Goal: Contribute content: Contribute content

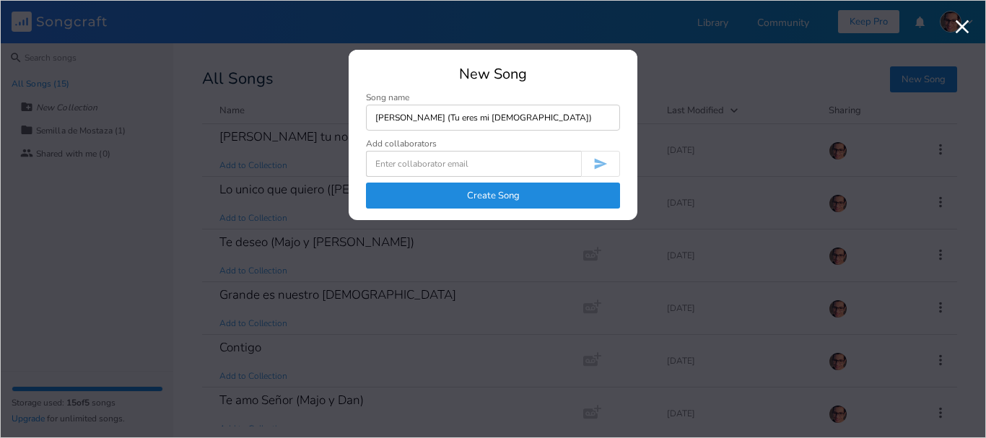
type input "[PERSON_NAME] (Tu eres mi [DEMOGRAPHIC_DATA])"
click at [505, 199] on button "Create Song" at bounding box center [493, 196] width 254 height 26
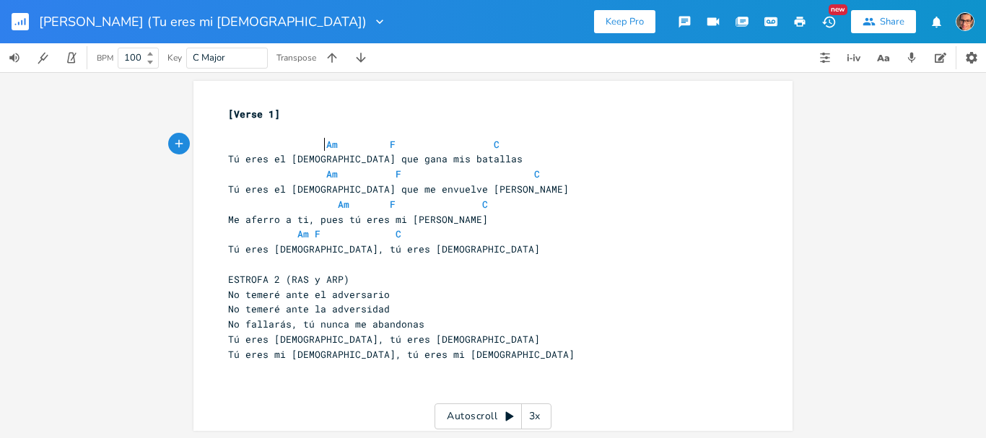
click at [317, 142] on span "Am F C" at bounding box center [363, 144] width 271 height 13
click at [345, 147] on span "Am F C" at bounding box center [346, 144] width 237 height 13
click at [443, 137] on pre "Am F C" at bounding box center [485, 144] width 521 height 15
click at [318, 176] on span "Am F C" at bounding box center [384, 174] width 312 height 13
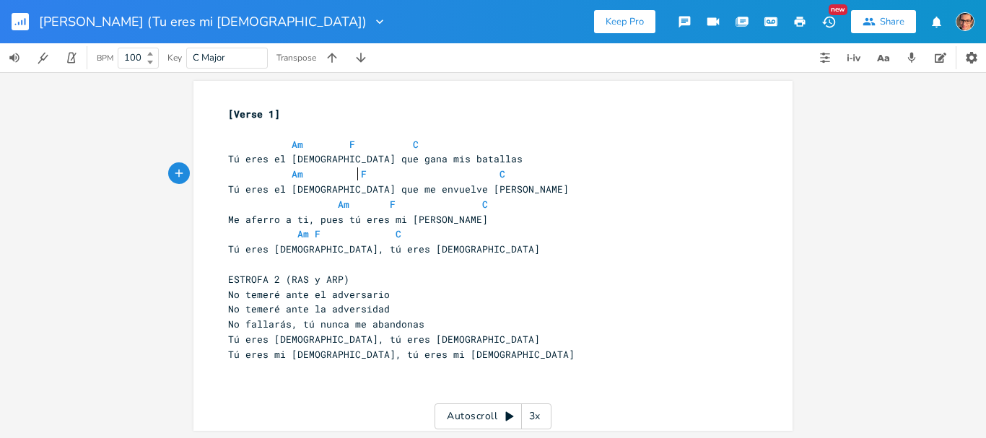
click at [351, 176] on span "Am F C" at bounding box center [366, 174] width 277 height 13
click at [469, 173] on span "Am F C" at bounding box center [358, 174] width 260 height 13
click at [326, 204] on span "Am F C" at bounding box center [358, 204] width 260 height 13
click at [334, 201] on span "Am F C" at bounding box center [335, 204] width 214 height 13
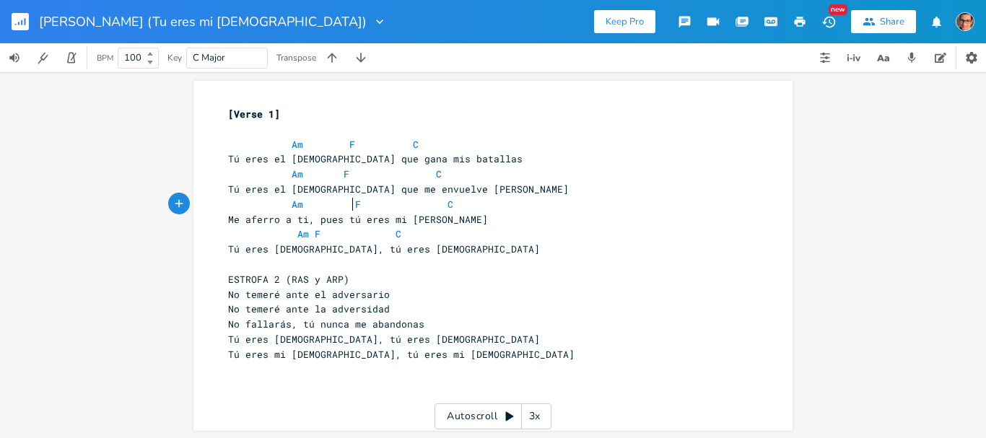
click at [437, 204] on span "Am F C" at bounding box center [340, 204] width 225 height 13
click at [297, 232] on span "Am" at bounding box center [303, 234] width 12 height 14
click at [288, 235] on span "Am F C" at bounding box center [314, 233] width 173 height 13
click at [373, 230] on span "C" at bounding box center [376, 234] width 6 height 14
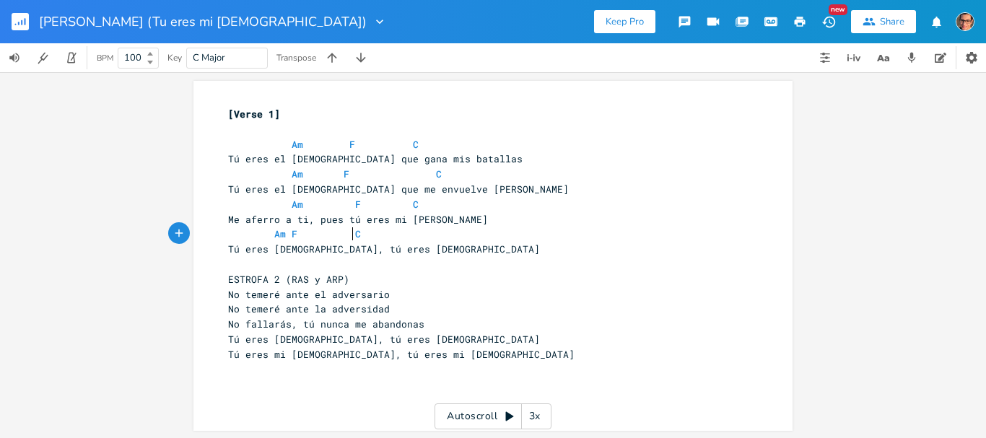
scroll to position [1, 0]
click at [352, 275] on pre "ESTROFA 2 (RAS y ARP)" at bounding box center [485, 278] width 521 height 15
type textarea "¨{"
type textarea "¨´"
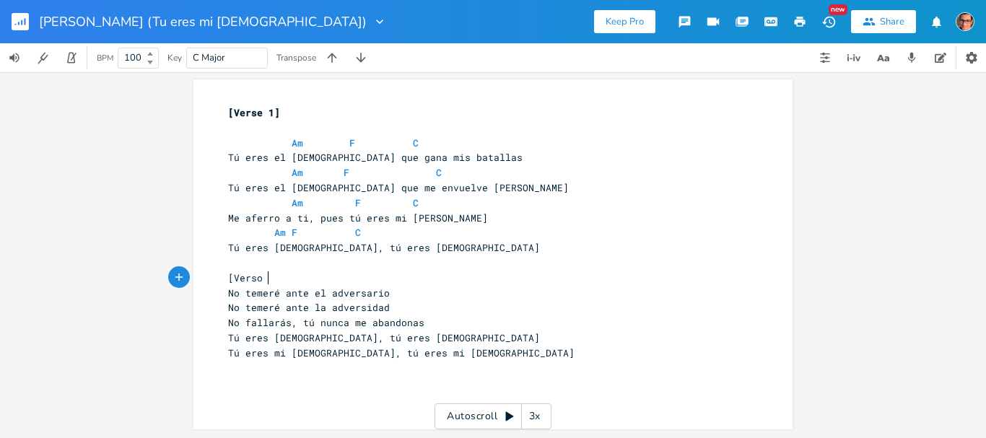
scroll to position [0, 36]
type textarea "[Verso 2]"
drag, startPoint x: 417, startPoint y: 350, endPoint x: 412, endPoint y: 359, distance: 10.4
click at [416, 350] on pre "Tú eres mi [DEMOGRAPHIC_DATA], tú eres mi [DEMOGRAPHIC_DATA]" at bounding box center [485, 353] width 521 height 15
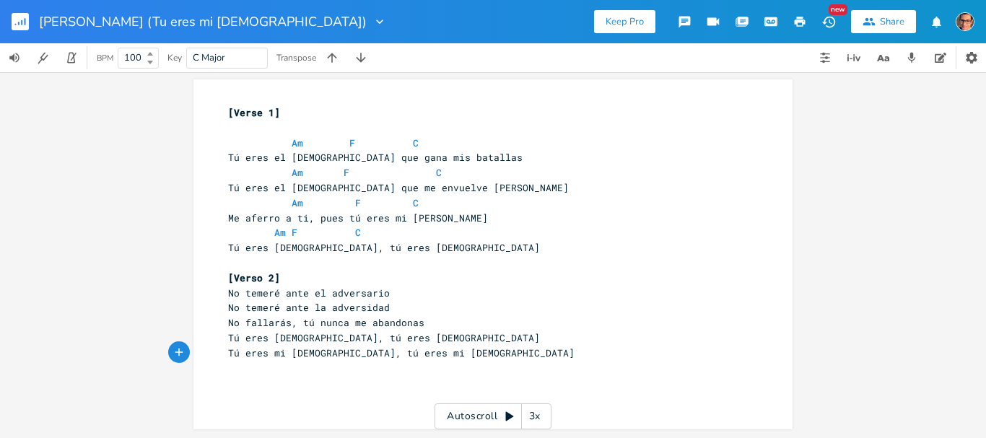
type textarea "."
click at [243, 127] on pre "​" at bounding box center [485, 128] width 521 height 15
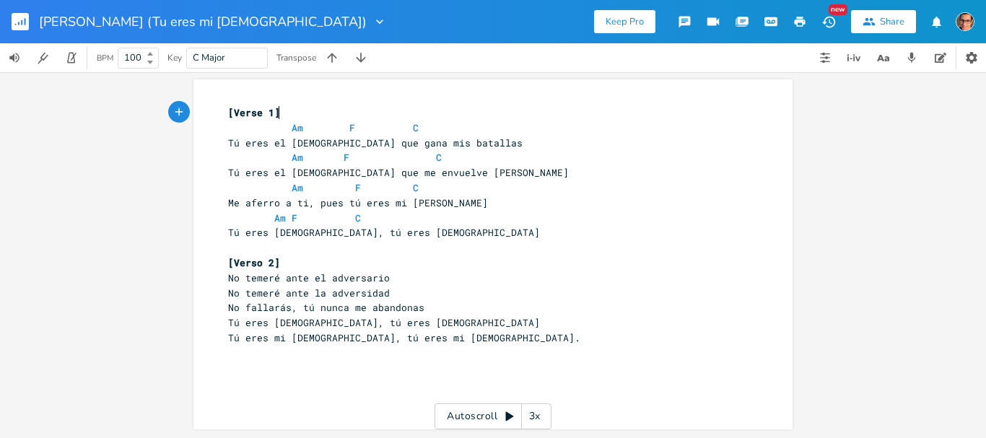
click at [265, 109] on span "[Verse 1]" at bounding box center [254, 112] width 52 height 13
type textarea "2"
click at [407, 329] on pre "Tú eres [DEMOGRAPHIC_DATA], tú eres [DEMOGRAPHIC_DATA]" at bounding box center [485, 323] width 521 height 15
click at [417, 339] on pre "Tú eres mi [DEMOGRAPHIC_DATA], tú eres mi [DEMOGRAPHIC_DATA]." at bounding box center [485, 338] width 521 height 15
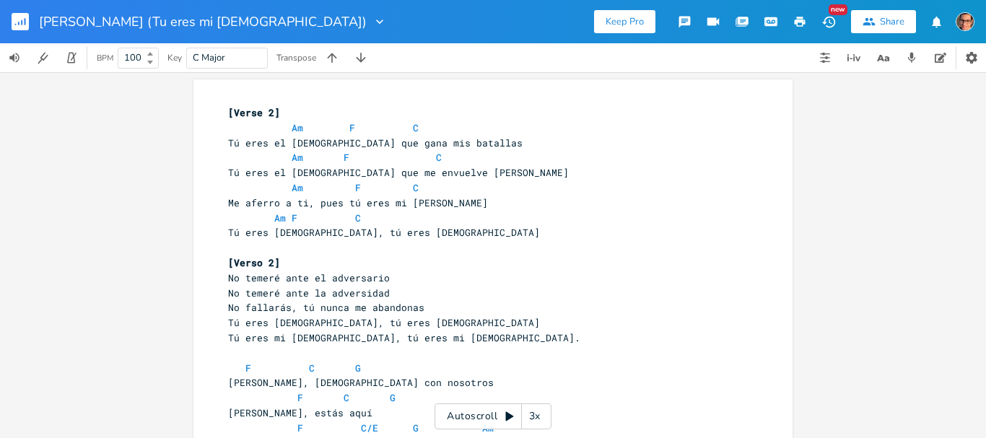
scroll to position [95, 0]
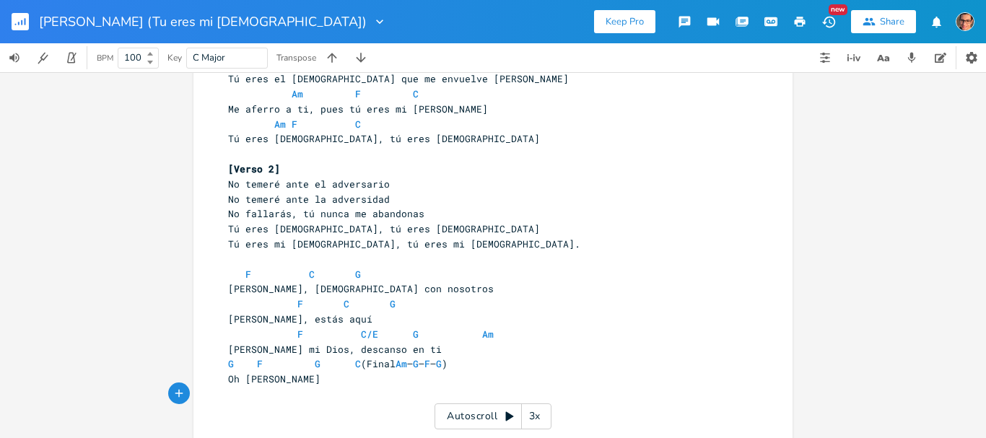
click at [225, 284] on pre "[PERSON_NAME], [DEMOGRAPHIC_DATA] con nosotros" at bounding box center [485, 289] width 521 height 15
click at [225, 266] on pre "​" at bounding box center [485, 259] width 521 height 15
type textarea "[Coro]"
click at [235, 274] on span "F C G" at bounding box center [294, 274] width 133 height 13
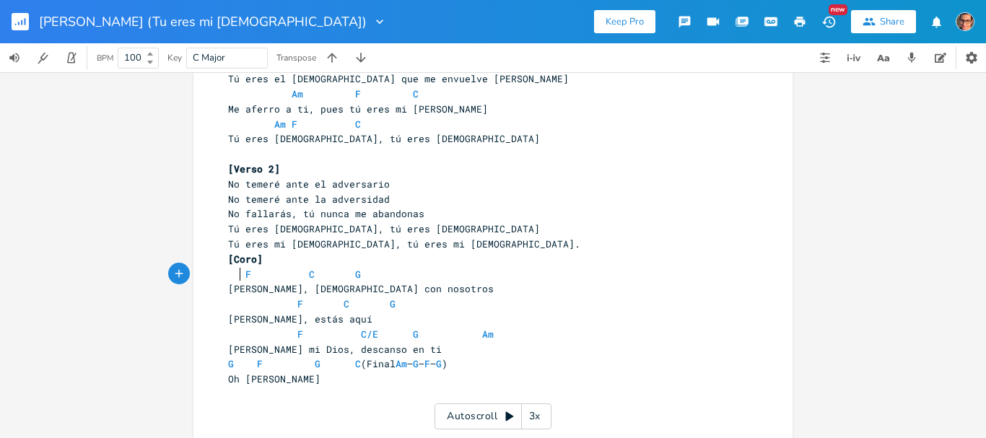
click at [239, 276] on span "F C G" at bounding box center [294, 274] width 133 height 13
click at [313, 285] on span "[PERSON_NAME], [DEMOGRAPHIC_DATA] con nosotros" at bounding box center [361, 288] width 266 height 13
click at [313, 270] on span "F C G" at bounding box center [300, 274] width 144 height 13
click at [355, 270] on span "G" at bounding box center [358, 275] width 6 height 14
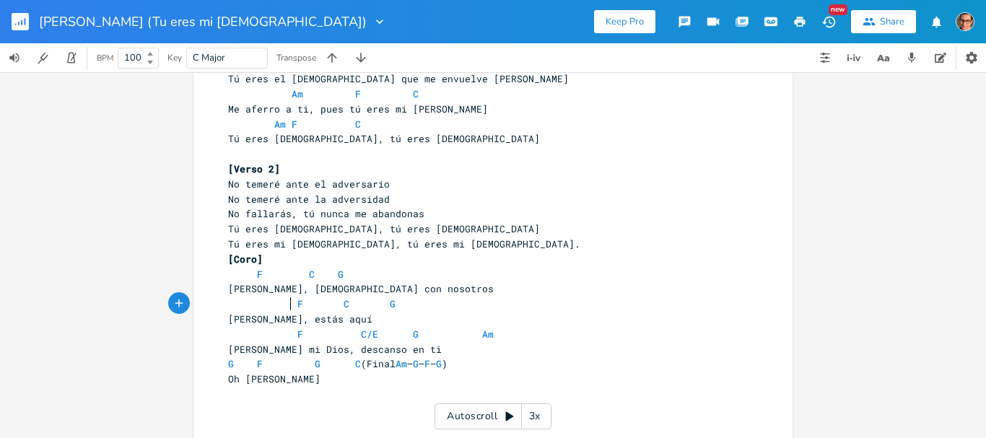
click at [288, 306] on span "F C G" at bounding box center [312, 303] width 168 height 13
click at [295, 302] on span "F C G" at bounding box center [291, 303] width 127 height 13
click at [335, 302] on span "F C G" at bounding box center [288, 303] width 121 height 13
click at [290, 333] on span "F C/E G Am" at bounding box center [361, 334] width 266 height 13
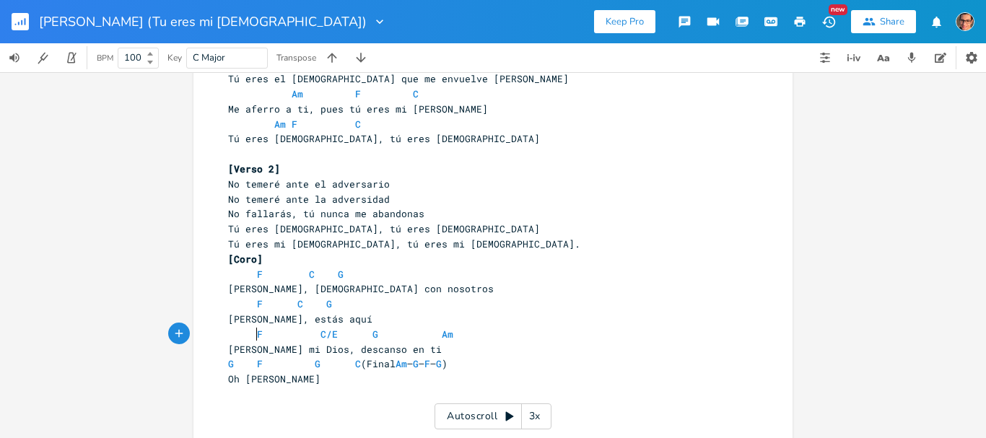
click at [313, 331] on span "F C/E G Am" at bounding box center [340, 334] width 225 height 13
click at [351, 331] on span "F C/E G Am" at bounding box center [335, 334] width 214 height 13
click at [419, 330] on span "Am" at bounding box center [425, 335] width 12 height 14
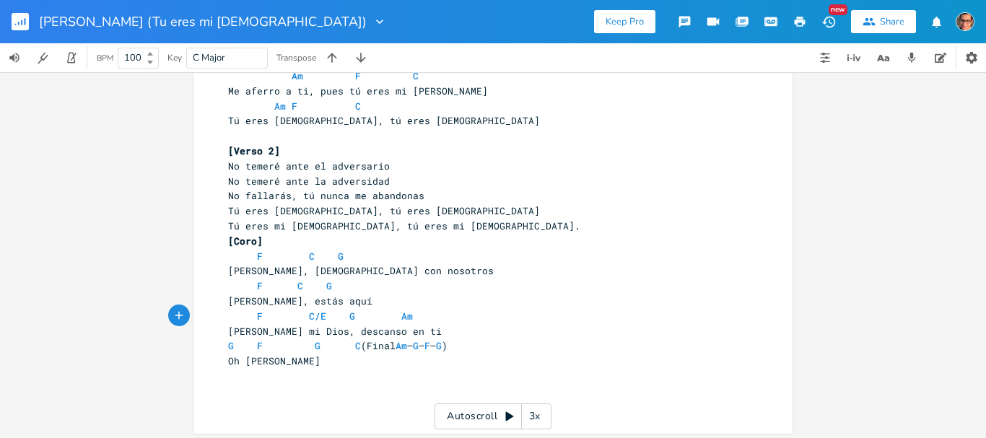
scroll to position [118, 0]
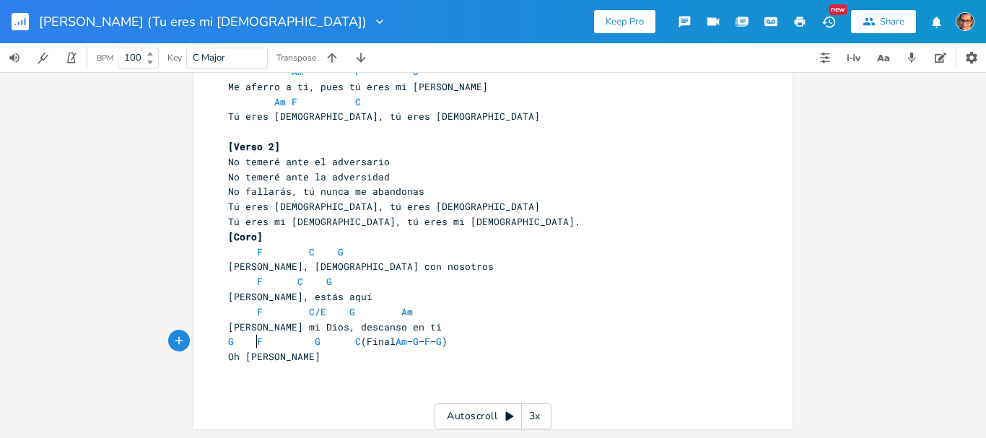
click at [251, 342] on span "G F G C (Final Am – G – F – G )" at bounding box center [338, 341] width 220 height 13
click at [295, 342] on span "G F G C (Final Am – G – F – G )" at bounding box center [332, 341] width 208 height 13
click at [313, 353] on span "Oh [PERSON_NAME]" at bounding box center [274, 356] width 92 height 13
type textarea "."
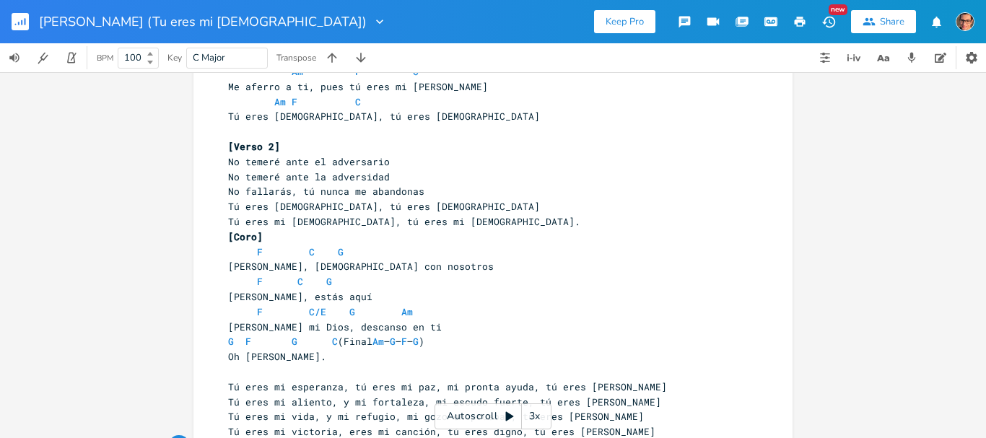
scroll to position [170, 0]
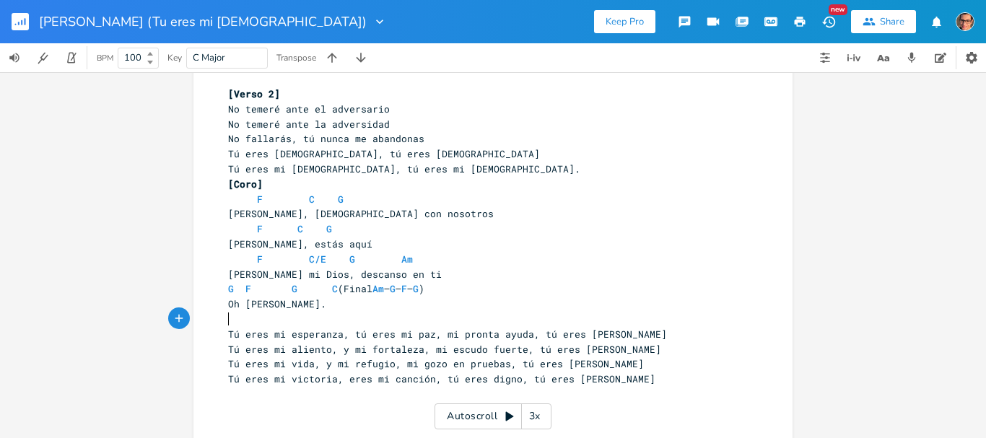
click at [257, 323] on pre "​" at bounding box center [485, 319] width 521 height 15
type textarea "[Puewnt"
type textarea "nte]"
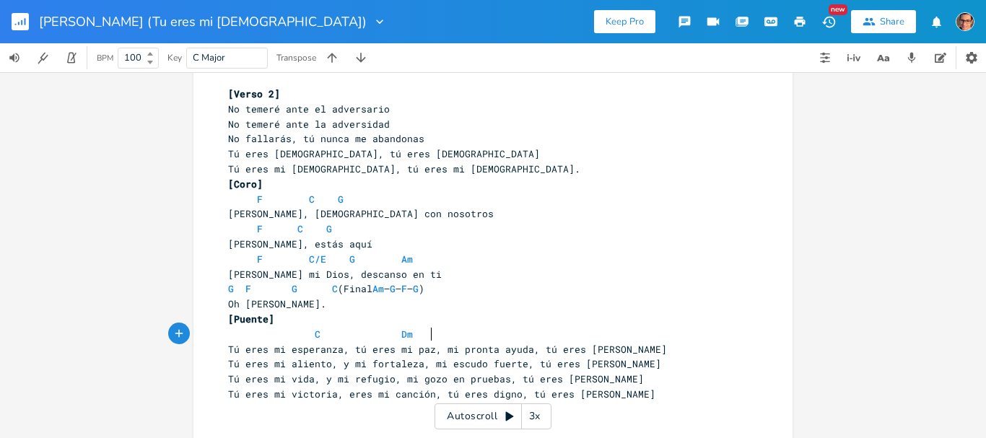
scroll to position [0, 78]
type textarea "C Dm"
type textarea "C/E"
type textarea "F"
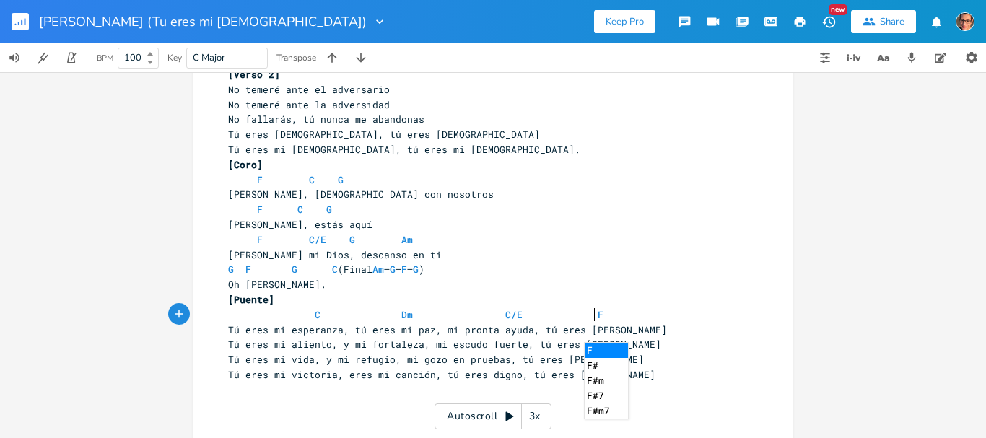
scroll to position [223, 0]
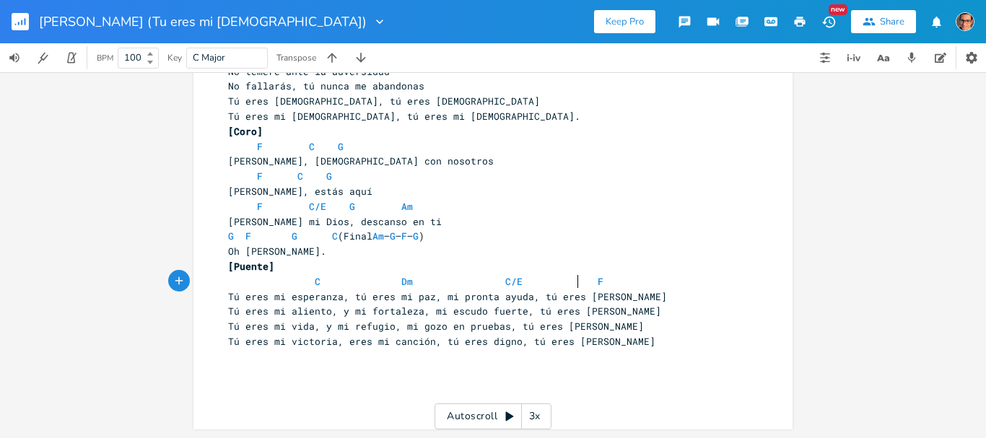
click at [575, 284] on span "C Dm C/E F" at bounding box center [415, 281] width 375 height 13
click at [621, 350] on pre "​" at bounding box center [485, 356] width 521 height 15
click at [609, 345] on pre "Tú eres mi victoria, eres mi canción, tú eres digno, tú eres [PERSON_NAME]" at bounding box center [485, 341] width 521 height 15
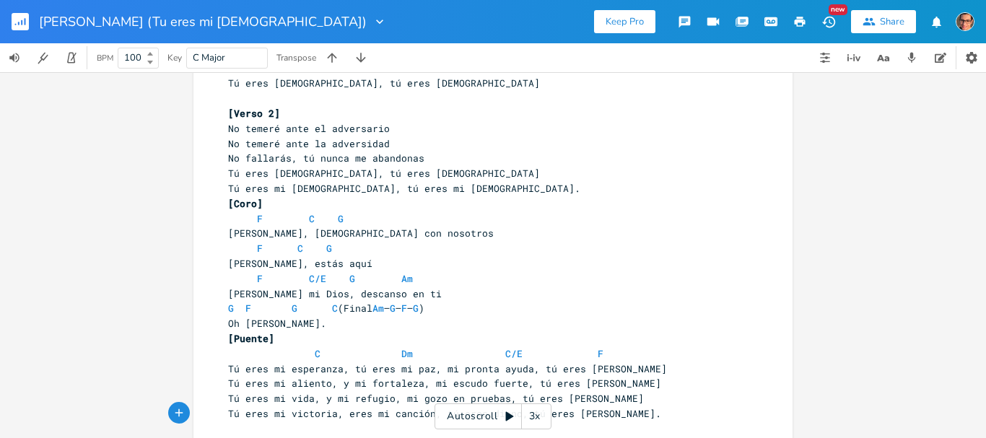
scroll to position [80, 0]
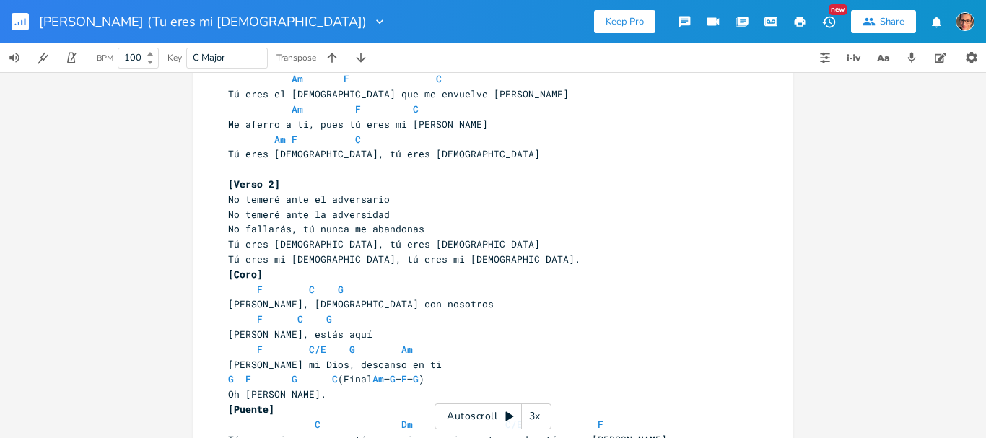
type textarea "."
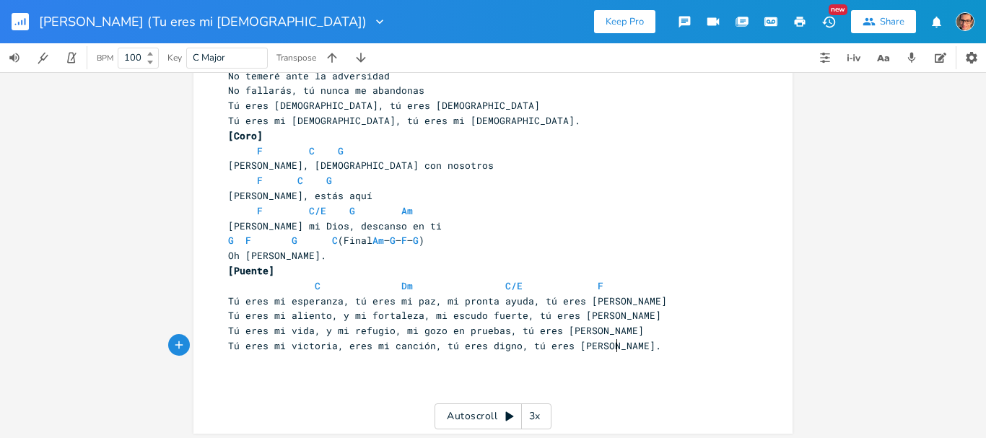
scroll to position [223, 0]
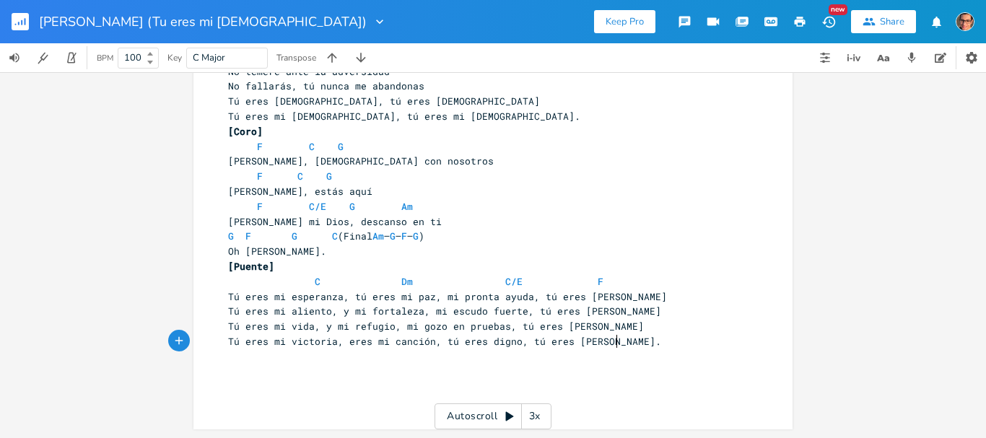
click at [630, 292] on pre "Tú eres mi esperanza, tú eres mi paz, mi pronta ayuda, tú eres [PERSON_NAME]" at bounding box center [485, 297] width 521 height 15
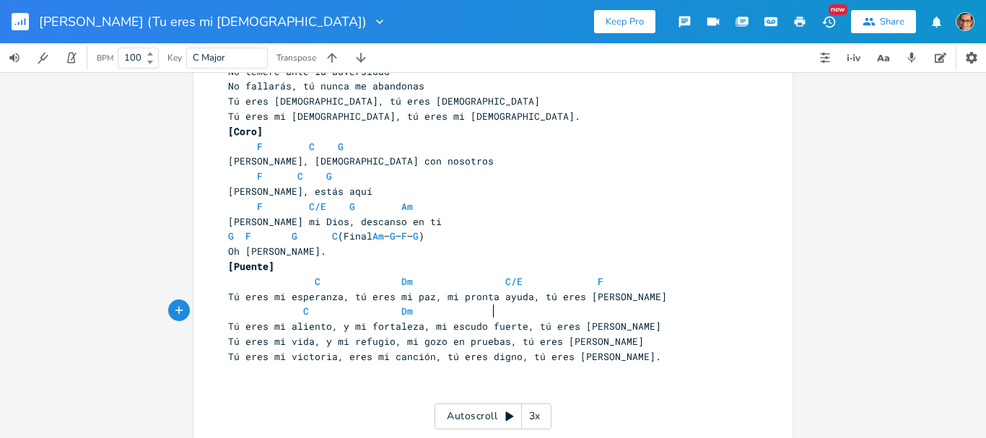
scroll to position [0, 100]
type textarea "C Dm C/E F"
click at [718, 315] on pre "C Dm C/E F" at bounding box center [485, 311] width 521 height 15
drag, startPoint x: 660, startPoint y: 321, endPoint x: 652, endPoint y: 331, distance: 12.9
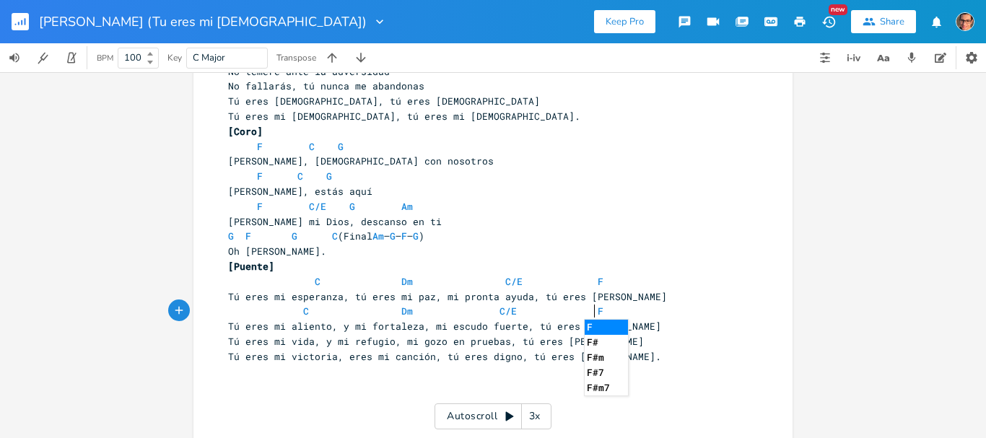
click at [659, 321] on pre "Tú eres mi aliento, y mi fortaleza, mi escudo fuerte, tú eres [PERSON_NAME]" at bounding box center [485, 326] width 521 height 15
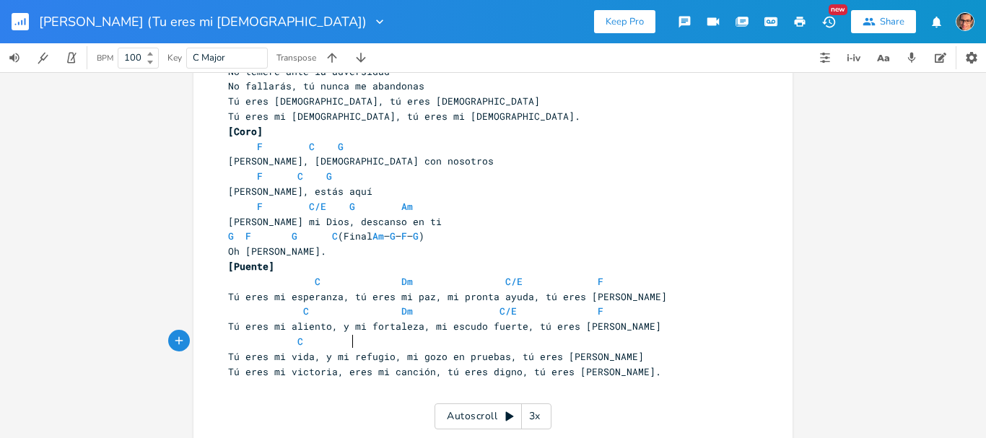
type textarea "C"
type textarea "Dm C/E F"
click at [536, 373] on span "Tú eres mi victoria, eres mi canción, tú eres digno, tú eres [PERSON_NAME]." at bounding box center [444, 371] width 433 height 13
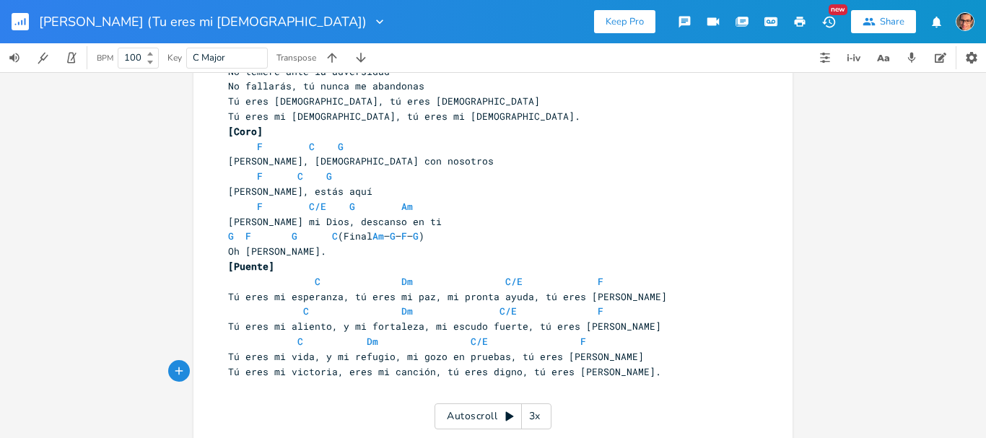
click at [606, 359] on pre "Tú eres mi vida, y mi refugio, mi gozo en pruebas, tú eres [PERSON_NAME]" at bounding box center [485, 356] width 521 height 15
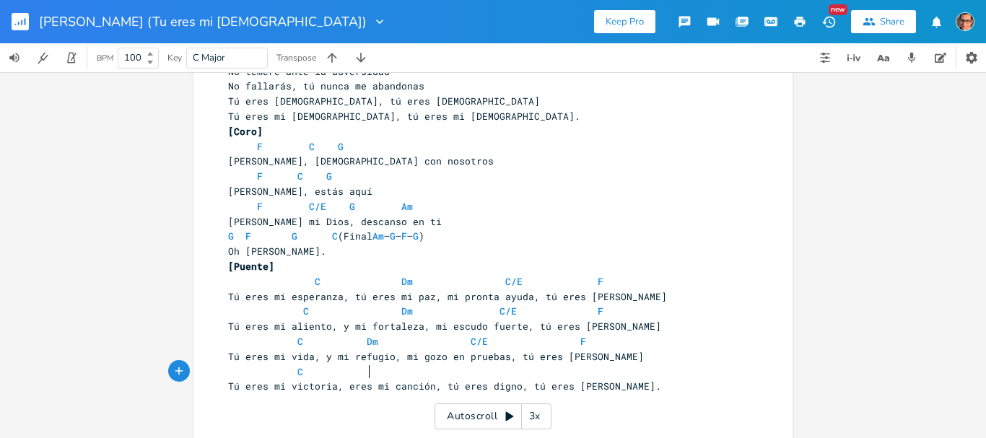
scroll to position [0, 66]
type textarea "C D,"
type textarea "Dm C/E"
type textarea "F"
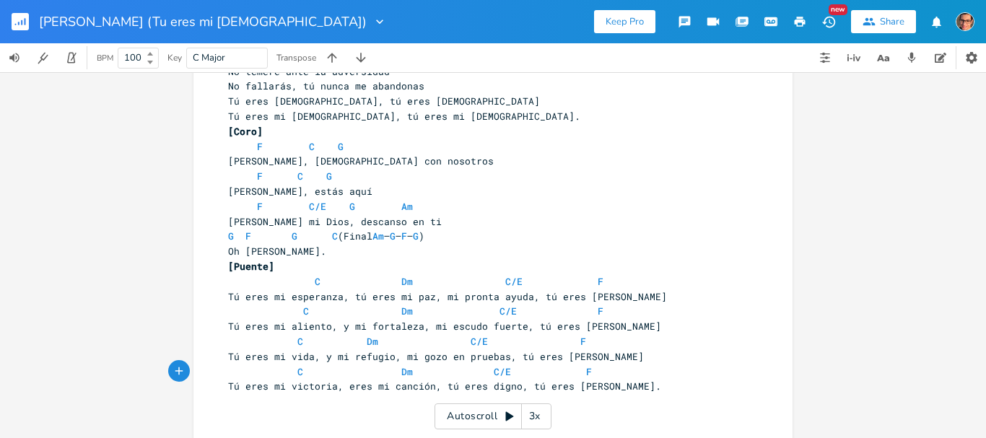
scroll to position [0, 2]
type textarea "G"
drag, startPoint x: 634, startPoint y: 386, endPoint x: 613, endPoint y: 363, distance: 31.2
click at [613, 365] on div "[Verse 2] Am F C 12 Tú eres el [DEMOGRAPHIC_DATA] que gana mis batallas Am F C …" at bounding box center [485, 169] width 521 height 570
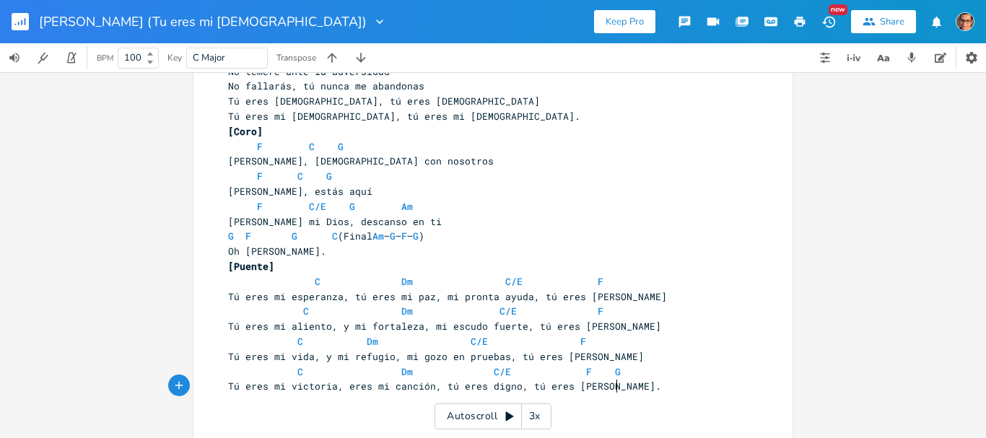
type textarea "Tú eres mi victoria, eres mi canción, tú eres digno, tú eres [PERSON_NAME]."
click at [323, 261] on pre "[Puente]" at bounding box center [485, 266] width 521 height 15
click at [329, 246] on pre "Oh [PERSON_NAME]." at bounding box center [485, 251] width 521 height 15
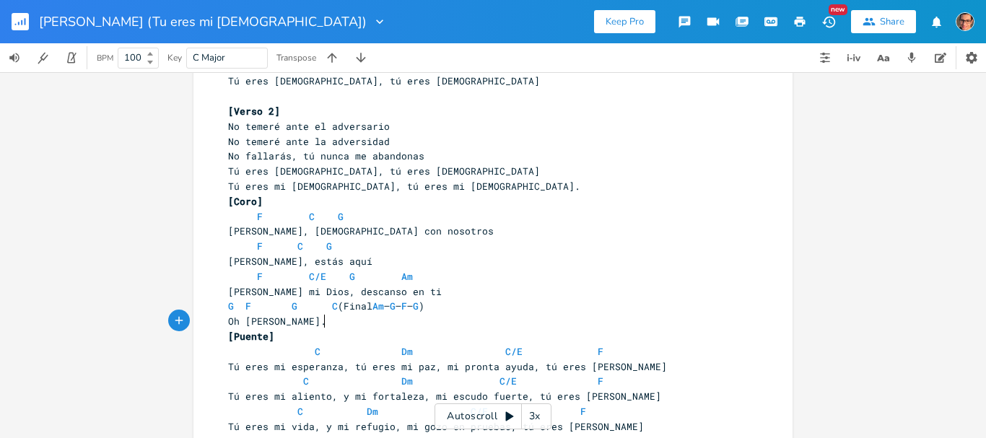
scroll to position [0, 0]
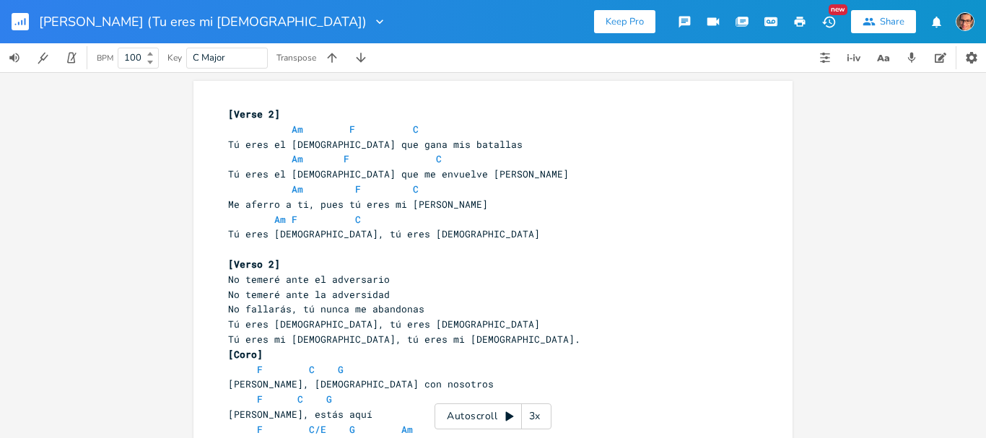
click at [805, 17] on icon "button" at bounding box center [800, 21] width 13 height 13
click at [12, 17] on rect "button" at bounding box center [20, 21] width 17 height 17
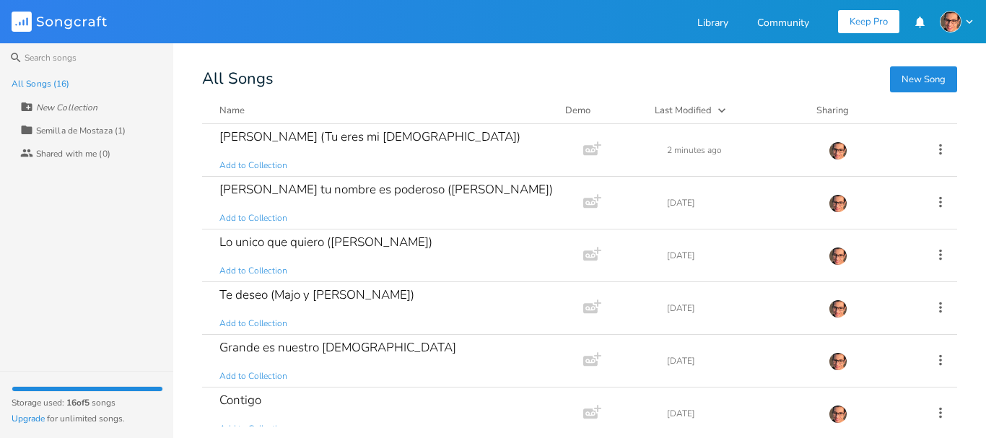
click at [946, 74] on button "New Song" at bounding box center [923, 79] width 67 height 26
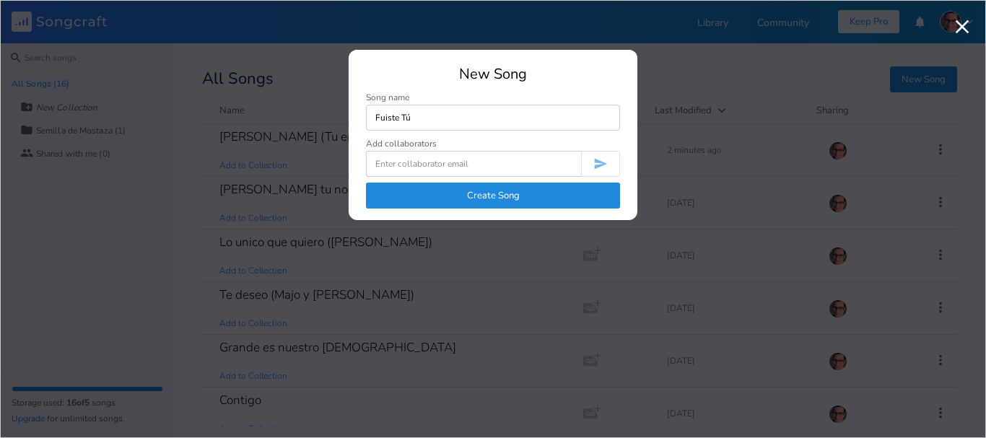
type input "Fuiste Tú"
click at [455, 200] on button "Create Song" at bounding box center [493, 196] width 254 height 26
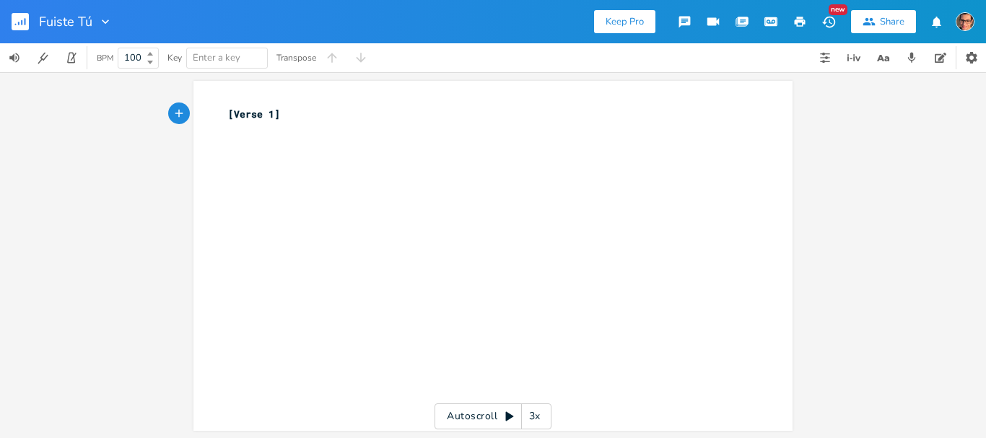
click at [274, 152] on div "xxxxxxxxxx [Verse 1] ​" at bounding box center [503, 269] width 557 height 331
type textarea "Fuiste Tú quien me bius"
type textarea "uscó"
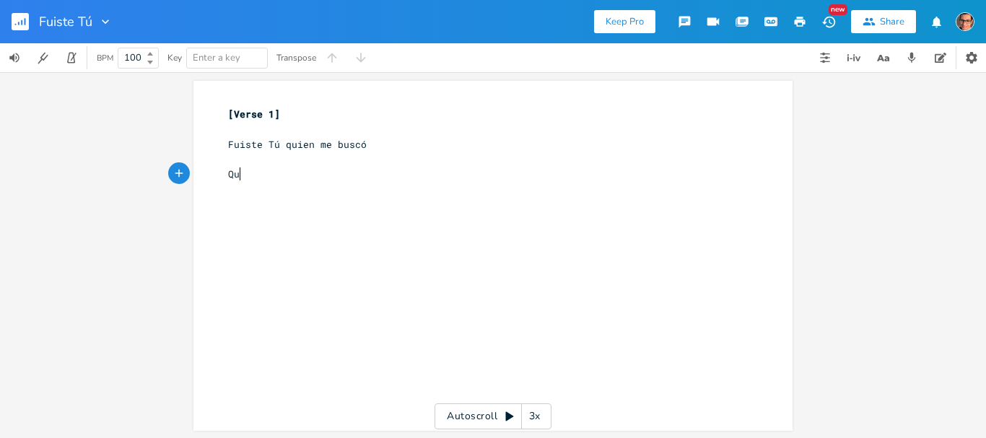
type textarea "Que"
type textarea "ien me amó"
type textarea "Quien"
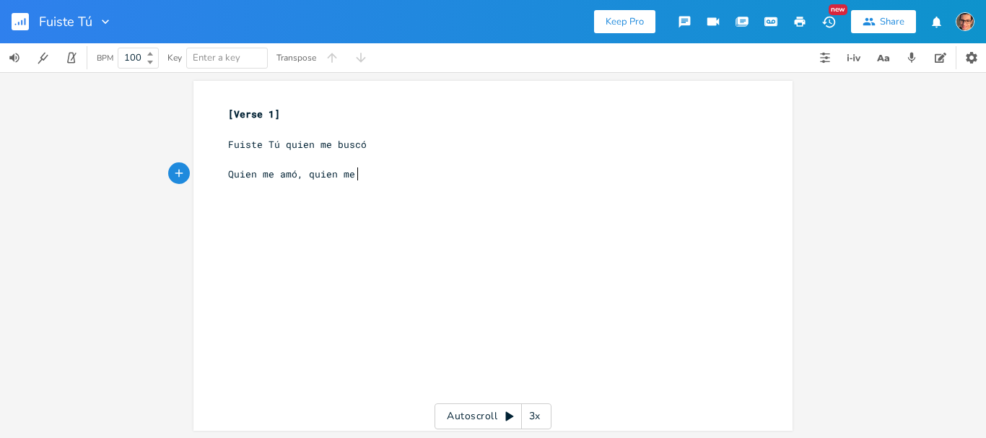
type textarea ", quien me"
type textarea "min"
type textarea "limpió,"
type textarea "."
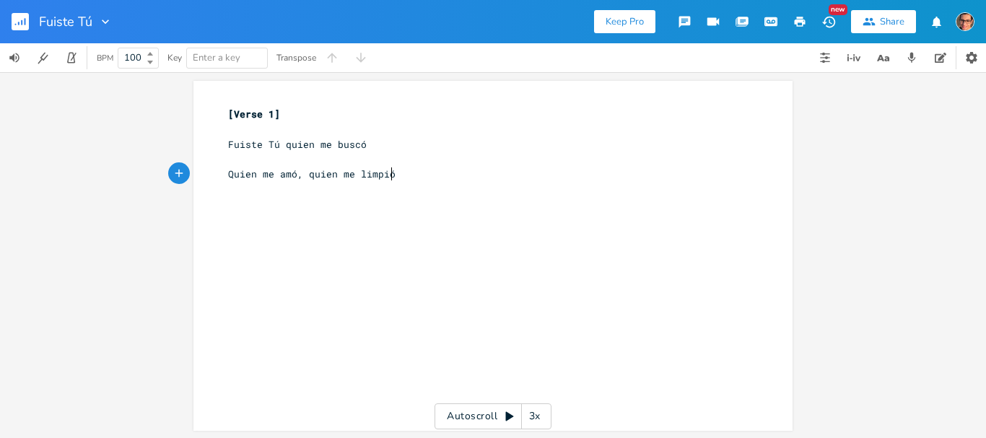
scroll to position [0, 3]
type textarea "No hay nada buebnio"
type textarea "no en í"
type textarea ",m"
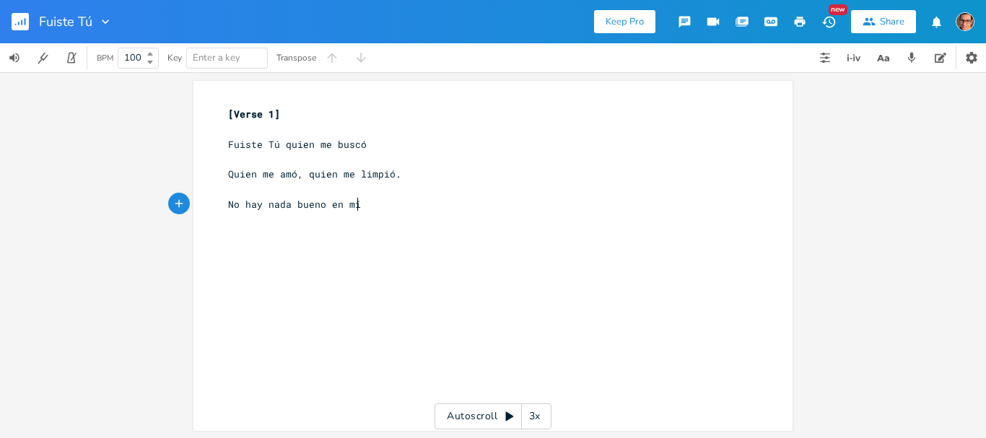
scroll to position [0, 10]
type textarea "mí"
type textarea "Que pueda"
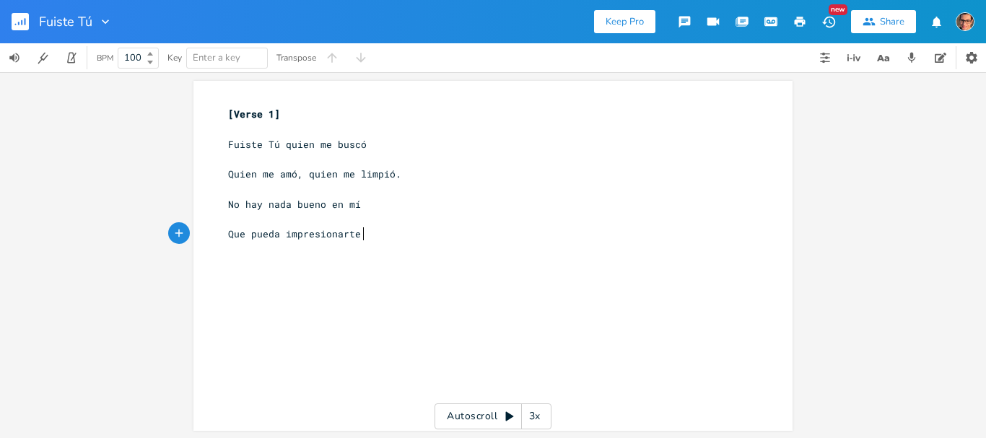
type textarea "impresionarte"
type textarea "[DEMOGRAPHIC_DATA]."
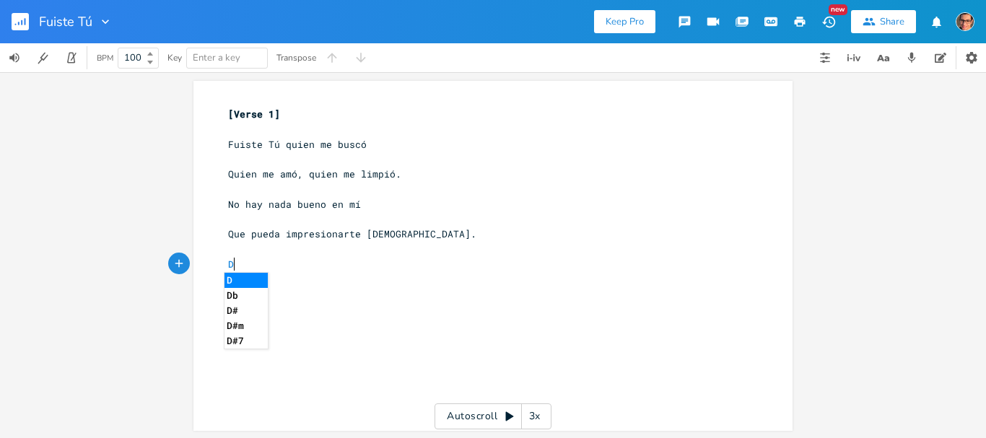
type textarea "Dro"
type textarea "do"
type textarea "Coro:"
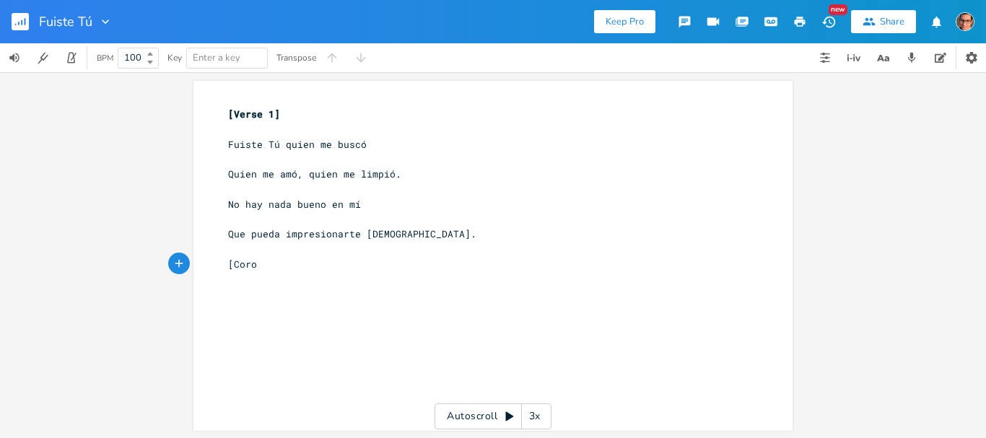
type textarea "[Coro]"
type textarea "Y aqui estoer"
type textarea "r"
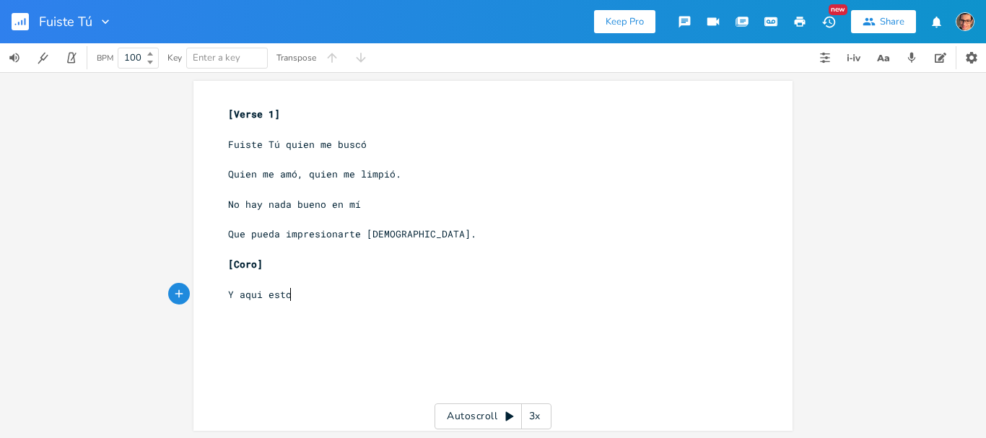
type textarea "y"
type textarea "Levantando mis manos y mi voz"
type textarea "Dime Tú:"
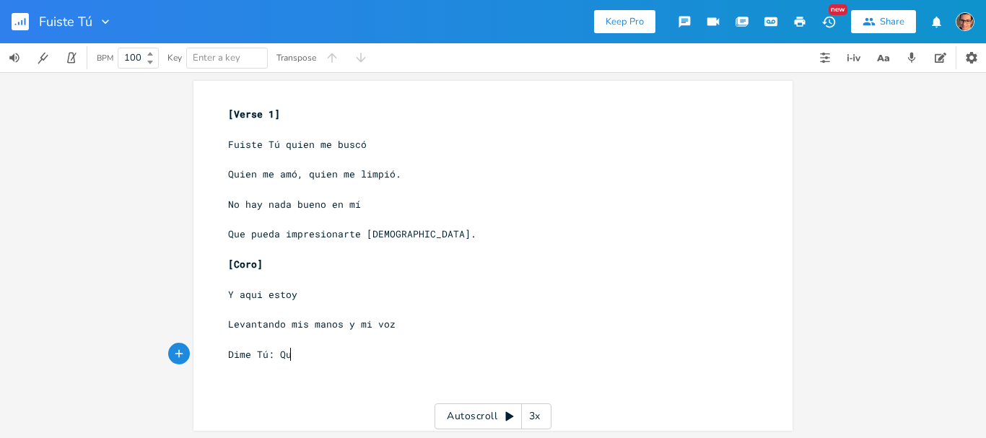
type textarea "Que"
type textarea "¿QUe pu"
type textarea "ue puedo darte [DATE]"
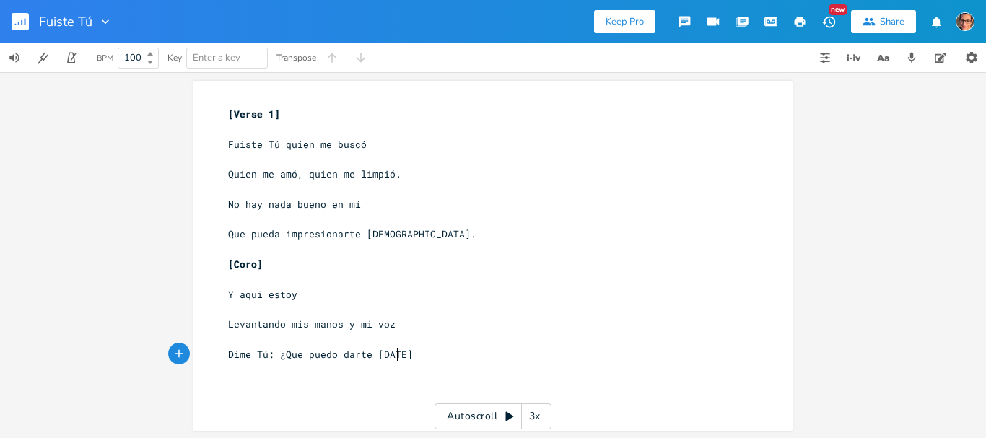
type textarea "¿"
type textarea "? [DATE]."
type textarea "Y aqui estor"
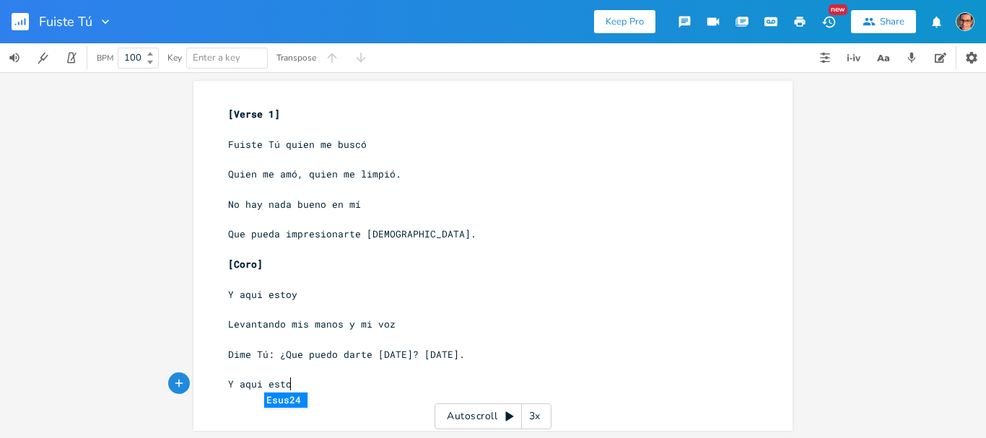
scroll to position [0, 50]
type textarea "oy"
type textarea "Entrre"
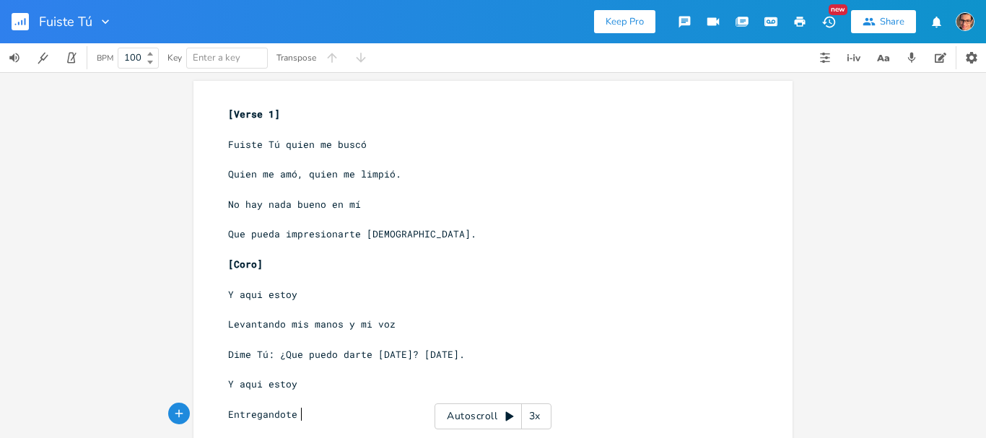
type textarea "regandote"
type textarea "mi coraxó"
type textarea "x"
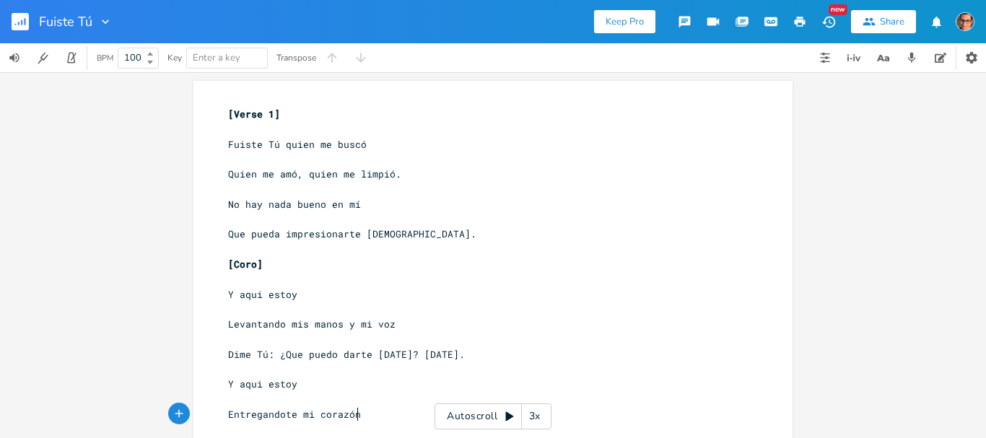
type textarea "zón"
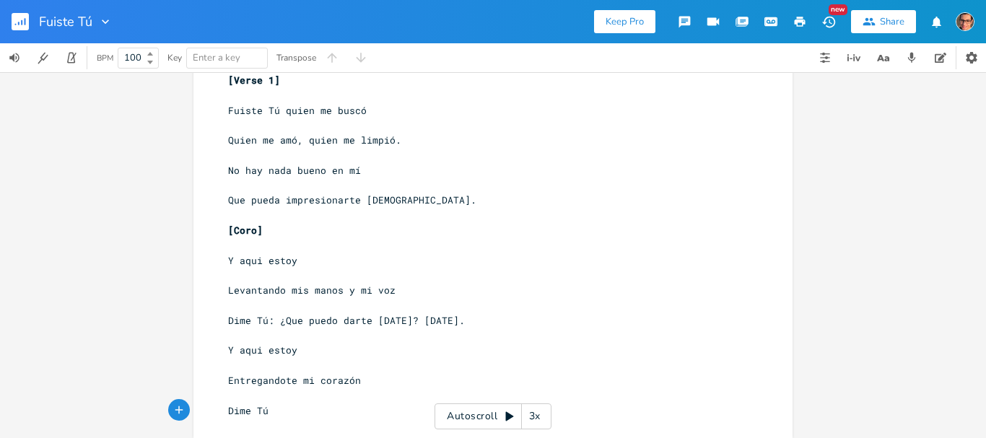
scroll to position [0, 40]
type textarea "Dime Tú:"
type textarea "¡"
type textarea "¿Que puedo das"
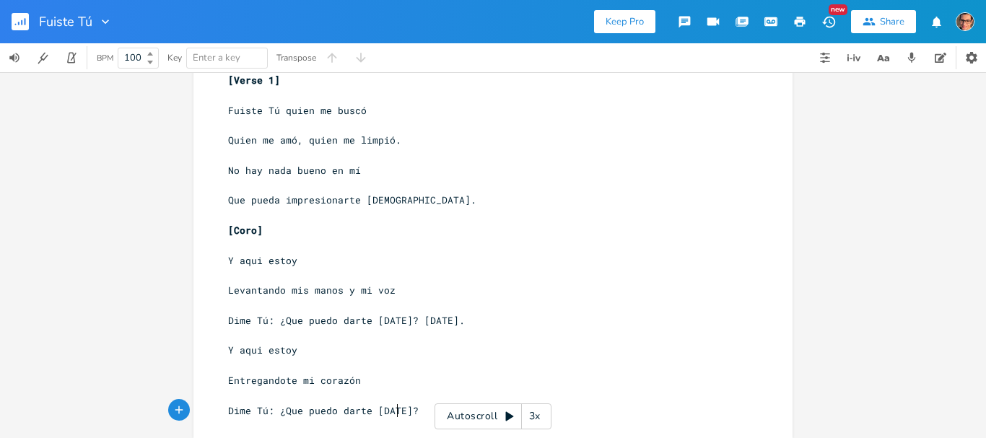
scroll to position [0, 34]
type textarea "rte [DATE]?"
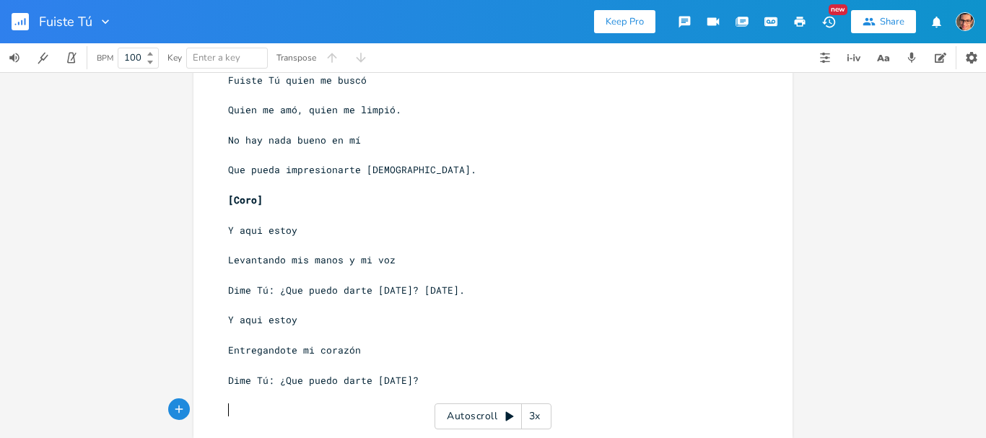
type textarea "B"
type textarea "verso"
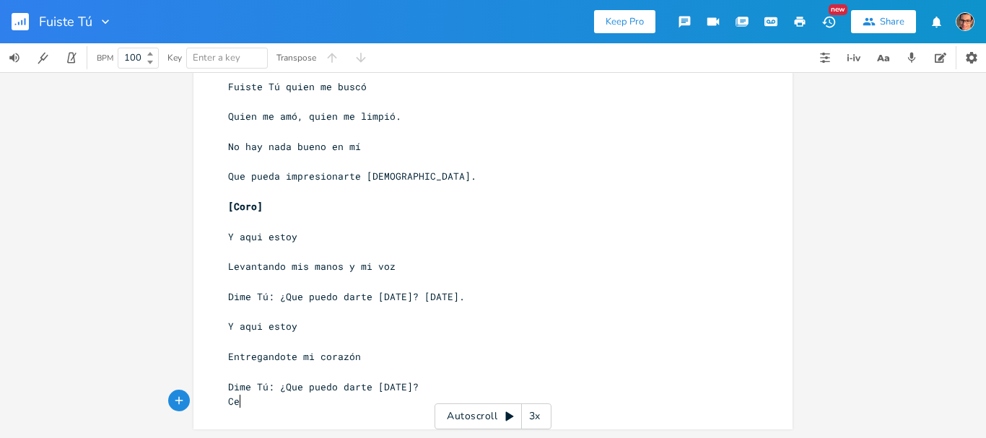
type textarea "Cer"
type textarea "[Verso2]"
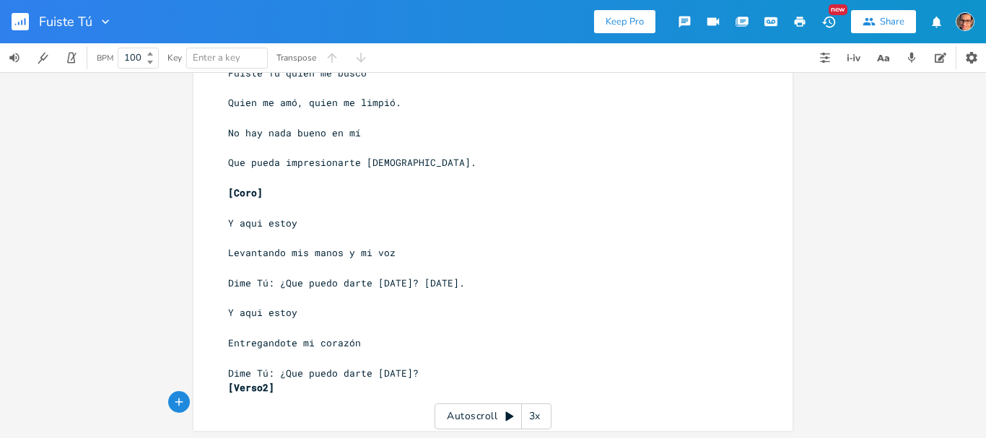
scroll to position [73, 0]
type textarea "Fuiste tu"
type textarea "¿"
type textarea "tpi"
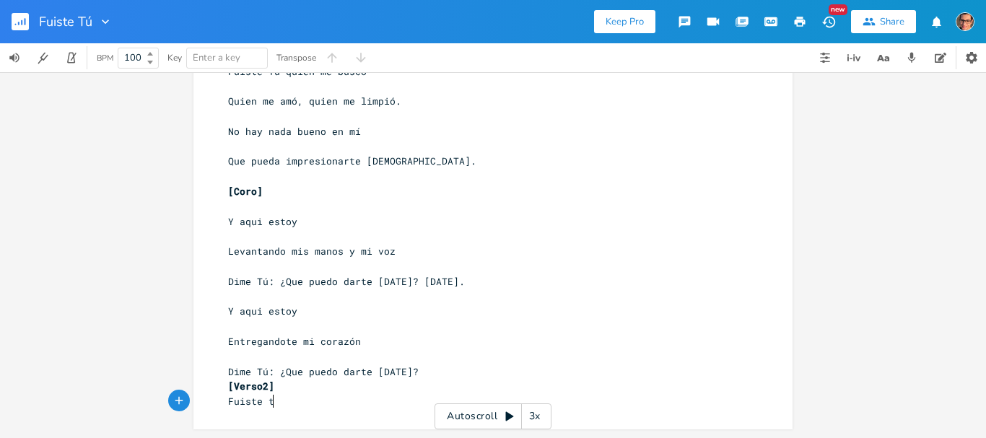
type textarea "tú"
type textarea "´t"
type textarea "Tú"
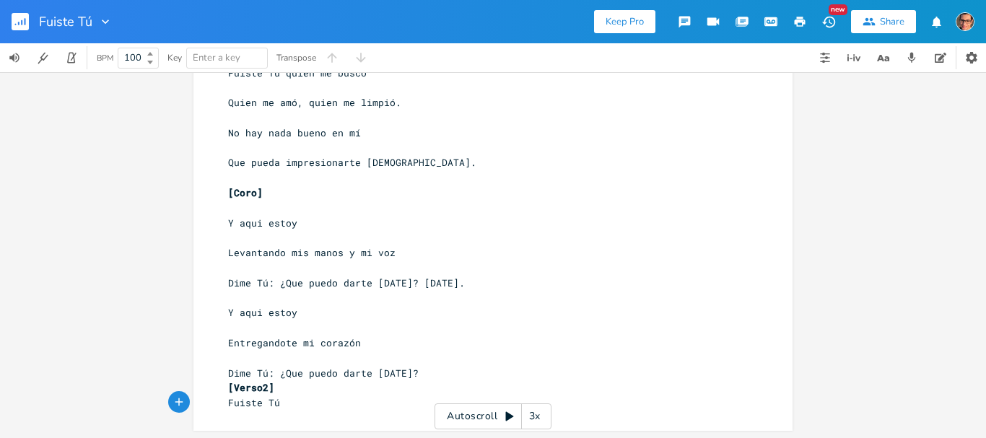
scroll to position [73, 0]
type textarea "quine"
type textarea "en se entreg´+"
type textarea "´+o"
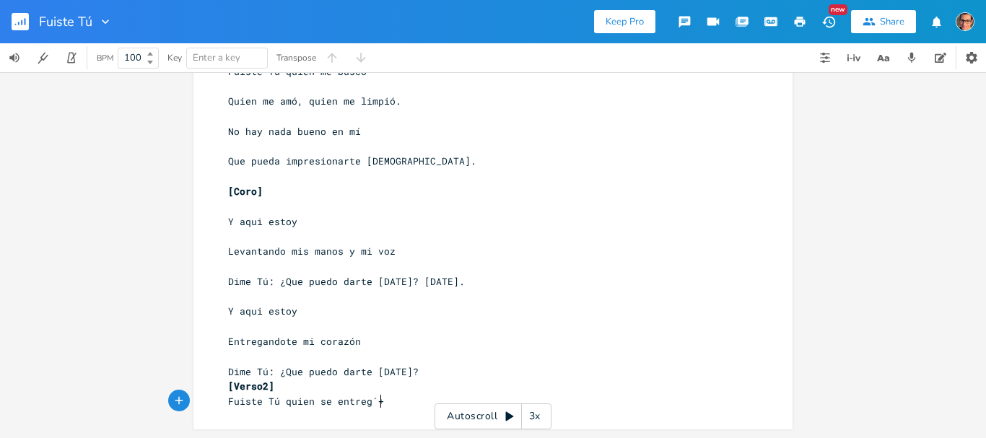
type textarea "´+o"
type textarea "ó"
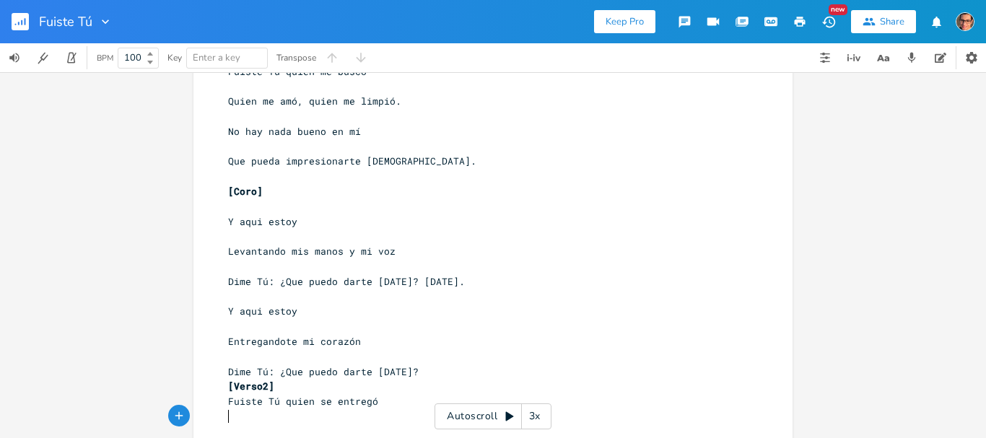
scroll to position [0, 0]
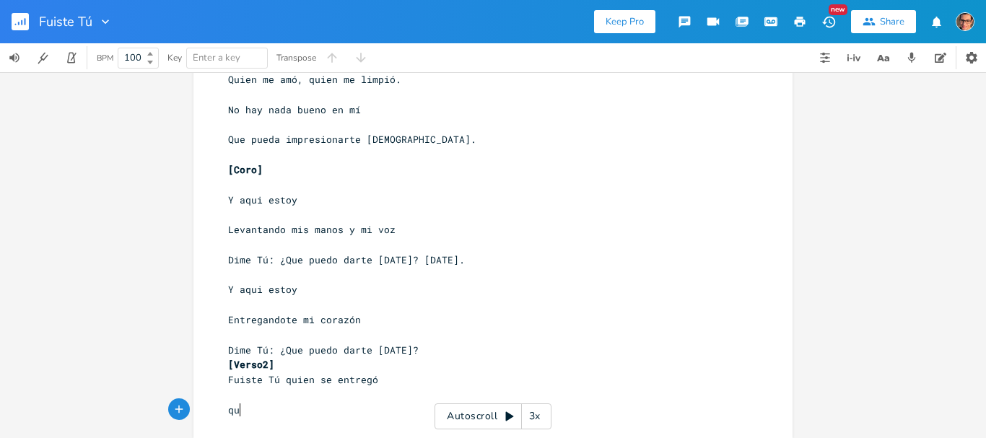
type textarea "qui"
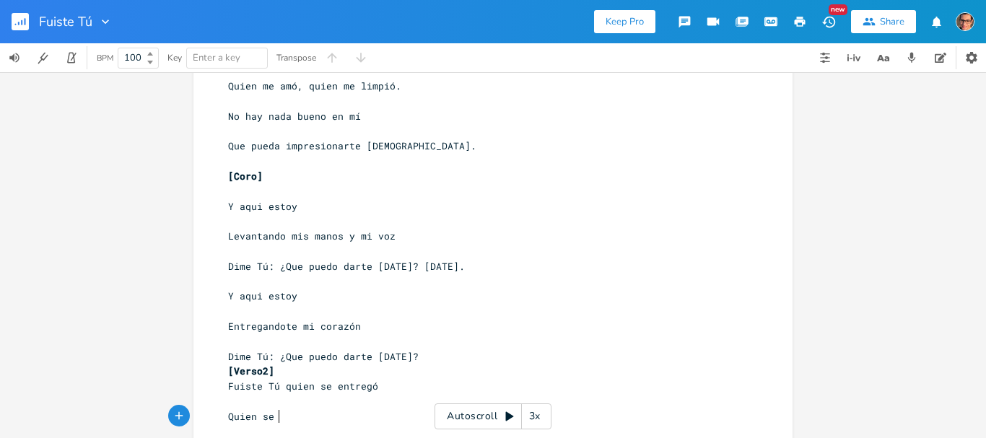
type textarea "Quien se m"
type textarea "humilló"
type textarea ", quien me salvó"
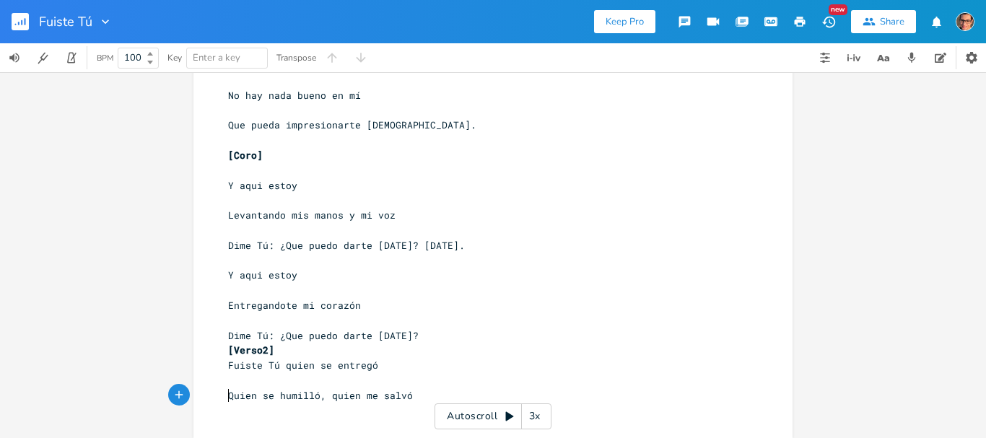
click at [228, 393] on span "Quien se humilló, quien me salvó" at bounding box center [320, 395] width 185 height 13
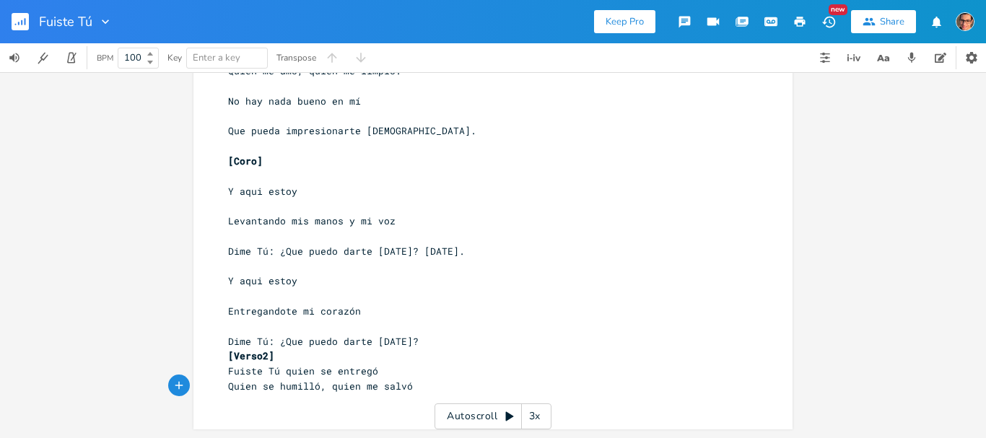
click at [419, 389] on pre "Quien se humilló, quien me salvó" at bounding box center [485, 386] width 521 height 15
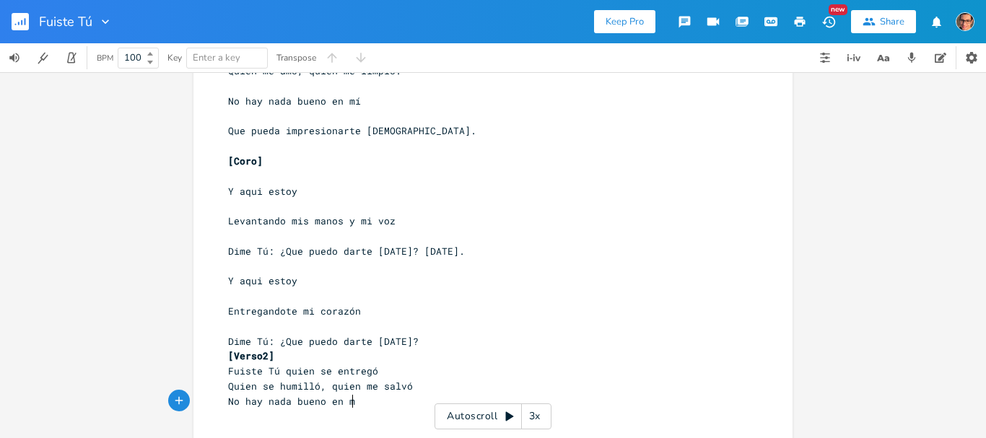
type textarea "No hay nada bueno en mí"
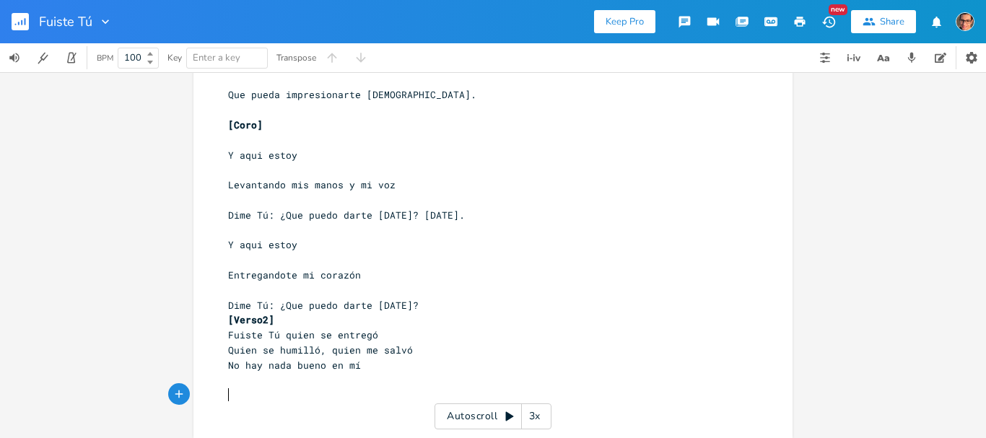
type textarea "Q"
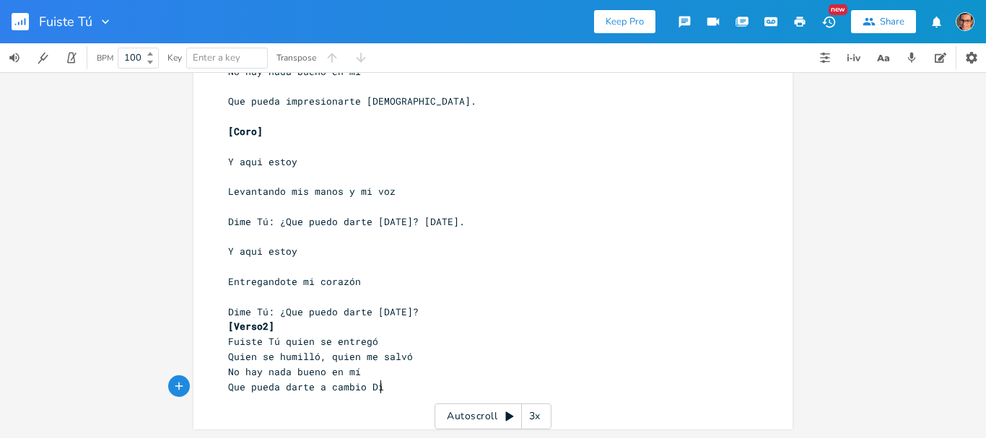
scroll to position [0, 135]
type textarea "Que pueda darte a cambio [DEMOGRAPHIC_DATA]"
type textarea "oh DSios."
type textarea "ios."
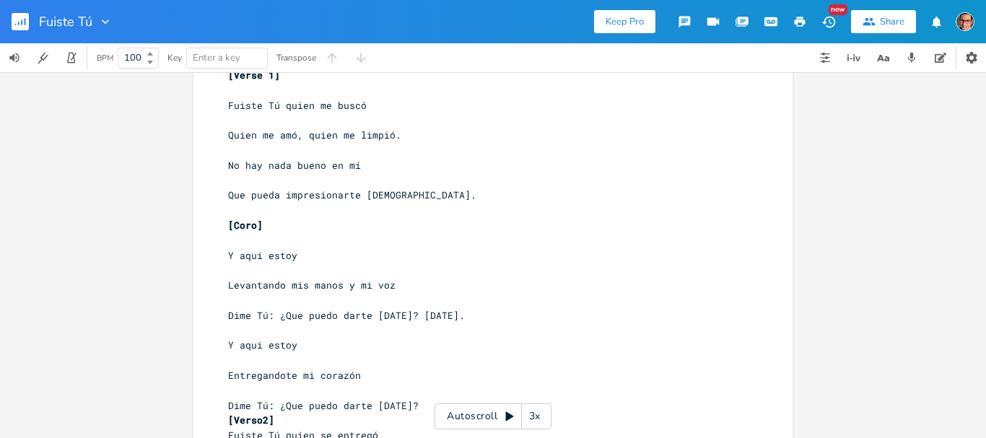
scroll to position [0, 0]
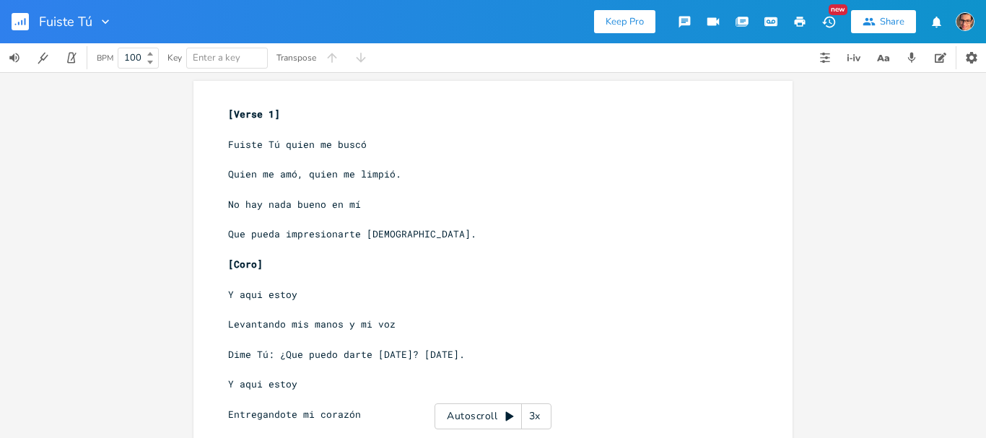
click at [290, 130] on pre "​" at bounding box center [485, 129] width 521 height 15
type textarea "E"
type textarea "Asus2"
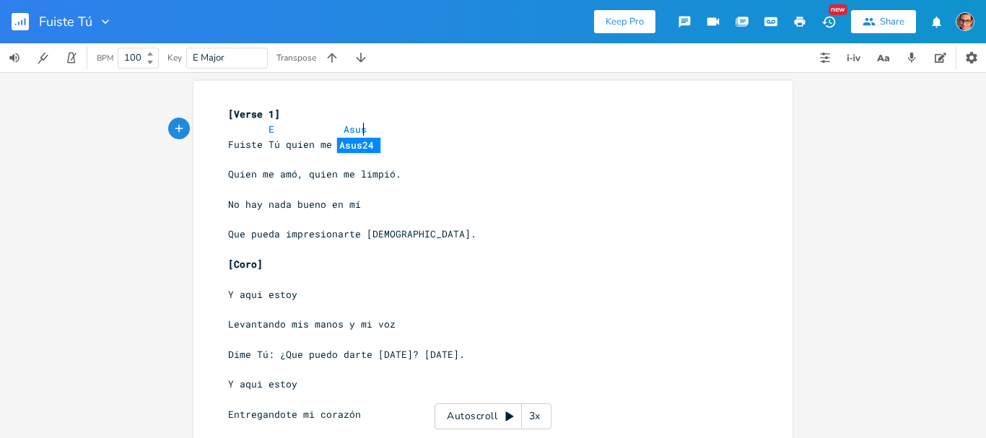
scroll to position [0, 30]
click at [290, 163] on pre "​" at bounding box center [485, 159] width 521 height 15
type textarea "E Asus2"
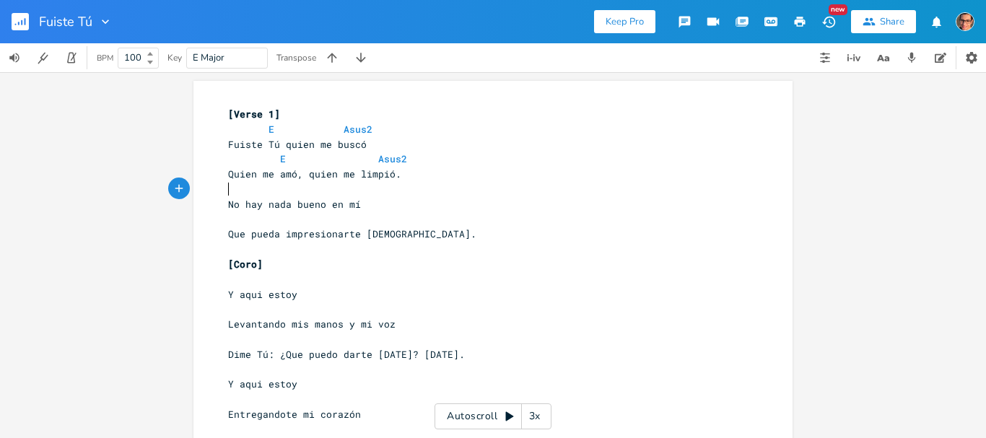
click at [226, 186] on pre "​" at bounding box center [485, 189] width 521 height 15
type textarea "E"
click at [333, 199] on span "No hay nada bueno en mí" at bounding box center [294, 204] width 133 height 13
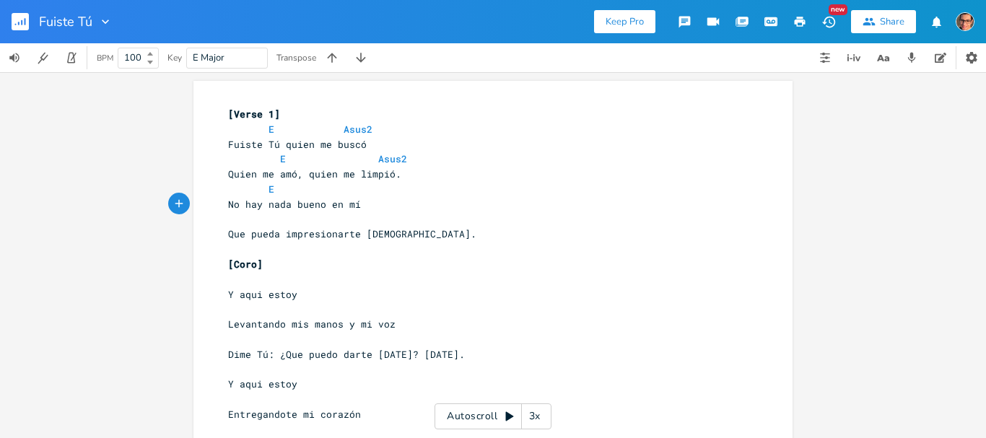
drag, startPoint x: 320, startPoint y: 190, endPoint x: 323, endPoint y: 198, distance: 8.7
click at [321, 194] on pre "E" at bounding box center [485, 189] width 521 height 15
click at [357, 187] on pre "E" at bounding box center [485, 189] width 521 height 15
click at [345, 197] on pre "No hay nada bueno en mí" at bounding box center [485, 204] width 521 height 15
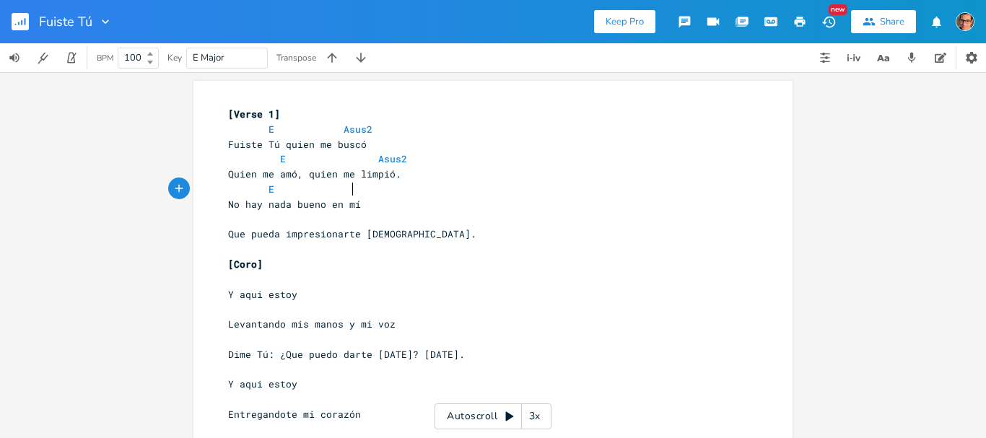
type textarea "A"
type textarea "Asus2"
click at [259, 223] on pre "​" at bounding box center [485, 219] width 521 height 15
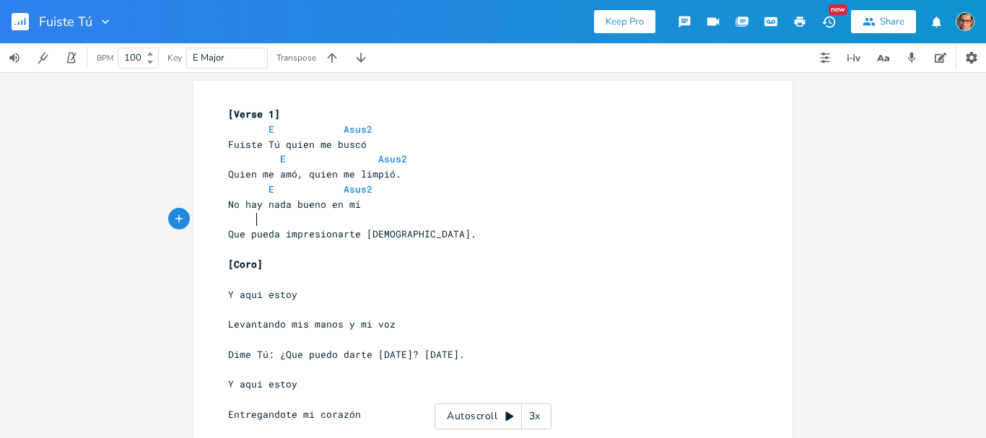
scroll to position [0, 12]
type textarea "E"
type textarea "Asus2"
click at [253, 279] on pre "​" at bounding box center [485, 279] width 521 height 15
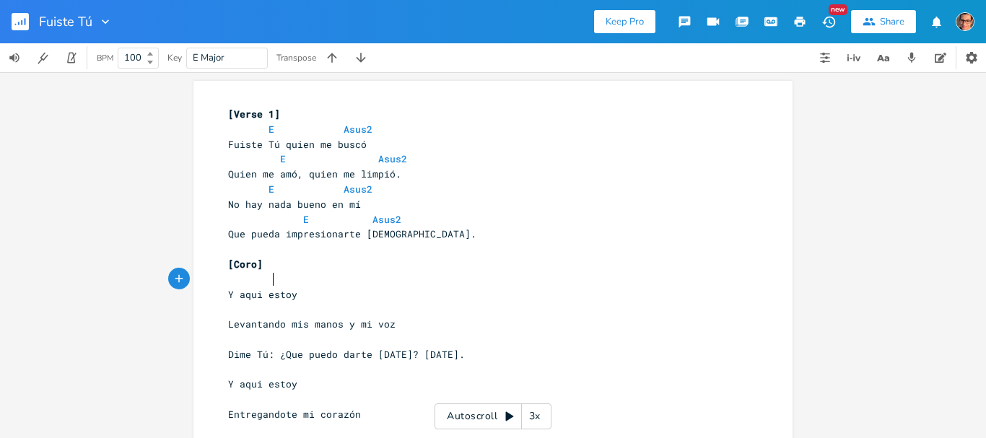
scroll to position [0, 19]
type textarea "A"
click at [246, 312] on pre "​" at bounding box center [485, 309] width 521 height 15
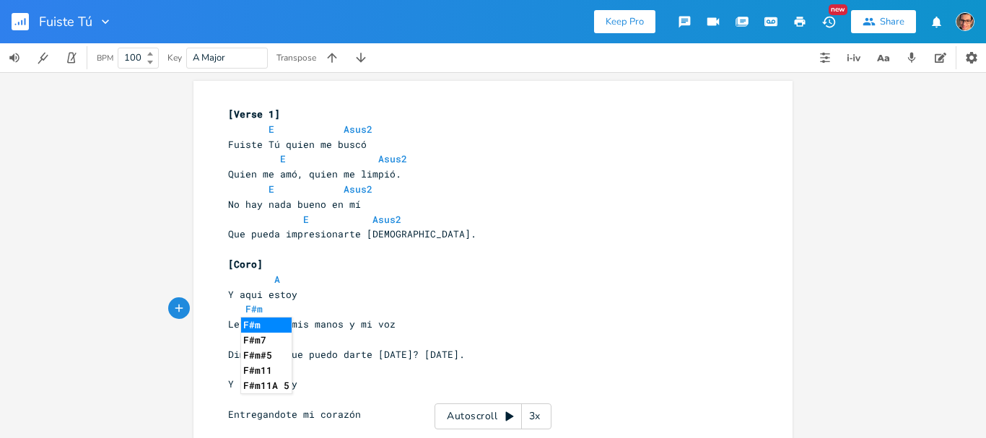
type textarea "F#m8"
type textarea "7 E"
type textarea "B/D""
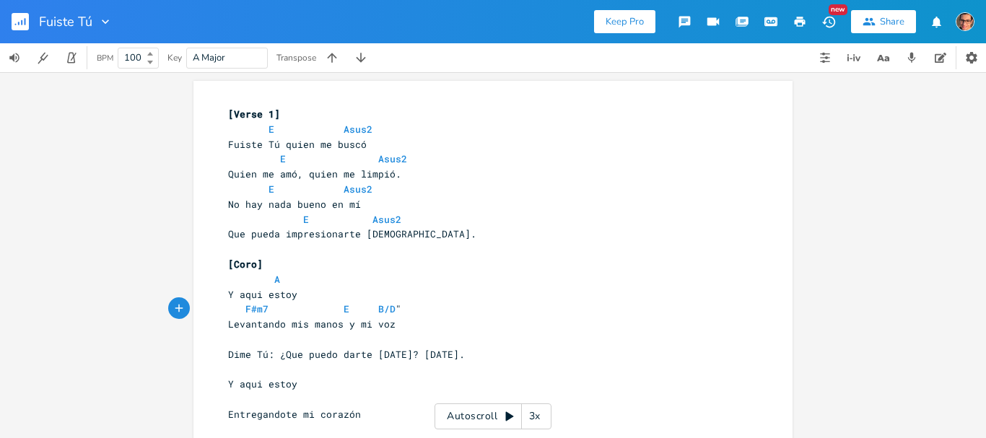
type textarea "¿"
type textarea "#"
click at [243, 339] on pre "​" at bounding box center [485, 339] width 521 height 15
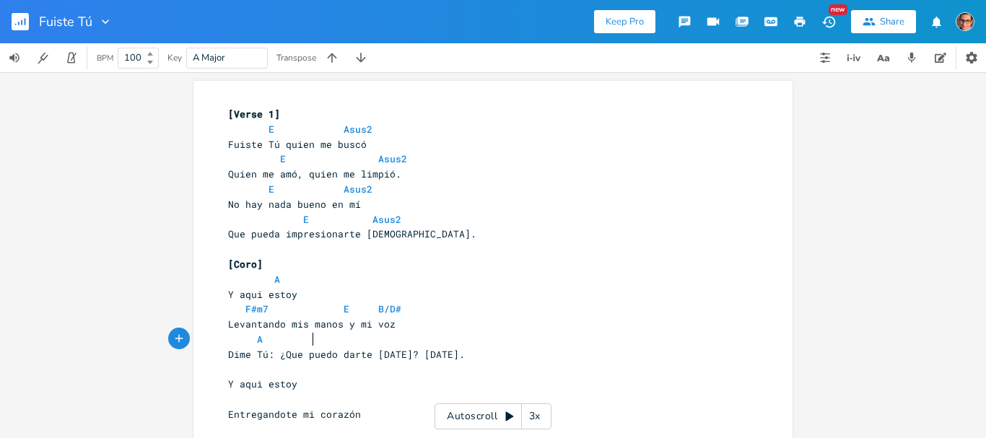
scroll to position [0, 46]
type textarea "A F$"
type textarea "#m7 E B/D%"
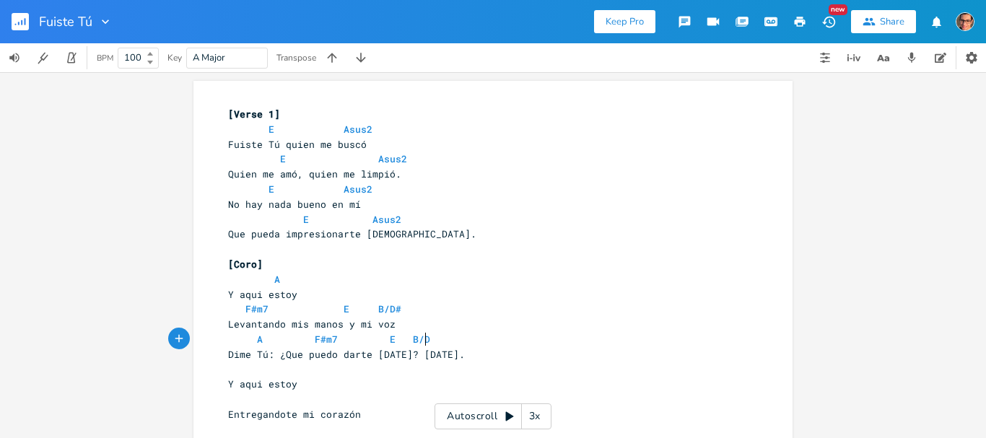
type textarea "$"
type textarea "#"
click at [247, 375] on pre "​" at bounding box center [485, 369] width 521 height 15
type textarea "A"
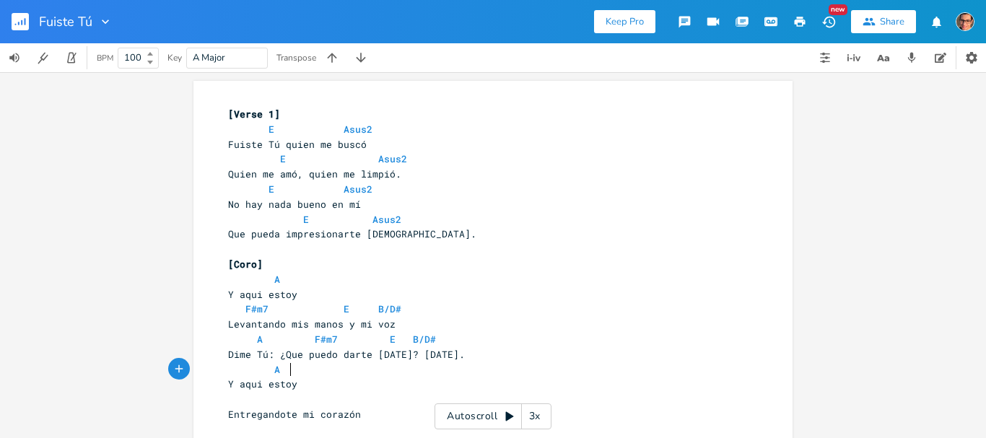
scroll to position [0, 33]
click at [257, 400] on pre "​" at bounding box center [485, 399] width 521 height 15
type textarea "FR#"
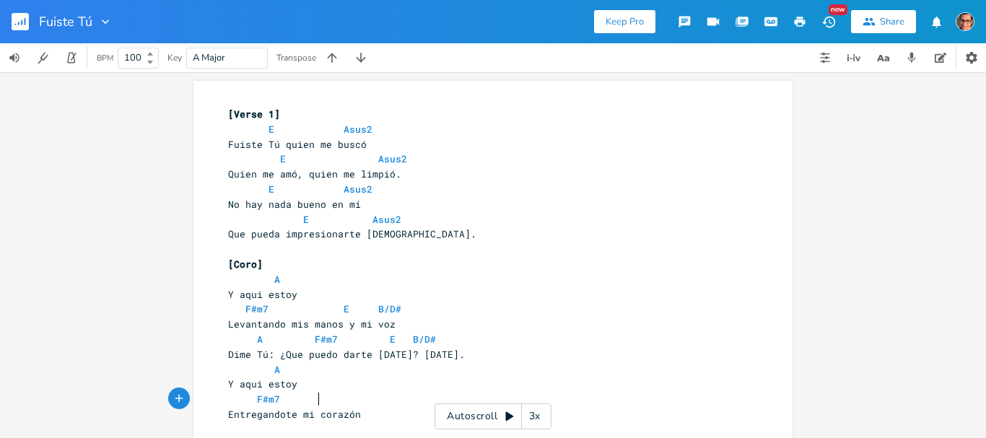
type textarea "#m7"
type textarea "E B/D#"
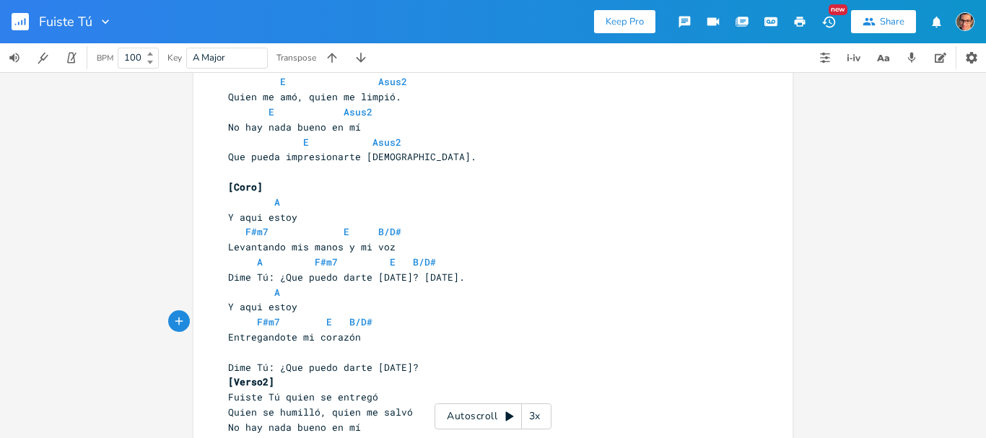
scroll to position [148, 0]
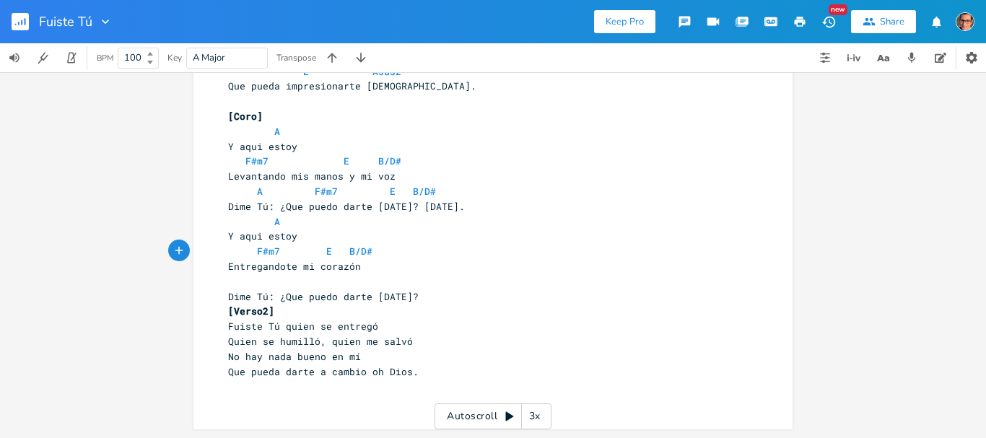
click at [241, 279] on pre "​" at bounding box center [485, 281] width 521 height 15
type textarea "A F#M"
type textarea "m7 E"
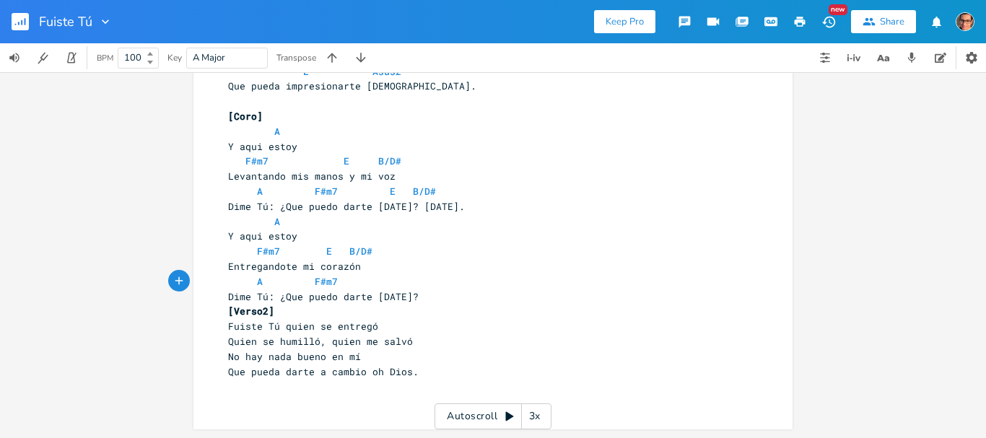
scroll to position [0, 38]
click at [433, 262] on pre "Entregandote mi corazón" at bounding box center [485, 266] width 521 height 15
click at [412, 306] on pre "[Verso2]" at bounding box center [485, 311] width 521 height 15
click at [417, 292] on pre "Dime Tú: ¿Que puedo darte [DATE]?" at bounding box center [485, 297] width 521 height 15
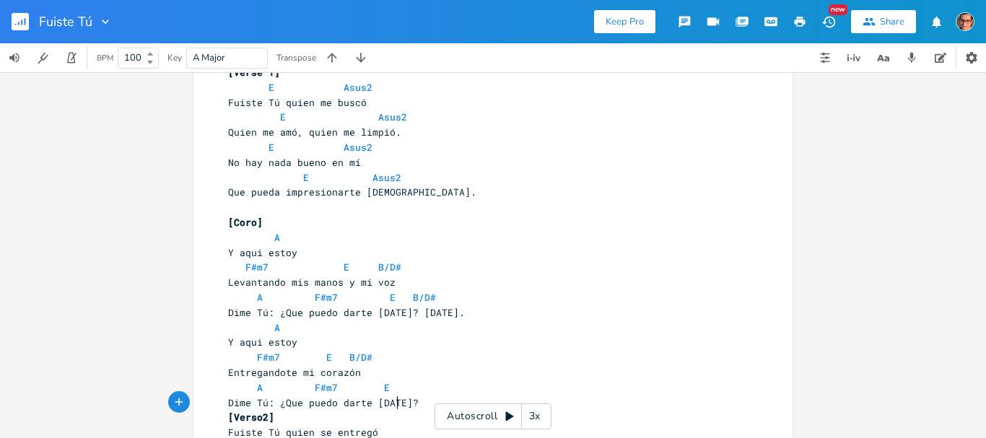
scroll to position [0, 0]
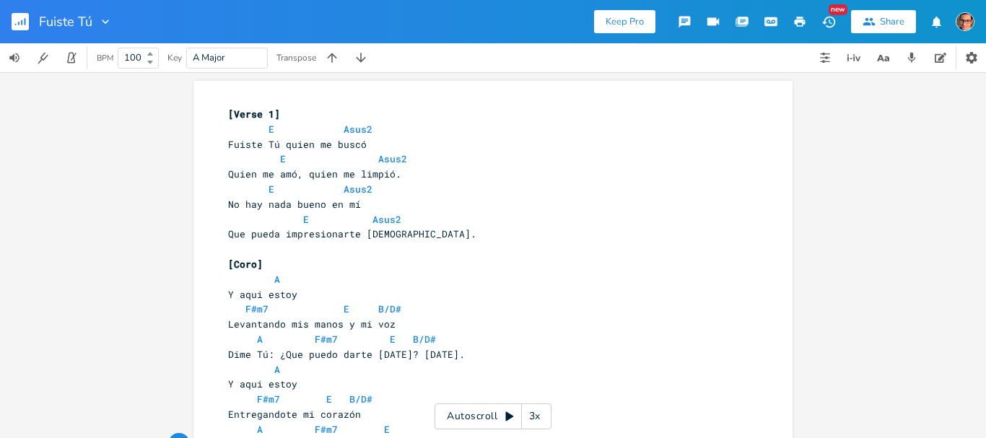
click at [793, 24] on button "button" at bounding box center [800, 22] width 29 height 26
click at [24, 27] on rect "button" at bounding box center [20, 21] width 17 height 17
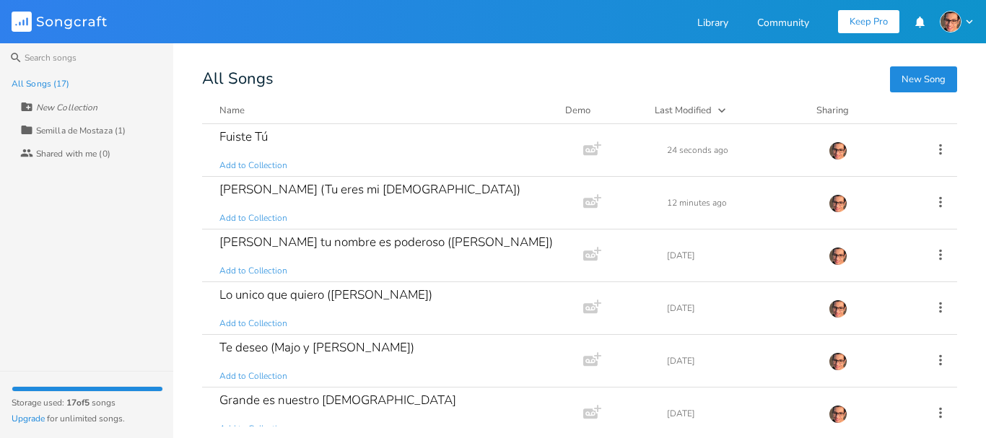
click at [918, 80] on button "New Song" at bounding box center [923, 79] width 67 height 26
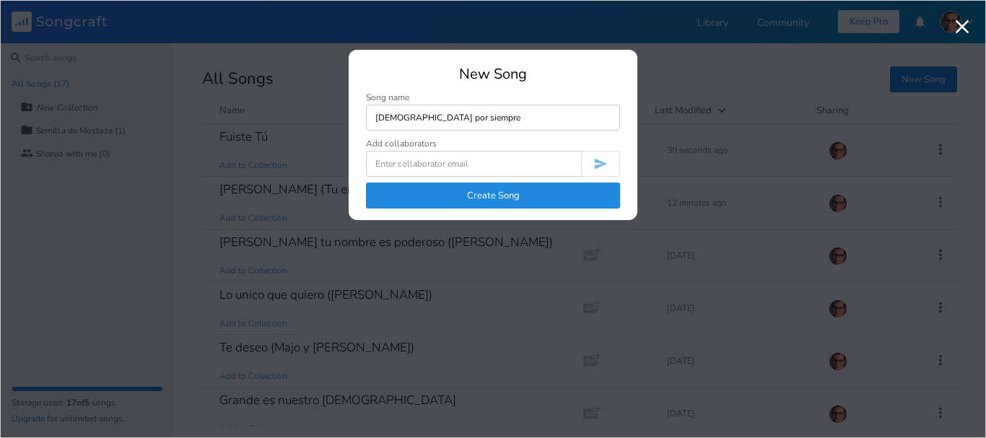
type input "[DEMOGRAPHIC_DATA] por siempre"
click at [481, 189] on button "Create Song" at bounding box center [493, 196] width 254 height 26
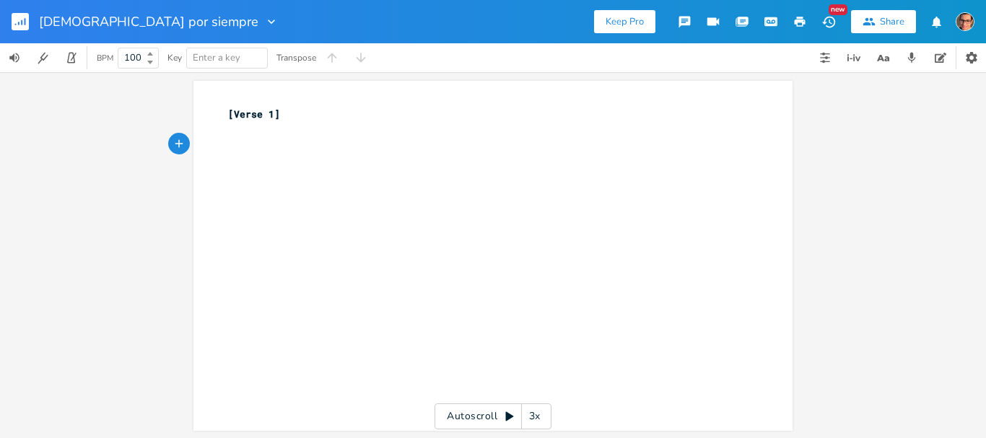
paste textarea "."
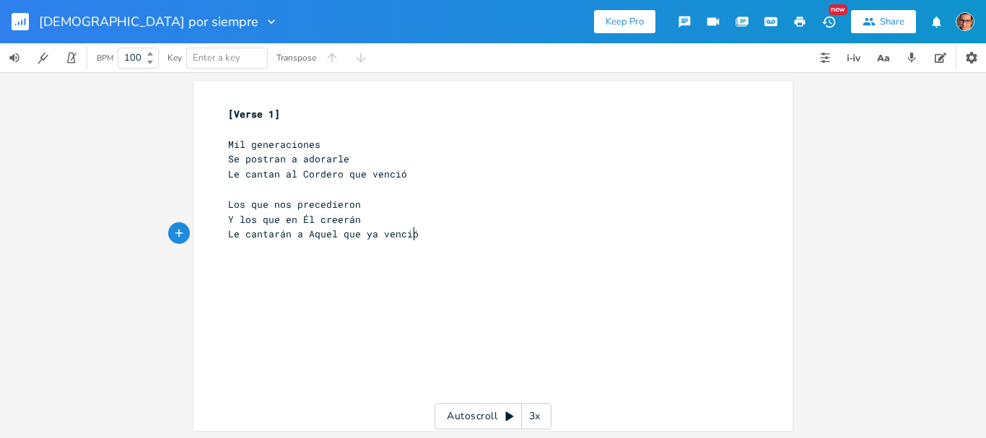
type textarea "."
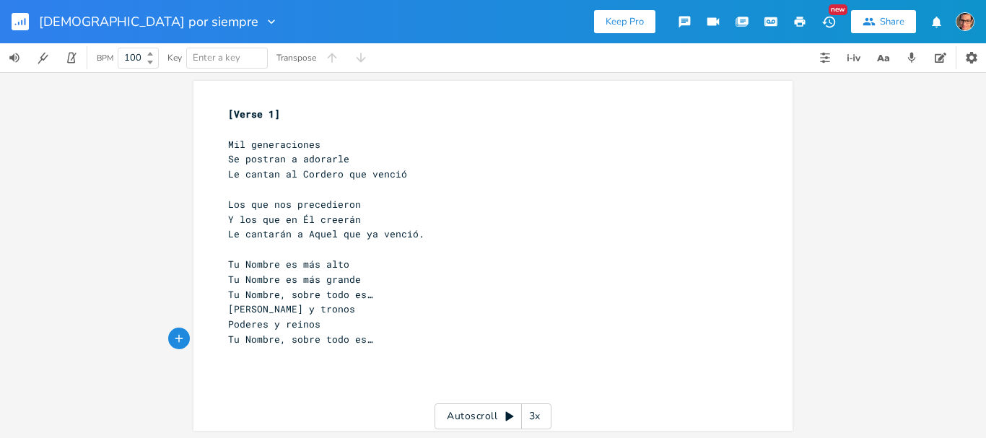
scroll to position [1, 0]
paste textarea "."
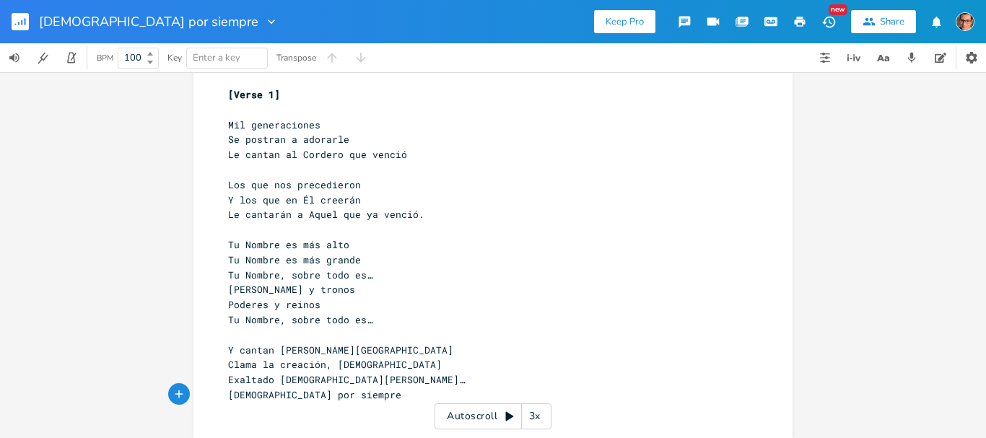
scroll to position [28, 0]
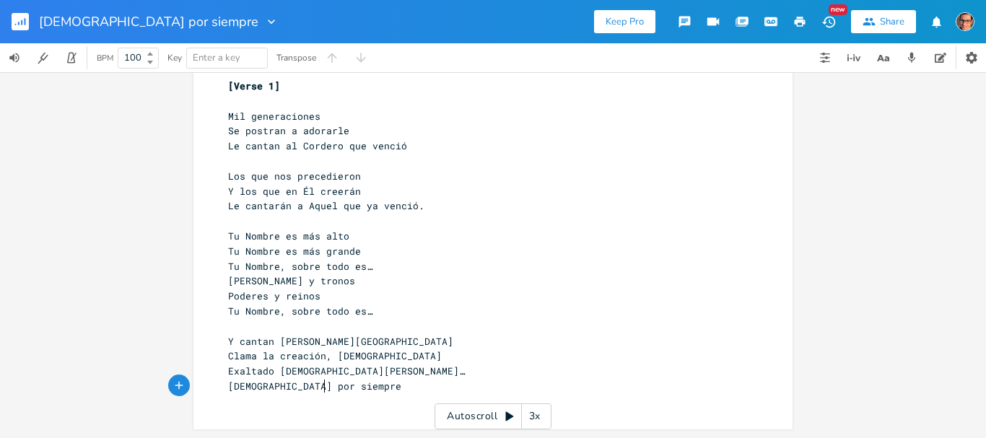
type textarea "."
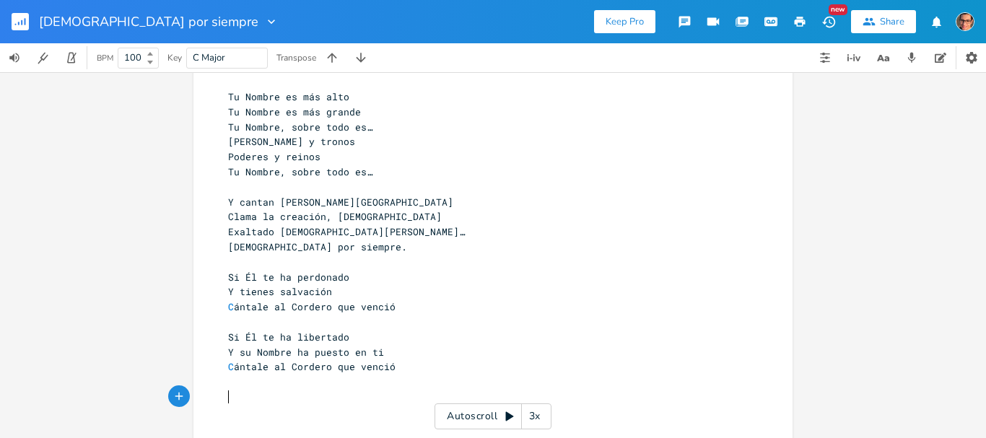
scroll to position [178, 0]
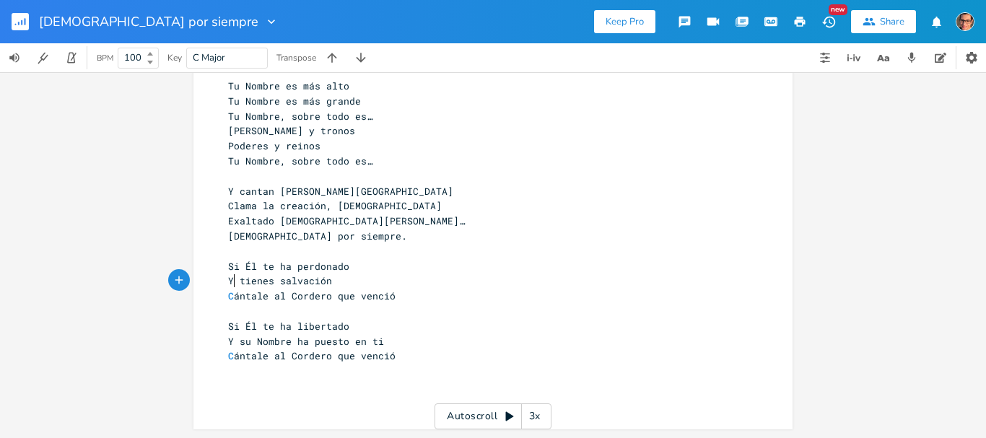
click at [228, 288] on pre "Y tienes salvación" at bounding box center [485, 281] width 521 height 15
click at [230, 295] on span "C ántale al Cordero que venció" at bounding box center [312, 296] width 168 height 13
type textarea "C"
click at [254, 295] on span "C ántale al Cordero que venció" at bounding box center [312, 296] width 168 height 13
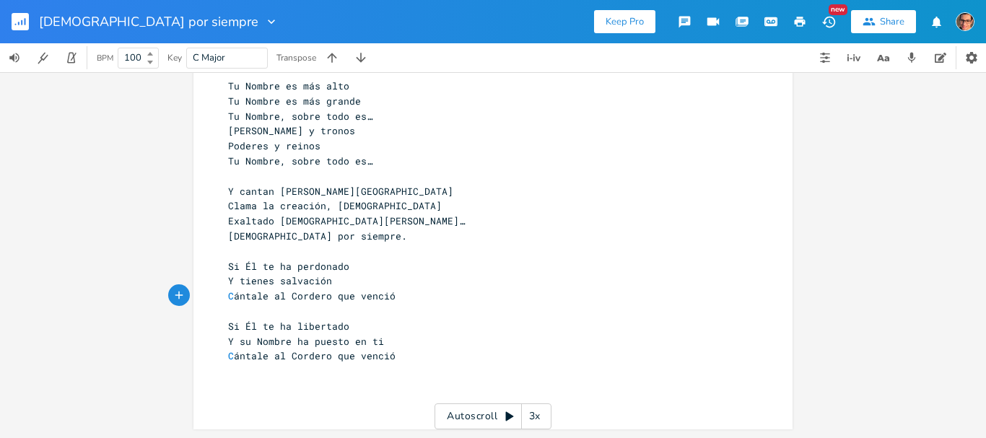
click at [258, 295] on span "C ántale al Cordero que venció" at bounding box center [312, 296] width 168 height 13
click at [267, 296] on span "C ántale al Cordero que venció" at bounding box center [312, 296] width 168 height 13
click at [260, 296] on span "C ántale al Cordero que venció" at bounding box center [312, 296] width 168 height 13
type textarea "Cantale"
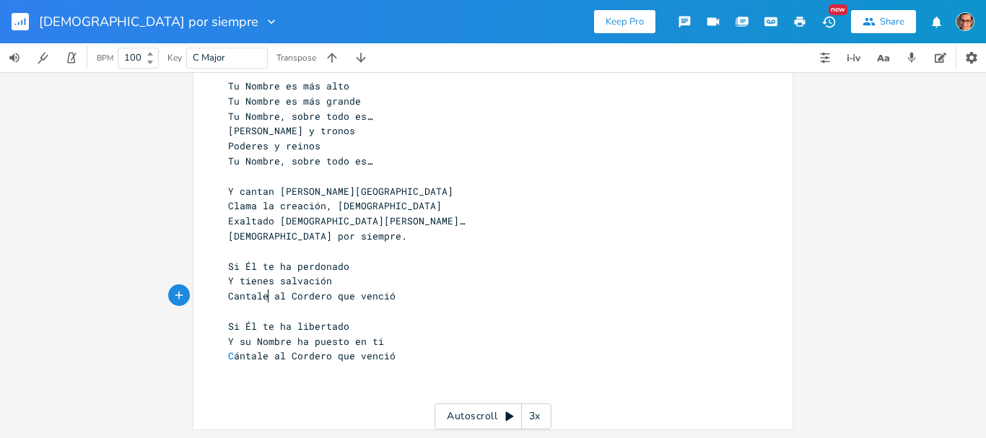
click at [263, 356] on span "C ántale al Cordero que venció" at bounding box center [312, 355] width 168 height 13
type textarea "Cantale"
click at [386, 357] on span "Cantale al Cordero que venció" at bounding box center [312, 355] width 168 height 13
type textarea "."
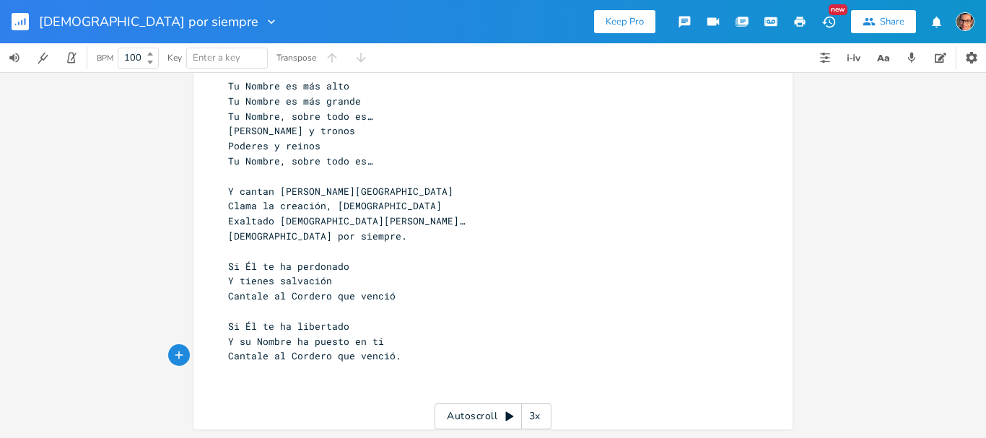
click at [390, 294] on pre "Cantale al Cordero que venció" at bounding box center [485, 296] width 521 height 15
type textarea "."
click at [405, 355] on pre "Cantale al Cordero que venció." at bounding box center [485, 356] width 521 height 15
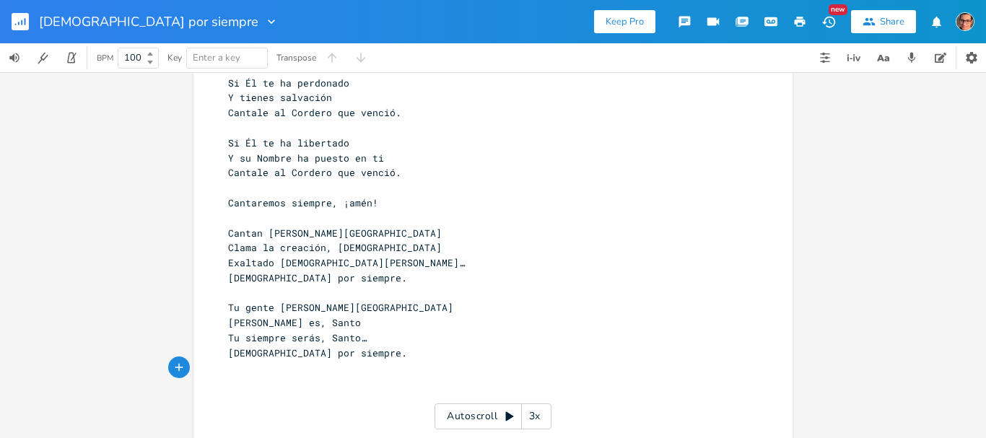
scroll to position [373, 0]
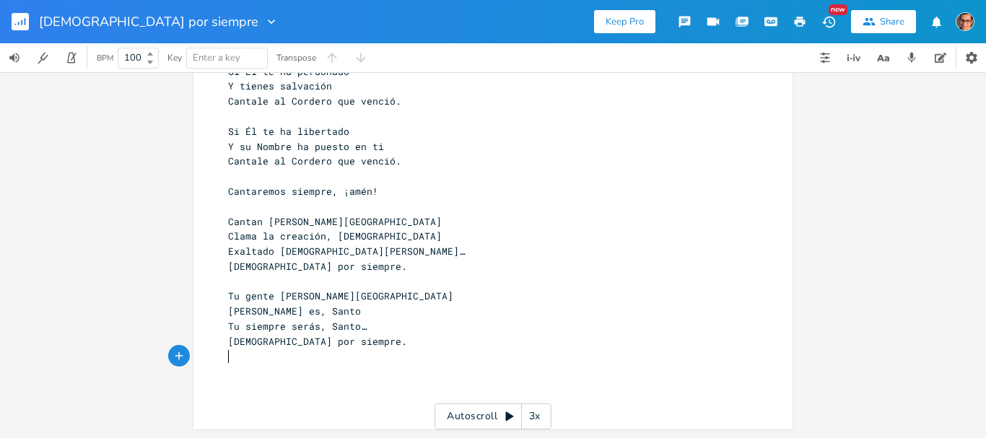
click at [269, 294] on span "Tu gente [PERSON_NAME][GEOGRAPHIC_DATA]" at bounding box center [340, 296] width 225 height 13
type textarea "[DEMOGRAPHIC_DATA]"
click at [269, 349] on pre "​" at bounding box center [485, 356] width 521 height 15
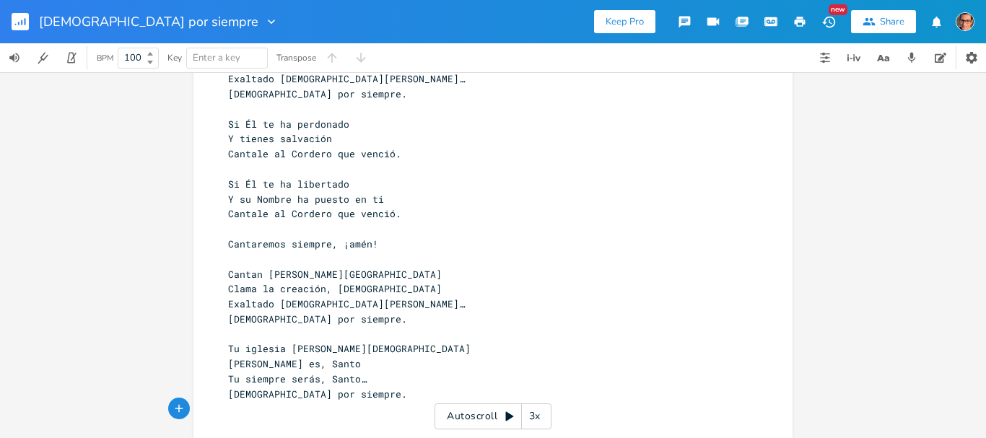
scroll to position [301, 0]
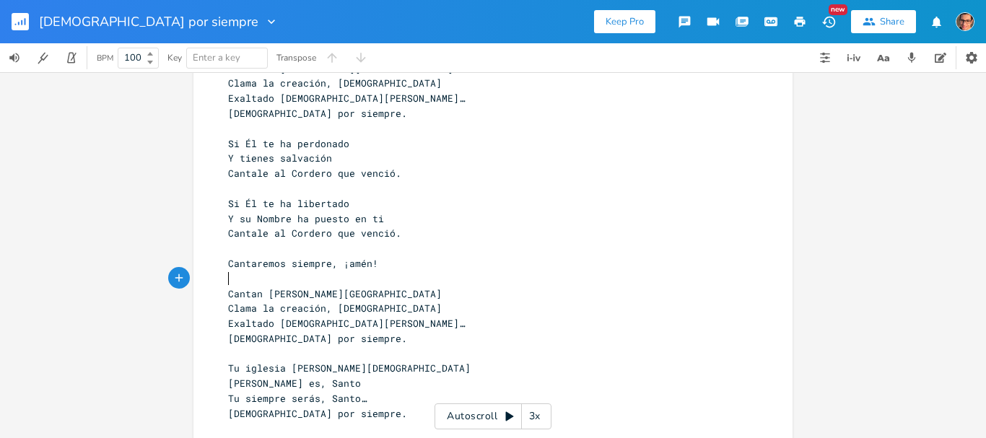
click at [256, 282] on pre "​" at bounding box center [485, 278] width 521 height 15
type textarea "[Coro2]"
click at [250, 275] on span "[Coro2]" at bounding box center [248, 278] width 40 height 13
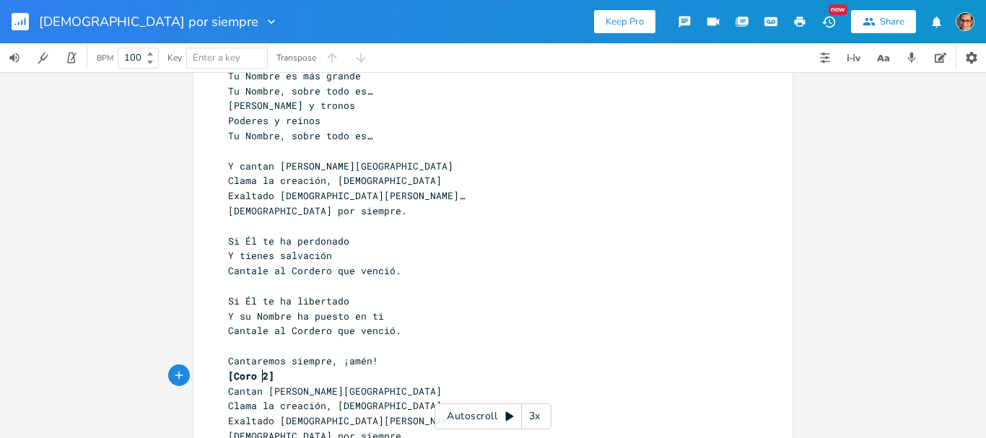
scroll to position [229, 0]
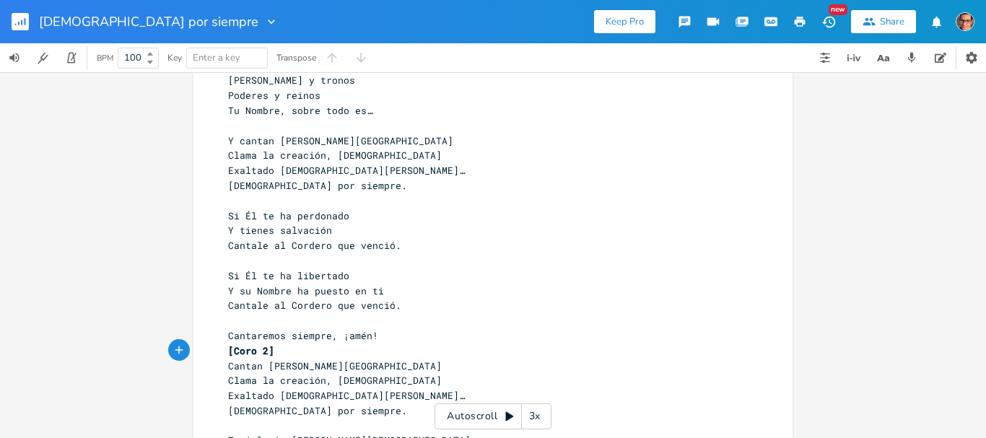
click at [239, 202] on pre "​" at bounding box center [485, 201] width 521 height 15
type textarea "[Verso"
type textarea "!"
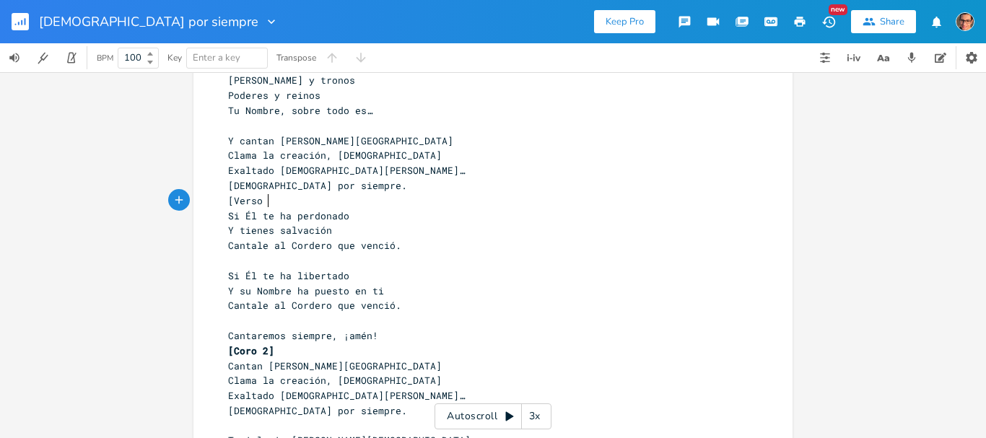
scroll to position [0, 8]
type textarea "2]"
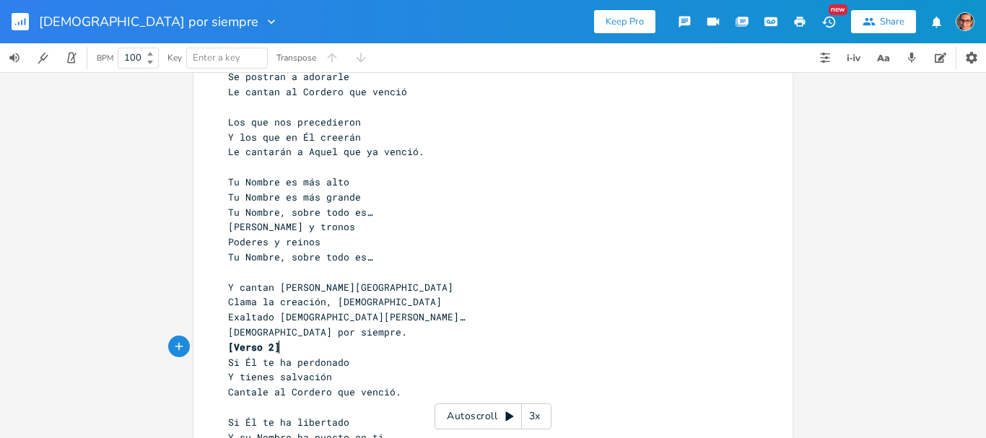
scroll to position [84, 0]
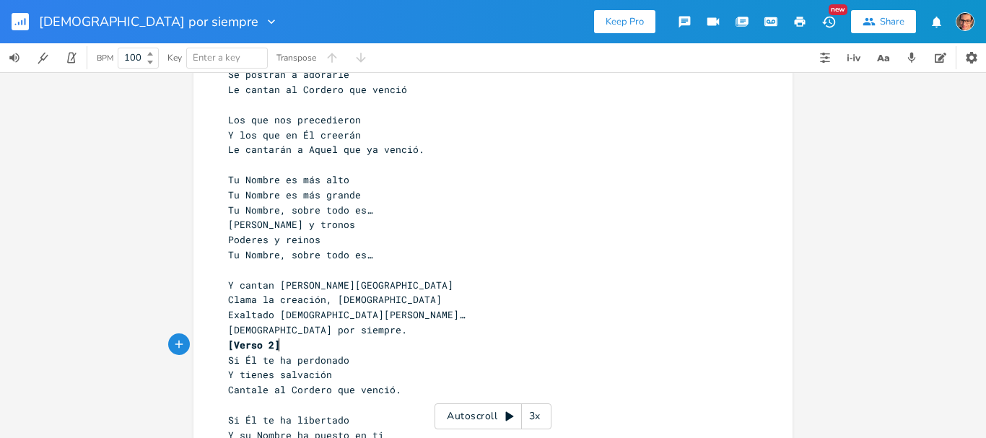
click at [335, 331] on pre "[DEMOGRAPHIC_DATA] por siempre." at bounding box center [485, 330] width 521 height 15
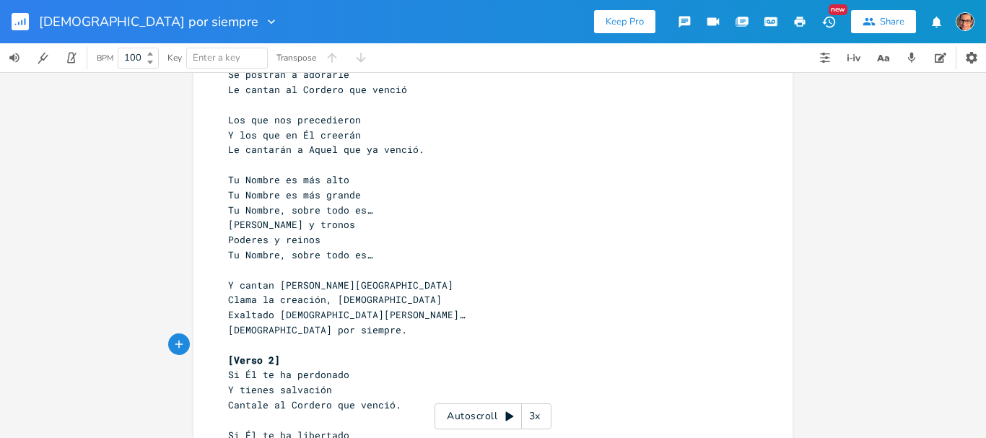
click at [238, 274] on pre "​" at bounding box center [485, 270] width 521 height 15
type textarea "[V"
type textarea "Coro]"
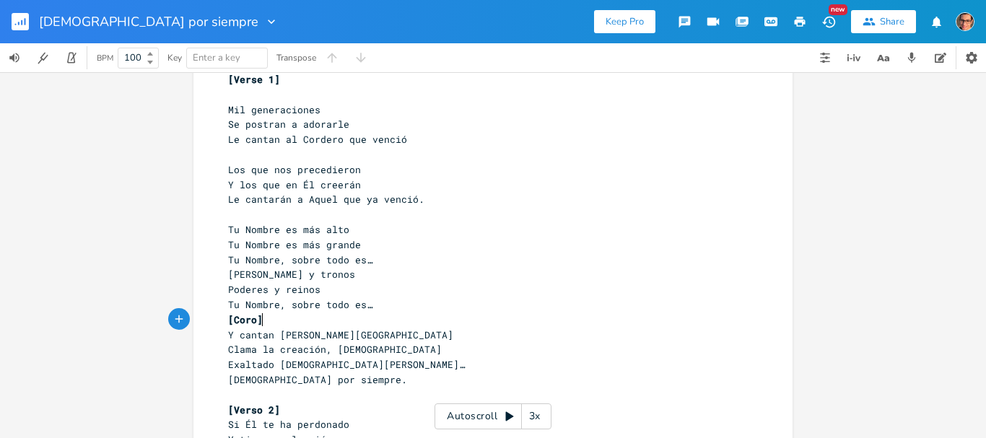
scroll to position [12, 0]
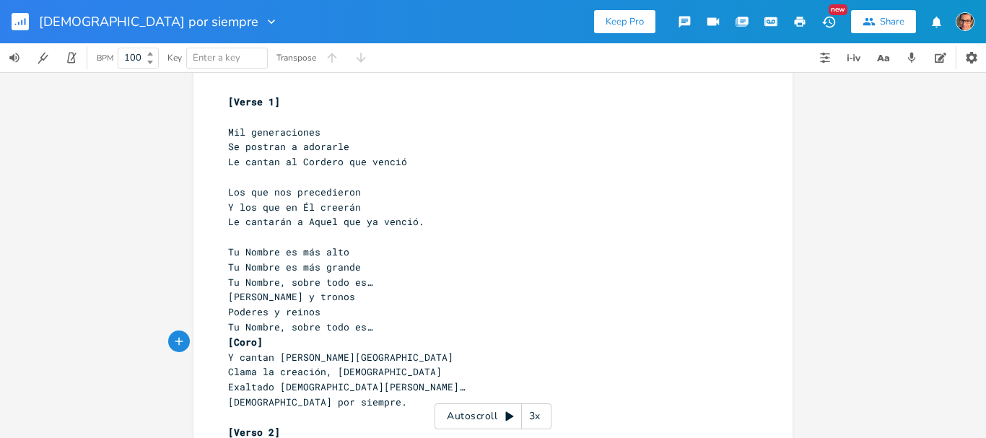
click at [282, 243] on pre "​" at bounding box center [485, 237] width 521 height 15
type textarea "[Precoro]"
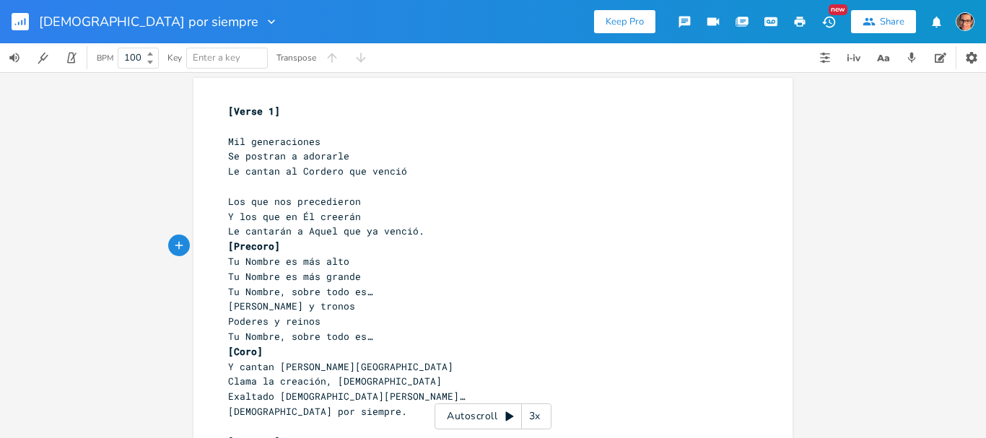
scroll to position [0, 0]
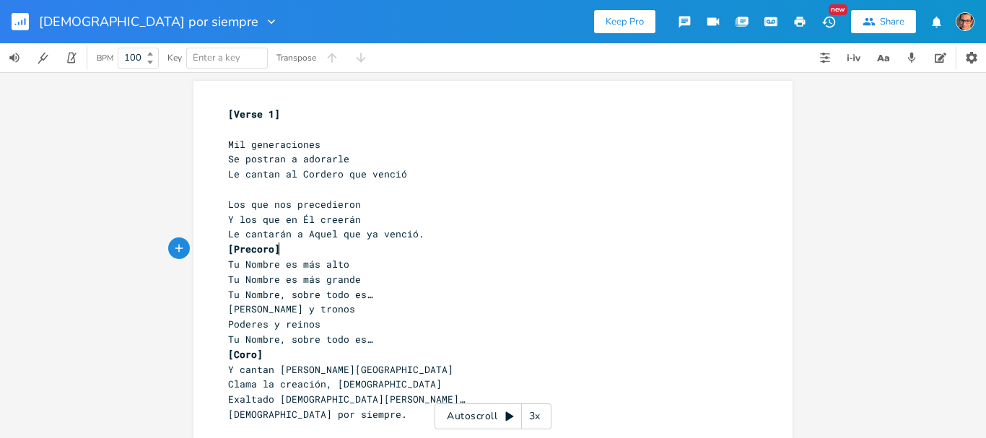
click at [282, 255] on pre "[Precoro]" at bounding box center [485, 249] width 521 height 15
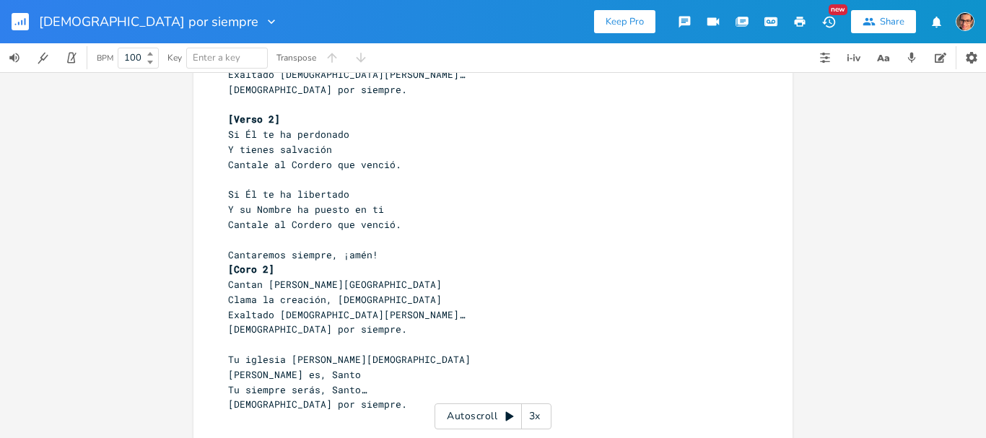
scroll to position [361, 0]
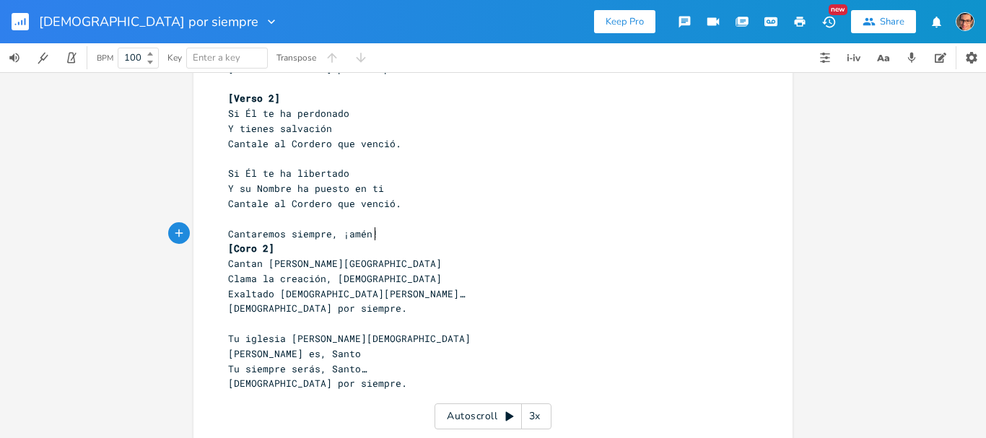
click at [381, 235] on pre "Cantaremos siempre, ¡amén!" at bounding box center [485, 234] width 521 height 15
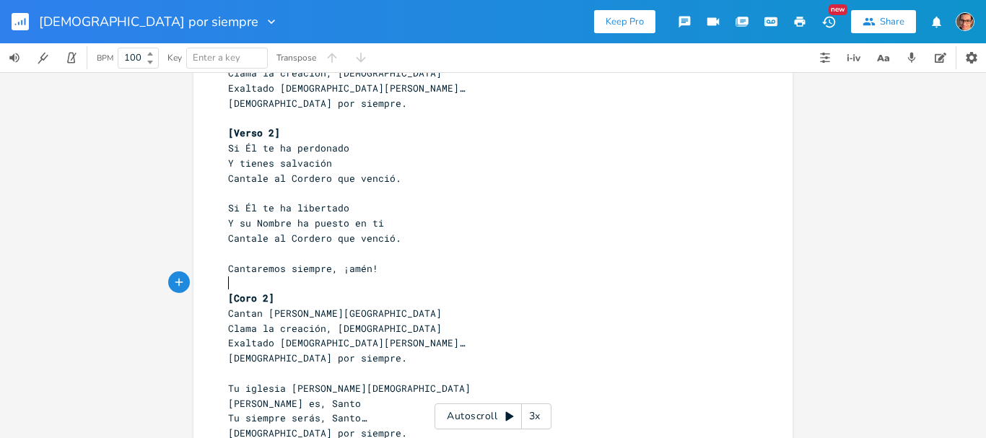
scroll to position [418, 0]
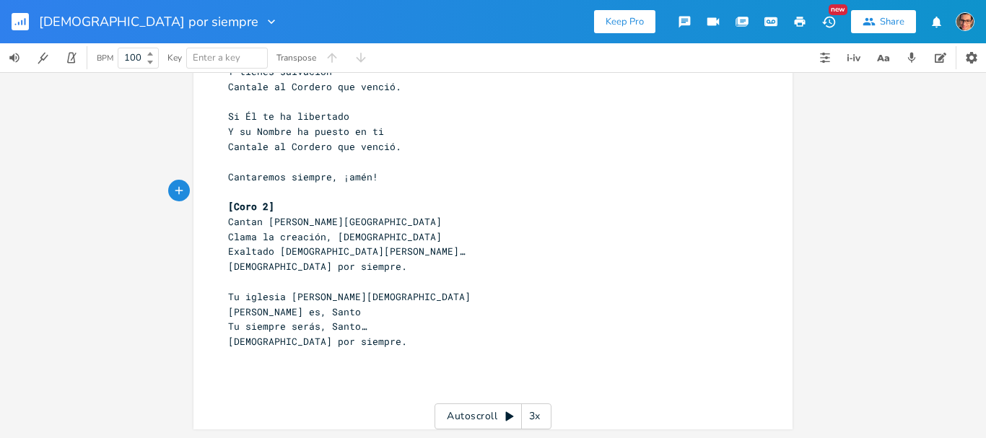
click at [311, 313] on span "[PERSON_NAME] es, Santo" at bounding box center [294, 311] width 133 height 13
click at [305, 310] on span "[PERSON_NAME] es, Santo" at bounding box center [294, 311] width 133 height 13
type textarea "s"
click at [305, 316] on span "[PERSON_NAME] es, Santo" at bounding box center [294, 311] width 133 height 13
click at [297, 347] on span "[DEMOGRAPHIC_DATA] por siempre." at bounding box center [317, 341] width 179 height 13
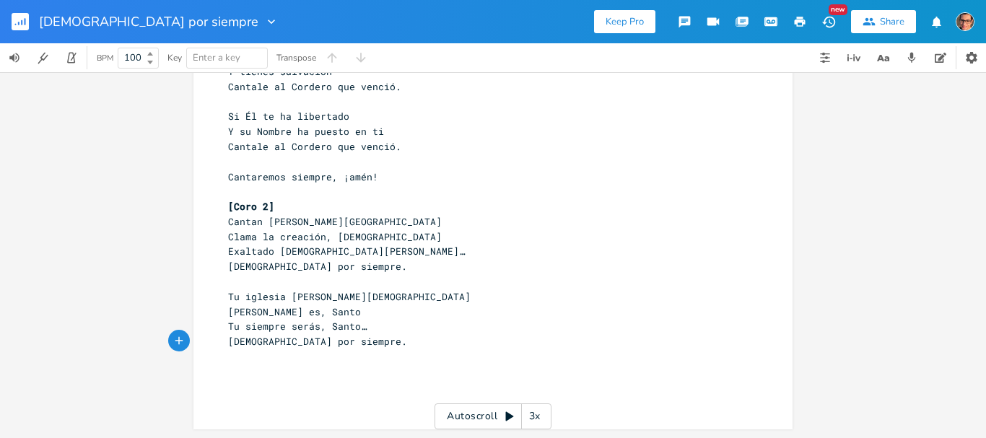
click at [304, 310] on span "[PERSON_NAME] es, Santo" at bounding box center [294, 311] width 133 height 13
drag, startPoint x: 308, startPoint y: 309, endPoint x: 318, endPoint y: 368, distance: 59.9
click at [308, 310] on span "[PERSON_NAME] es, Santo" at bounding box center [294, 311] width 133 height 13
type textarea "E"
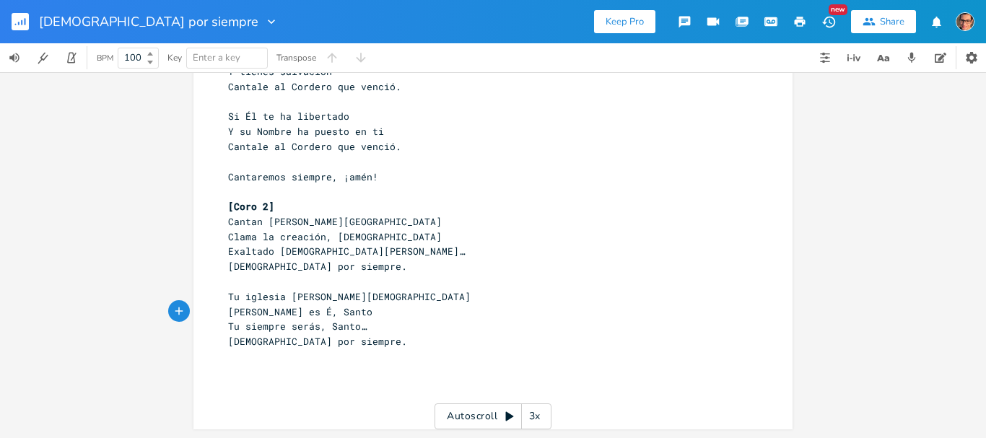
type textarea "ÉL"
type textarea "l"
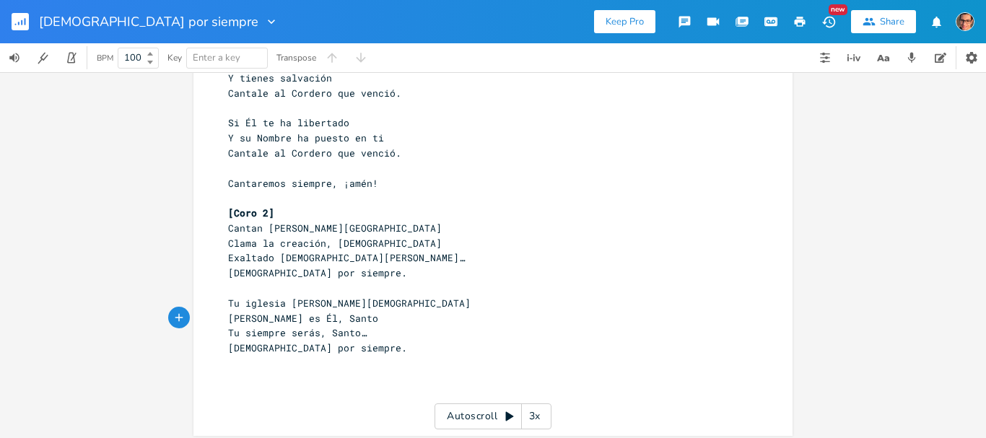
scroll to position [418, 0]
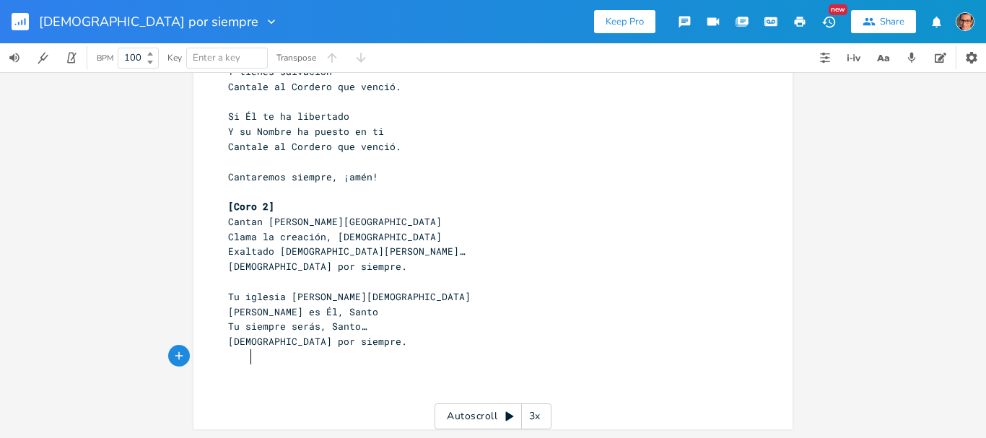
click at [271, 357] on pre at bounding box center [485, 356] width 521 height 15
type textarea "[PrecoroX2]"
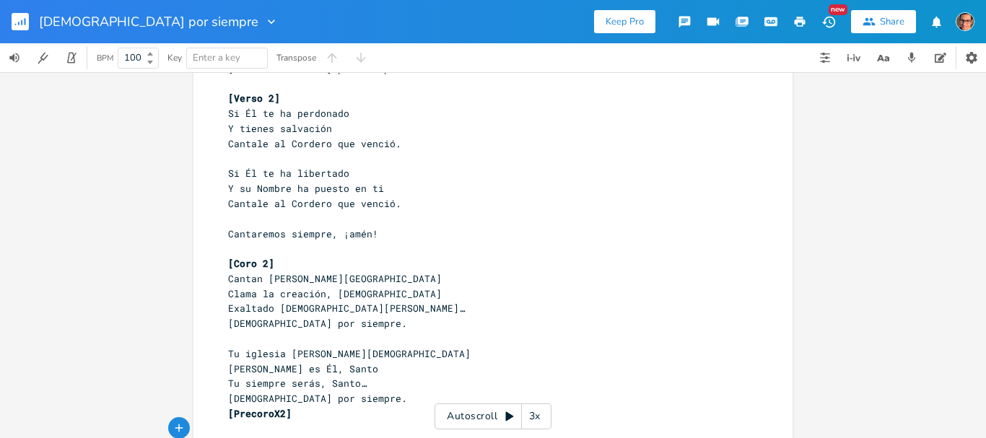
scroll to position [433, 0]
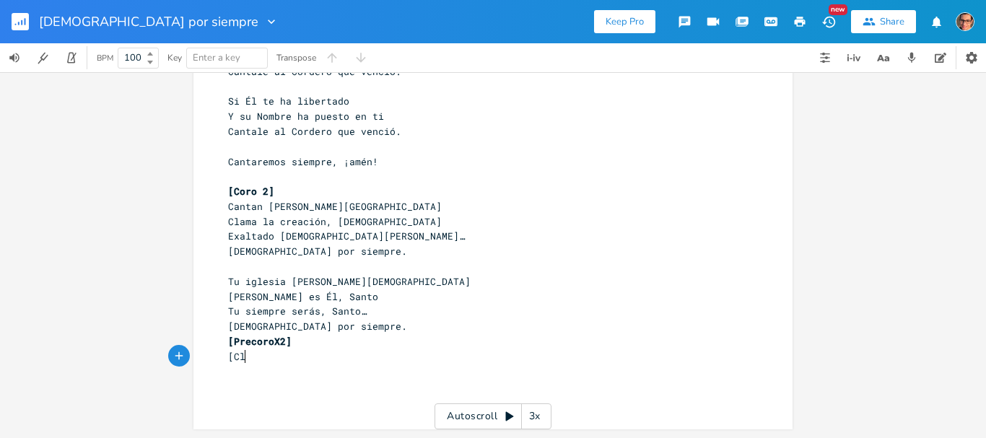
type textarea "[Clr"
type textarea "oro2]"
click at [251, 361] on span "[Coro2]" at bounding box center [248, 356] width 40 height 13
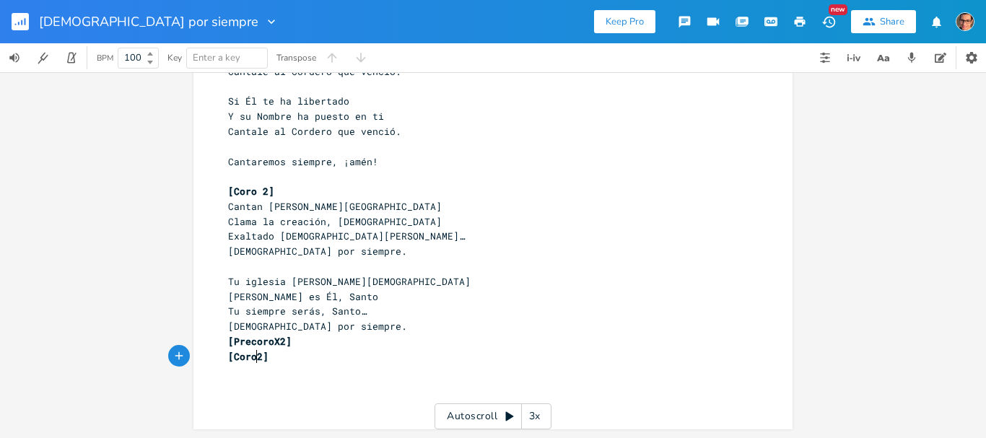
scroll to position [0, 2]
click at [301, 361] on pre "[Coro 2]" at bounding box center [485, 356] width 521 height 15
click at [331, 318] on pre "Tu siempre serás, Santo…" at bounding box center [485, 311] width 521 height 15
click at [336, 329] on pre "[DEMOGRAPHIC_DATA] por siempre." at bounding box center [485, 326] width 521 height 15
click at [331, 349] on pre "[Coro 2]" at bounding box center [485, 356] width 521 height 15
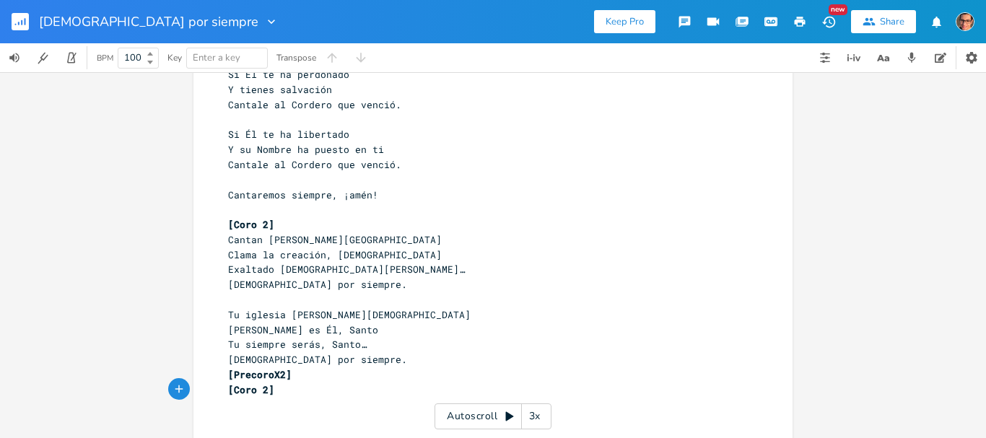
scroll to position [433, 0]
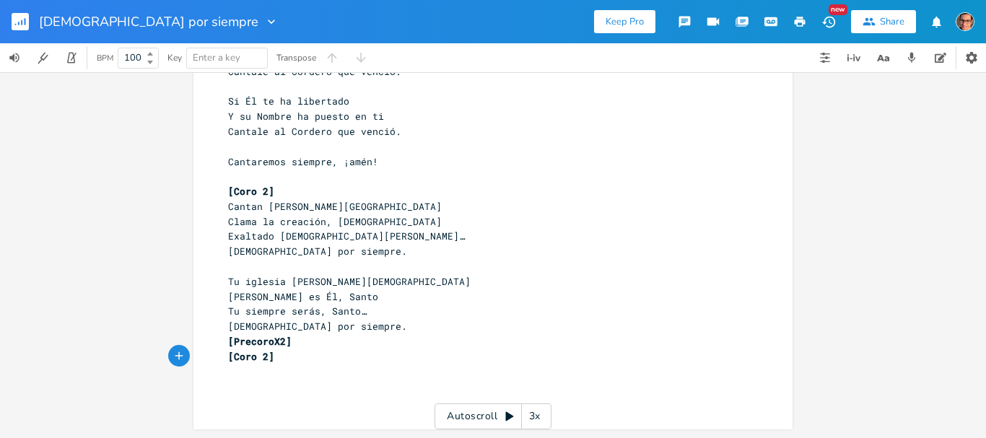
click at [284, 358] on pre "[Coro 2]" at bounding box center [485, 356] width 521 height 15
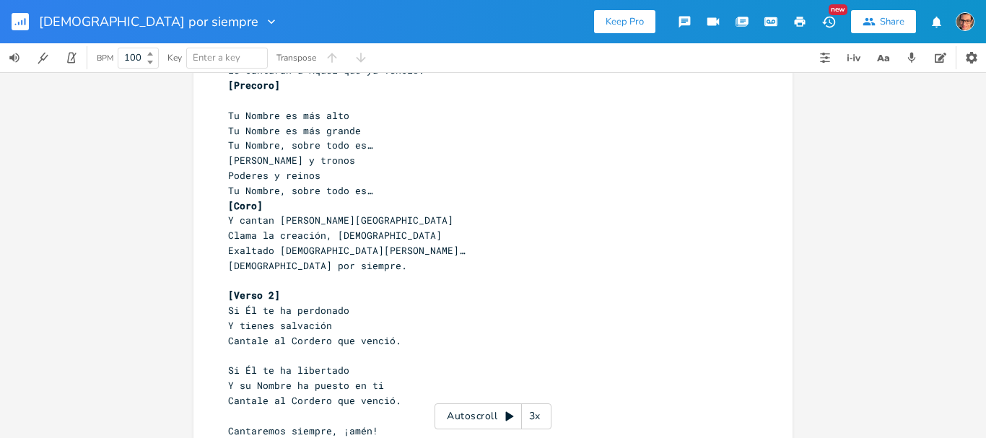
scroll to position [0, 0]
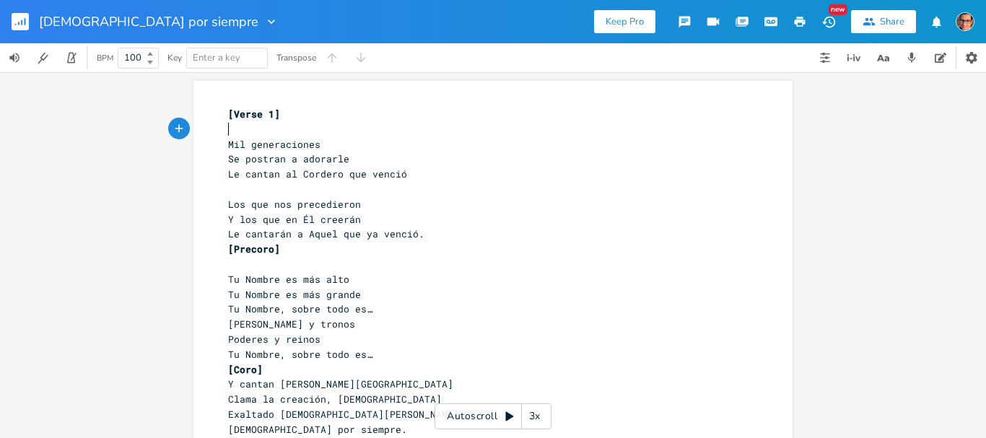
click at [239, 131] on pre "​" at bounding box center [485, 129] width 521 height 15
type textarea "g"
type textarea "G"
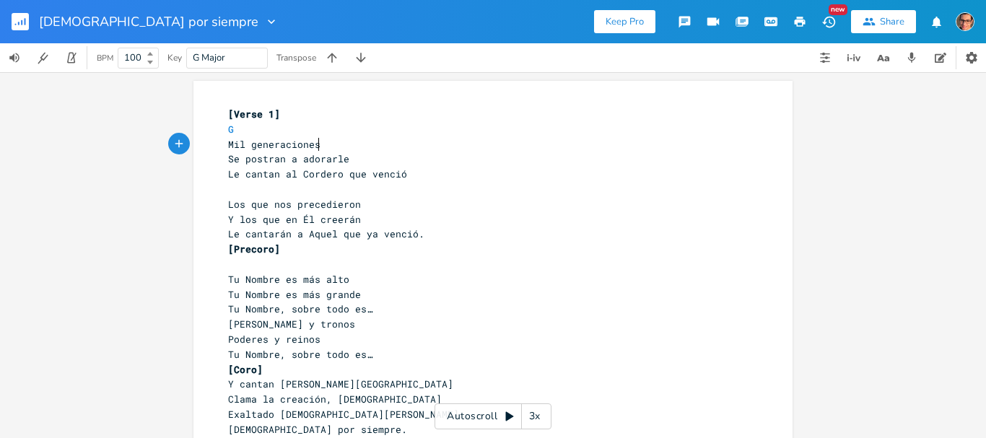
click at [320, 143] on pre "Mil generaciones" at bounding box center [485, 144] width 521 height 15
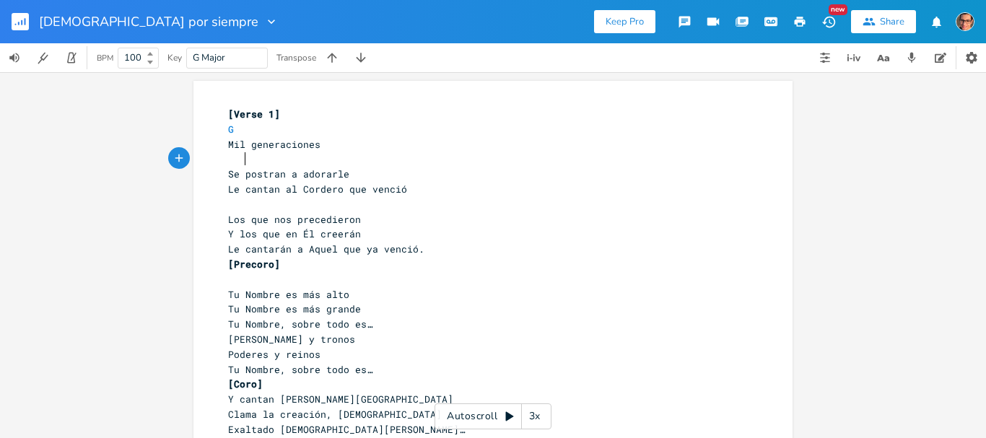
scroll to position [0, 9]
type textarea "c"
type textarea "Cadd"
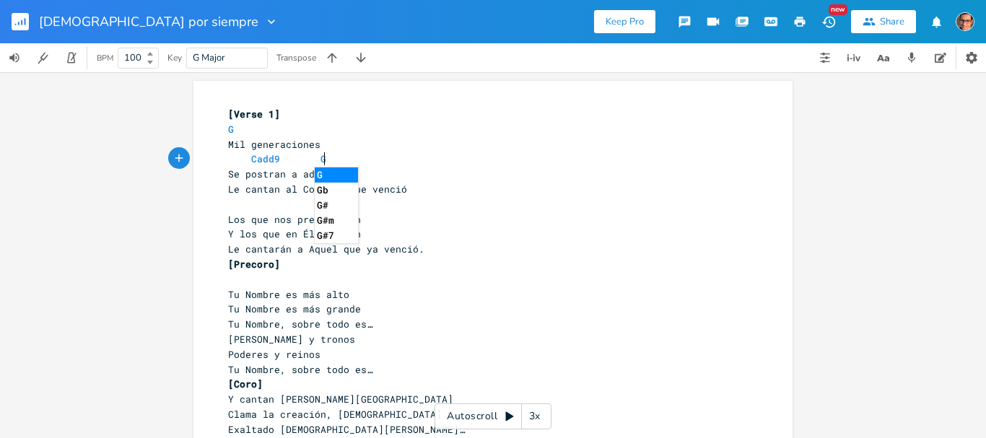
type textarea "9 G"
click at [378, 173] on pre "Se postran a adorarle" at bounding box center [485, 174] width 521 height 15
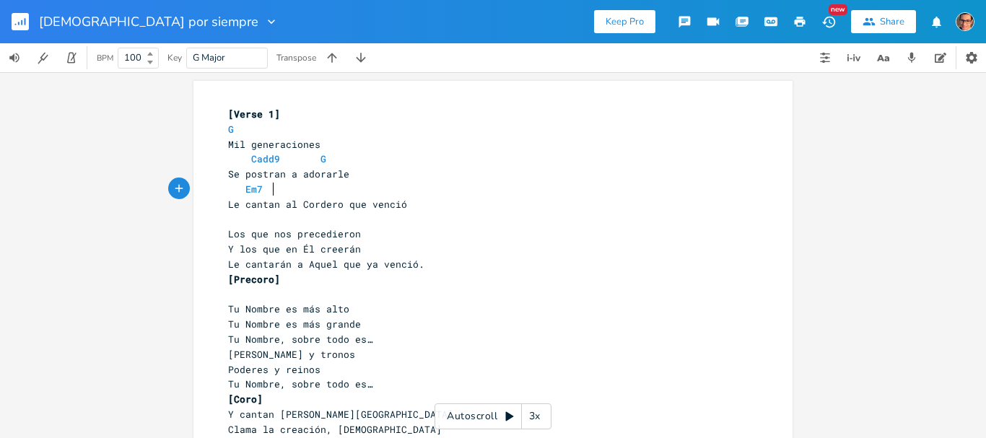
scroll to position [0, 27]
type textarea "Em7"
type textarea "D"
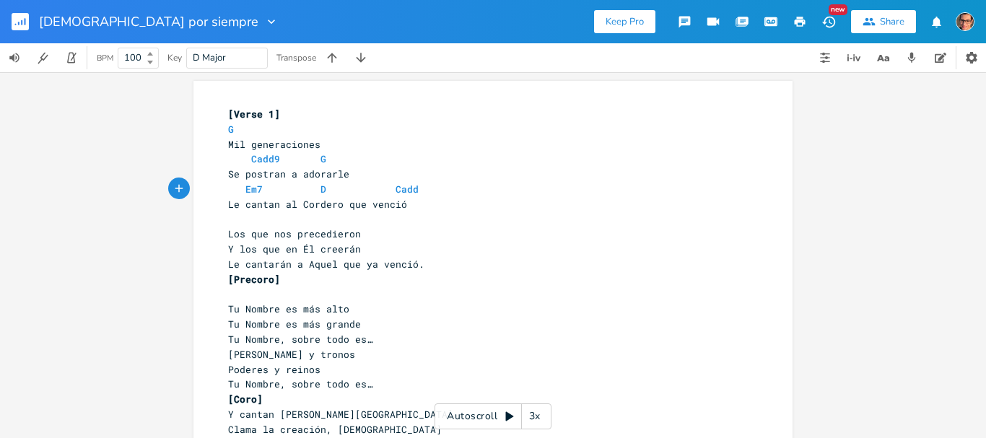
type textarea "Cadd9"
click at [316, 217] on pre "​" at bounding box center [485, 219] width 521 height 15
type textarea "G"
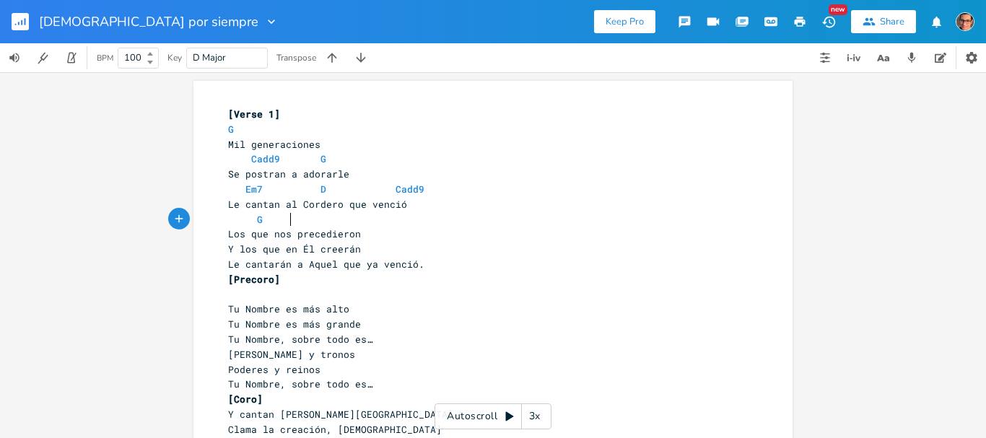
click at [373, 238] on pre "Los que nos precedieron" at bounding box center [485, 234] width 521 height 15
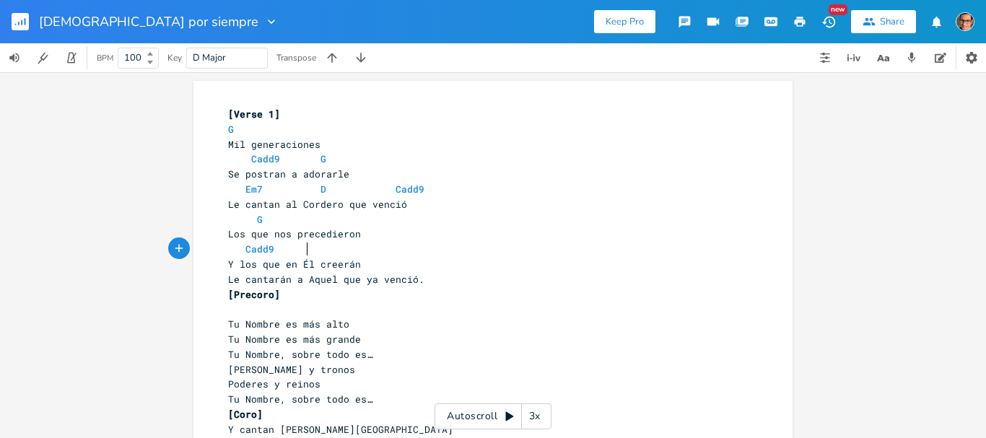
scroll to position [0, 53]
type textarea "Cadd9 G"
click at [446, 264] on pre "Y los que en Él creerán" at bounding box center [485, 264] width 521 height 15
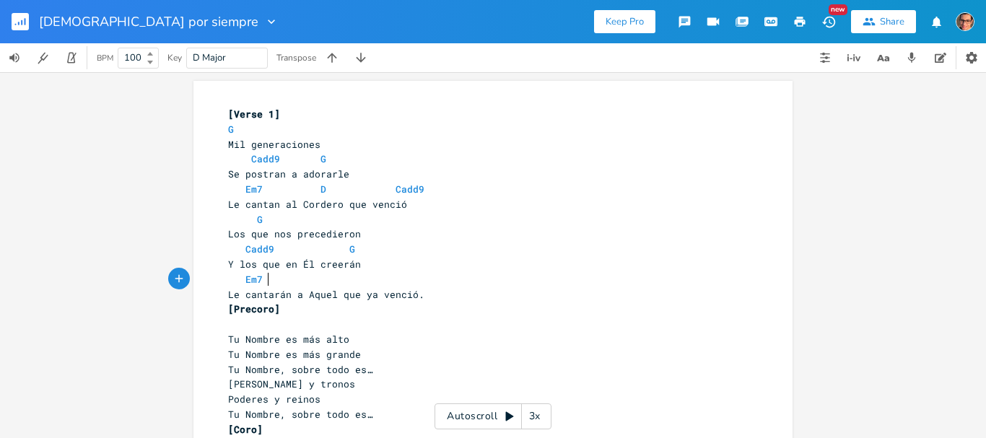
scroll to position [0, 21]
type textarea "Em7"
type textarea "F"
type textarea "D"
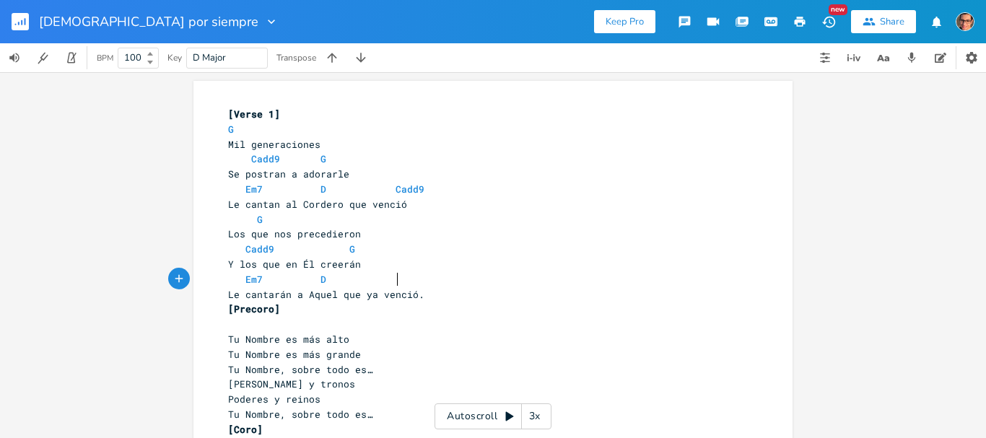
drag, startPoint x: 433, startPoint y: 261, endPoint x: 399, endPoint y: 284, distance: 41.7
click at [399, 284] on pre "Em7 D" at bounding box center [485, 279] width 521 height 15
type textarea "Cadd9"
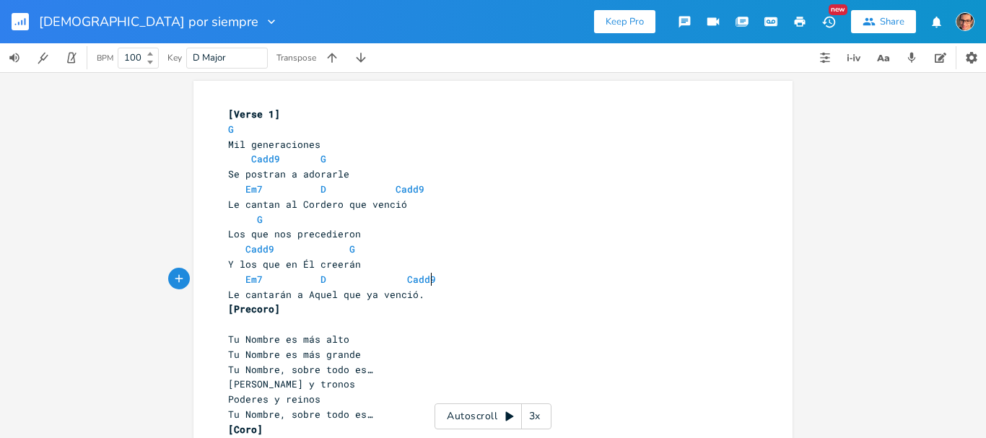
click at [360, 324] on pre "​" at bounding box center [485, 324] width 521 height 15
type textarea "C"
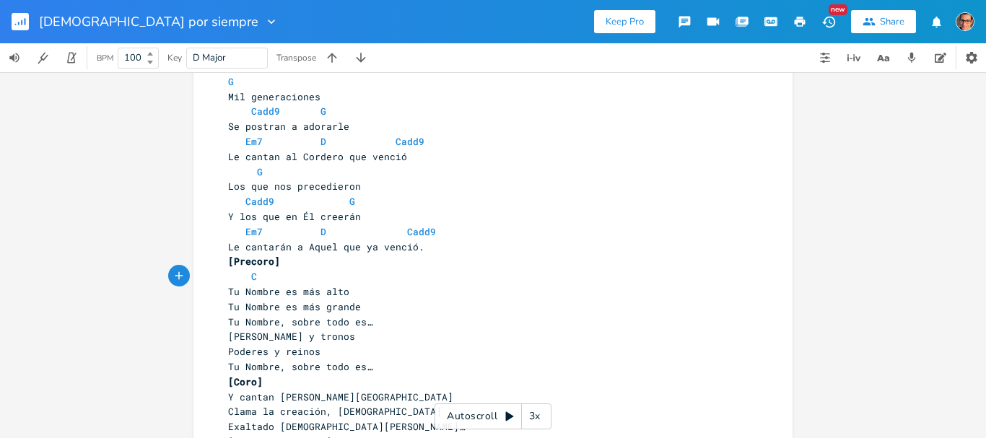
scroll to position [72, 0]
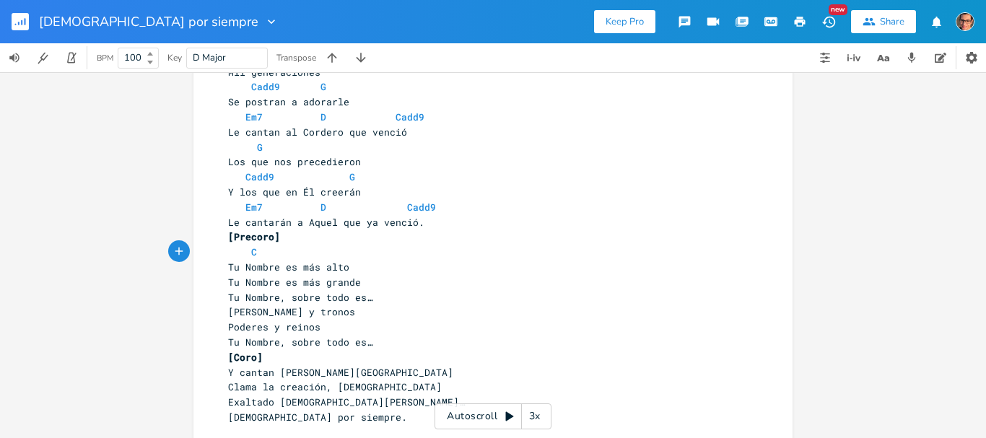
click at [353, 255] on pre "C" at bounding box center [485, 252] width 521 height 15
type textarea "C/E"
click at [340, 243] on pre "[Precoro]" at bounding box center [485, 237] width 521 height 15
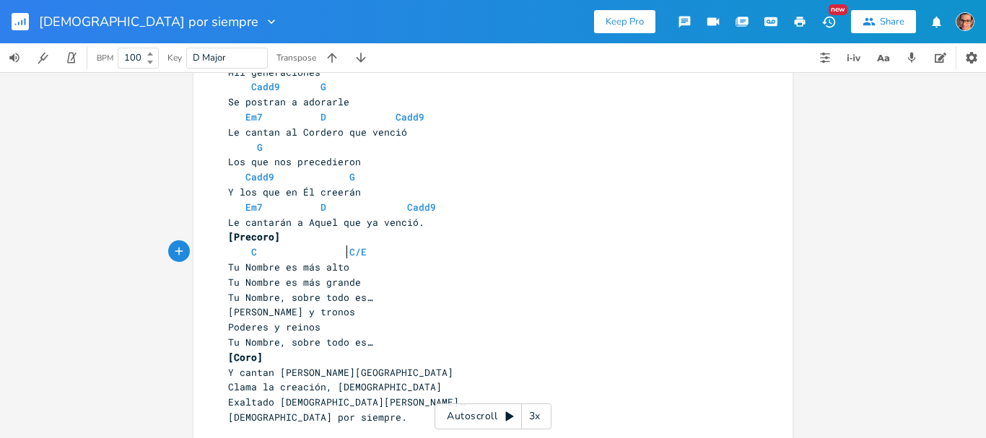
click at [342, 248] on span "C C/E" at bounding box center [297, 252] width 139 height 13
click at [368, 262] on pre "Tu Nombre es más alto" at bounding box center [485, 267] width 521 height 15
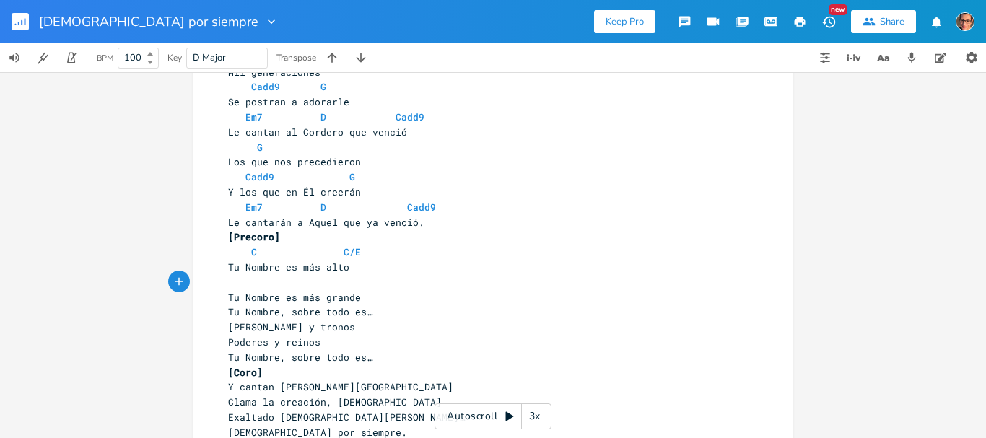
scroll to position [0, 9]
type textarea "d"
type textarea "D"
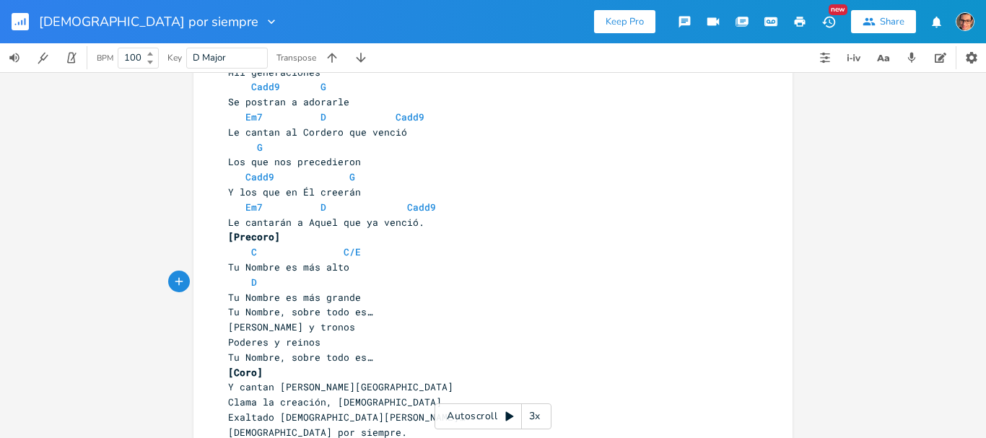
click at [355, 294] on pre "Tu Nombre es más grande" at bounding box center [485, 297] width 521 height 15
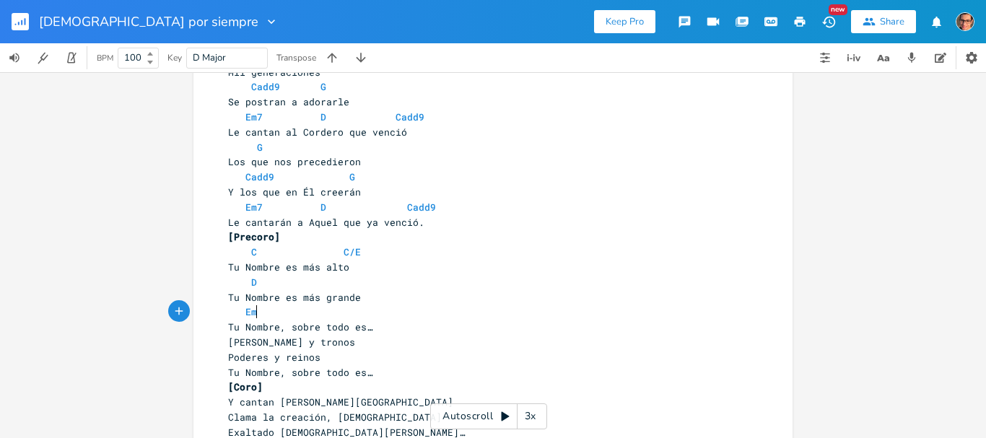
scroll to position [0, 14]
type textarea "Em"
type textarea "D"
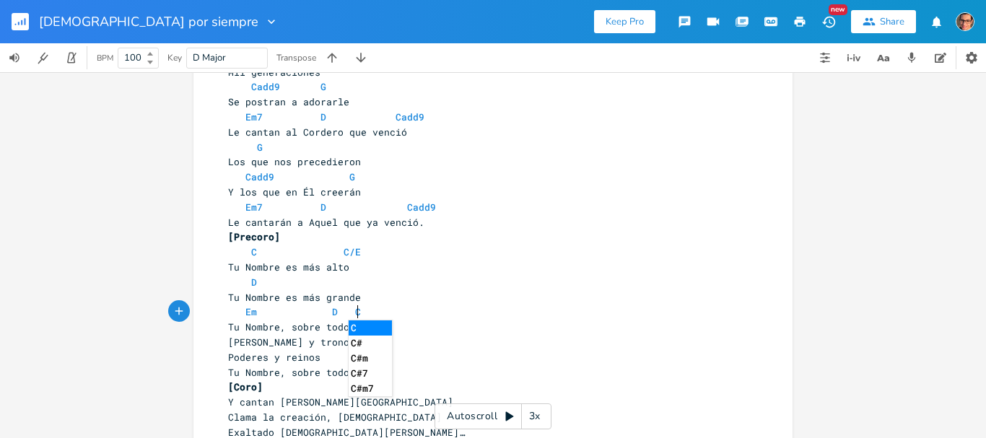
type textarea "C"
type textarea "asd"
type textarea "dd9"
click at [375, 329] on pre "Tu Nombre, sobre todo es…" at bounding box center [485, 327] width 521 height 15
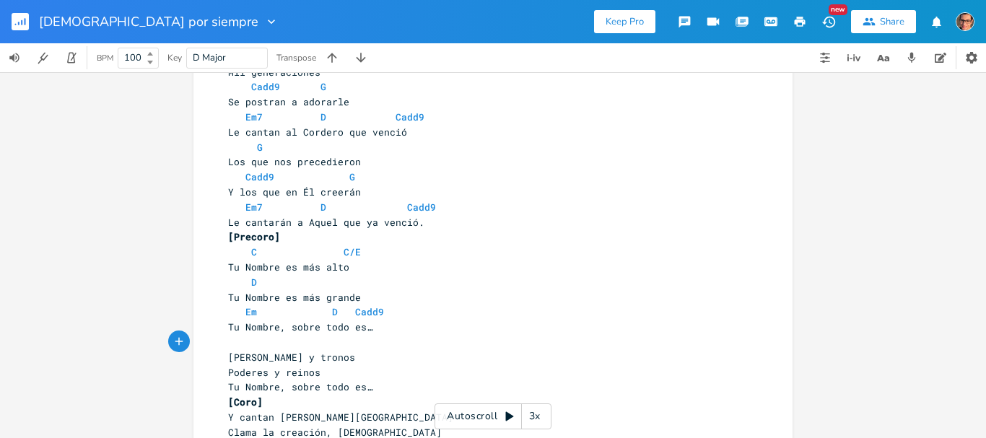
scroll to position [0, 14]
type textarea "C"
type textarea "add9"
click at [264, 253] on span "C C/E" at bounding box center [294, 252] width 133 height 13
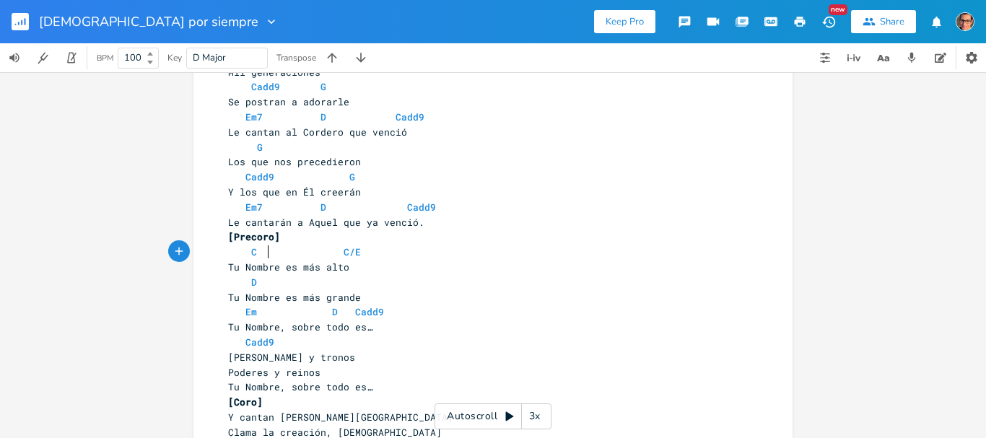
click at [260, 256] on span "C C/E" at bounding box center [294, 252] width 133 height 13
click at [251, 249] on span "C" at bounding box center [254, 253] width 6 height 14
type textarea "aa"
type textarea "dd9"
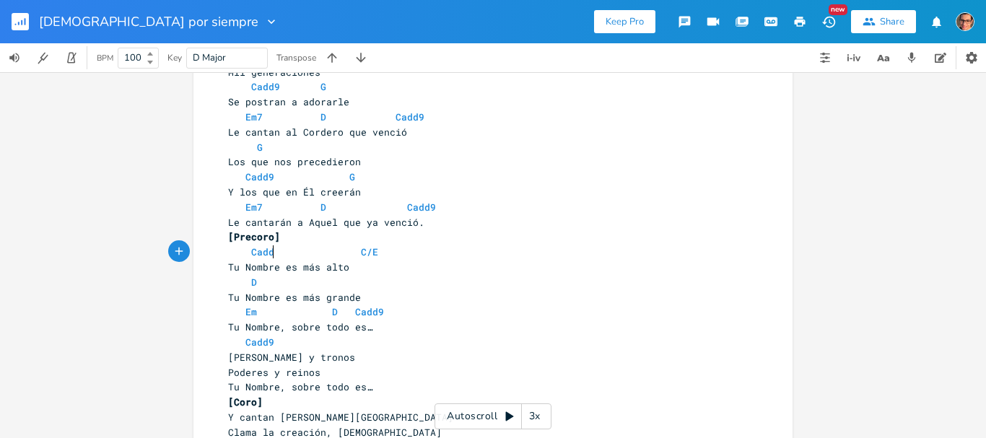
scroll to position [0, 17]
click at [358, 249] on span "Cadd9 C/E" at bounding box center [306, 252] width 156 height 13
click at [284, 342] on pre "Cadd9" at bounding box center [485, 342] width 521 height 15
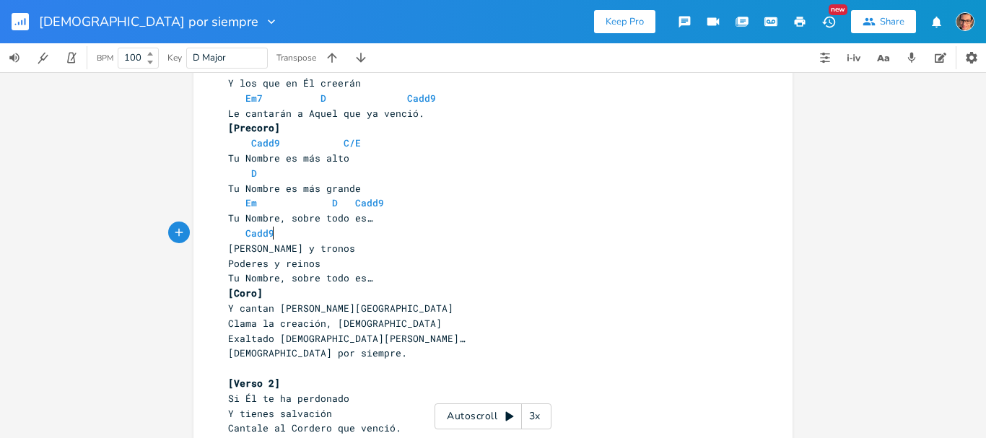
scroll to position [217, 0]
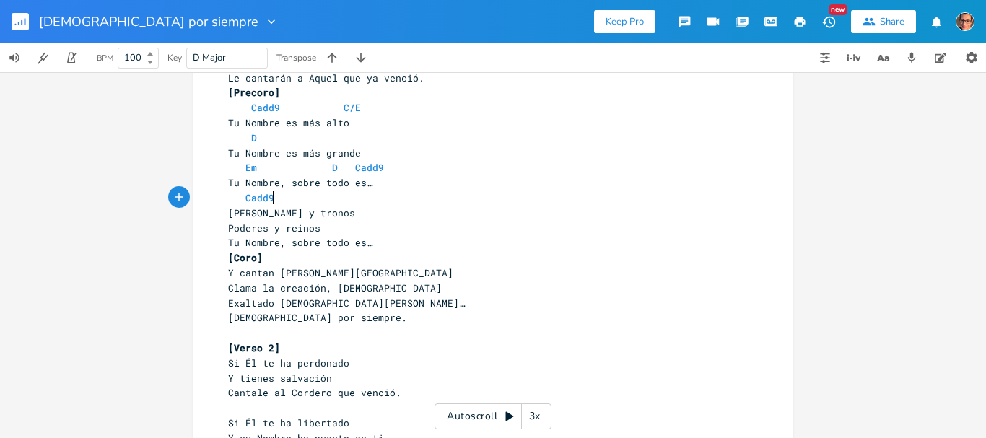
click at [321, 201] on pre "Cadd9" at bounding box center [485, 198] width 521 height 15
type textarea "C/E"
click at [327, 218] on pre "[PERSON_NAME] y tronos" at bounding box center [485, 213] width 521 height 15
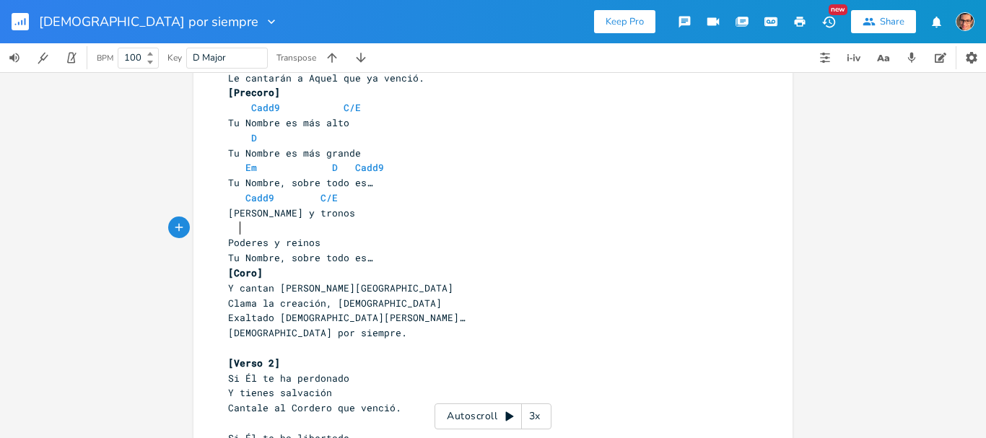
scroll to position [0, 7]
type textarea "D"
click at [345, 235] on pre "D" at bounding box center [485, 228] width 521 height 15
click at [337, 238] on pre "Poderes y reinos" at bounding box center [485, 242] width 521 height 15
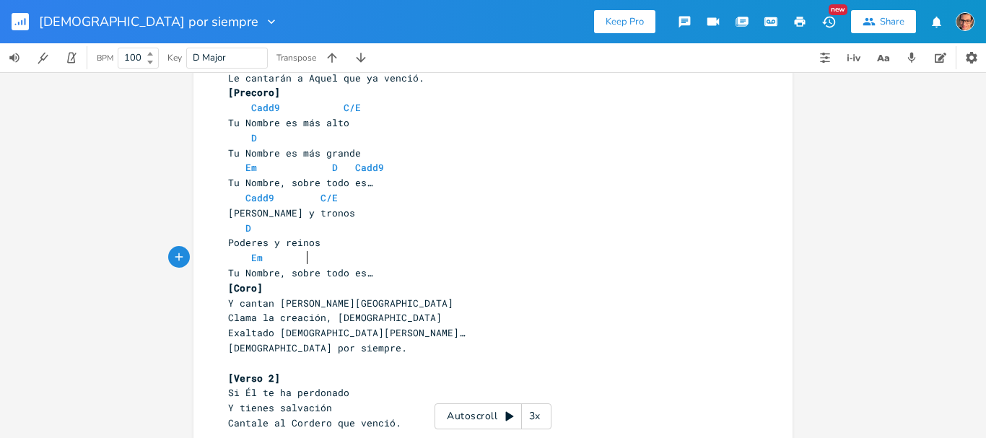
scroll to position [0, 45]
type textarea "Em"
type textarea "D Am/"
click at [323, 258] on span "Em D Am" at bounding box center [297, 257] width 139 height 13
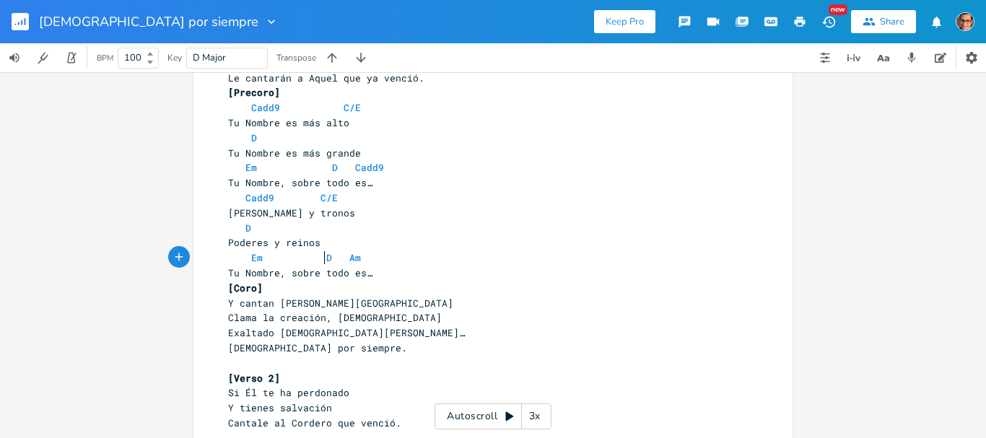
scroll to position [0, 3]
click at [282, 291] on pre "[Coro]" at bounding box center [485, 288] width 521 height 15
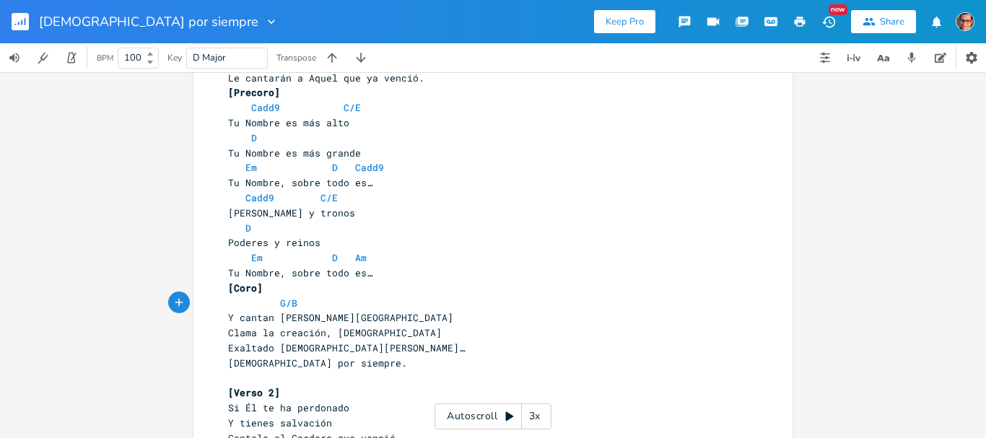
scroll to position [0, 27]
type textarea "G/B C"
type textarea "add9"
click at [301, 298] on span "G/B Cadd9" at bounding box center [283, 303] width 110 height 13
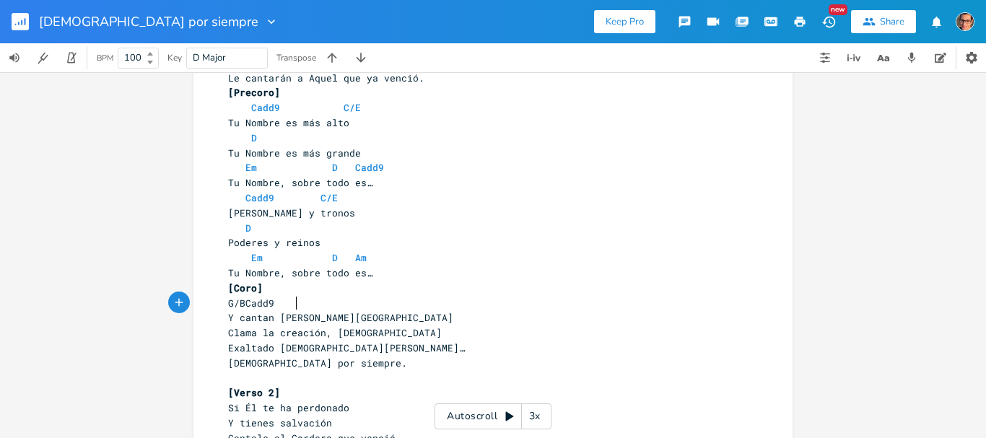
scroll to position [0, 3]
click at [346, 304] on pre "G/B Cadd9" at bounding box center [485, 303] width 521 height 15
click at [325, 316] on span "Y cantan [PERSON_NAME][GEOGRAPHIC_DATA]" at bounding box center [340, 317] width 225 height 13
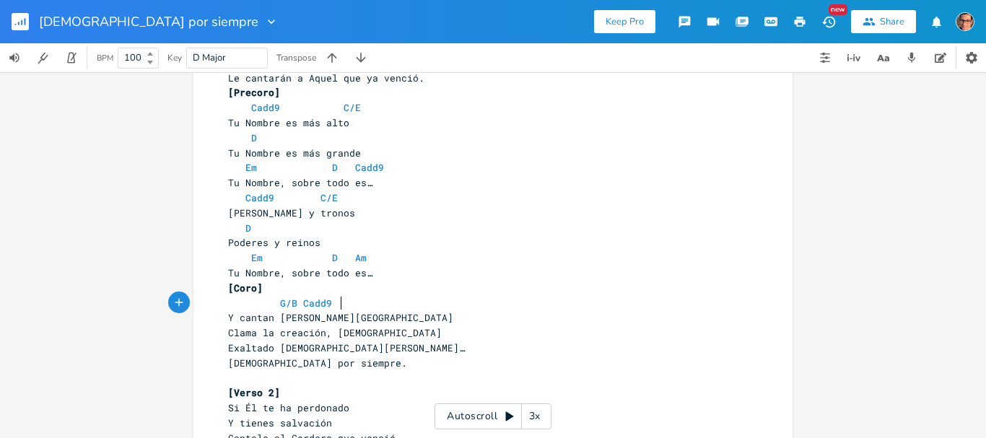
click at [336, 302] on pre "G/B Cadd9" at bounding box center [485, 303] width 521 height 15
type textarea "C/E"
click at [329, 314] on span "Y cantan [PERSON_NAME][GEOGRAPHIC_DATA]" at bounding box center [340, 317] width 225 height 13
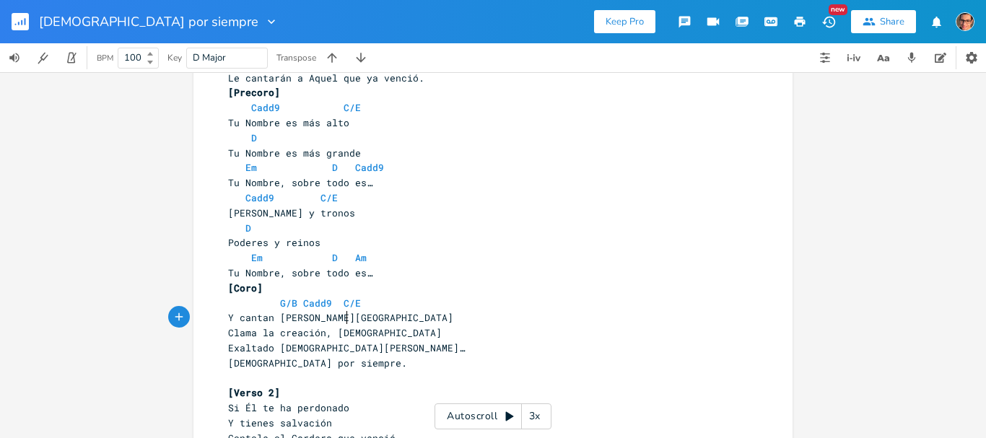
click at [359, 306] on pre "G/B Cadd9 C/E" at bounding box center [485, 303] width 521 height 15
type textarea "D"
click at [425, 303] on pre "G/B Cadd9 C/E D" at bounding box center [485, 303] width 521 height 15
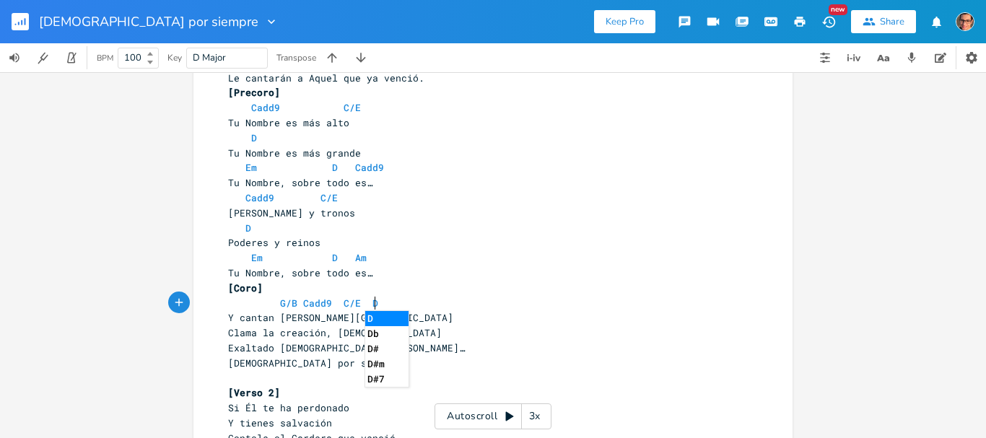
click at [430, 311] on pre "Y cantan [PERSON_NAME][GEOGRAPHIC_DATA]" at bounding box center [485, 317] width 521 height 15
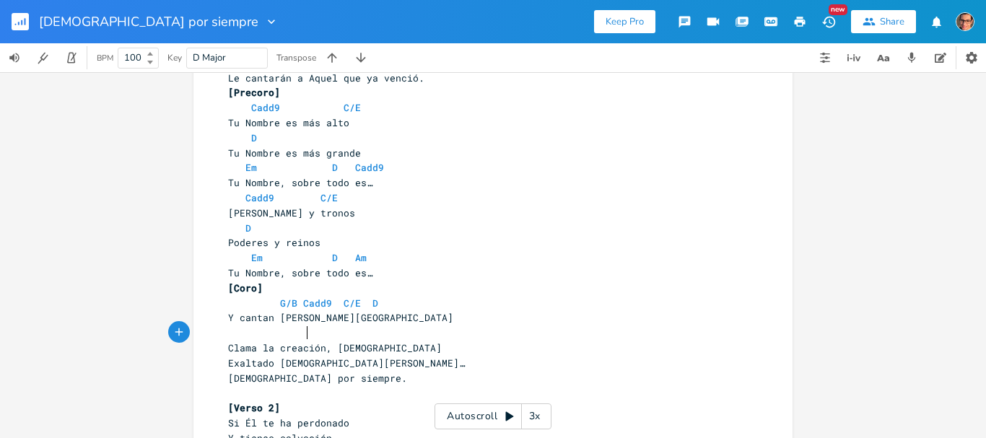
scroll to position [0, 37]
type textarea "Bm"
type textarea "Em"
type textarea "7"
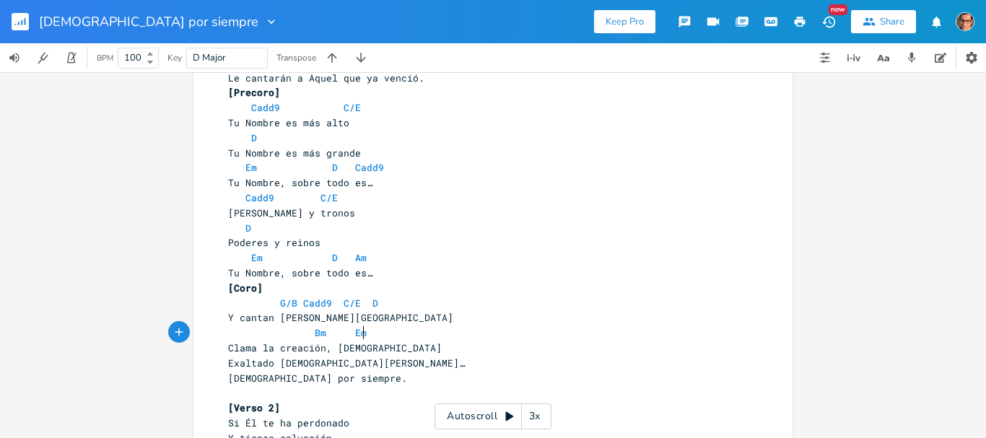
scroll to position [0, 6]
click at [331, 371] on pre "[DEMOGRAPHIC_DATA] por siempre." at bounding box center [485, 378] width 521 height 15
click at [367, 345] on pre "Clama la creación, [DEMOGRAPHIC_DATA]" at bounding box center [485, 348] width 521 height 15
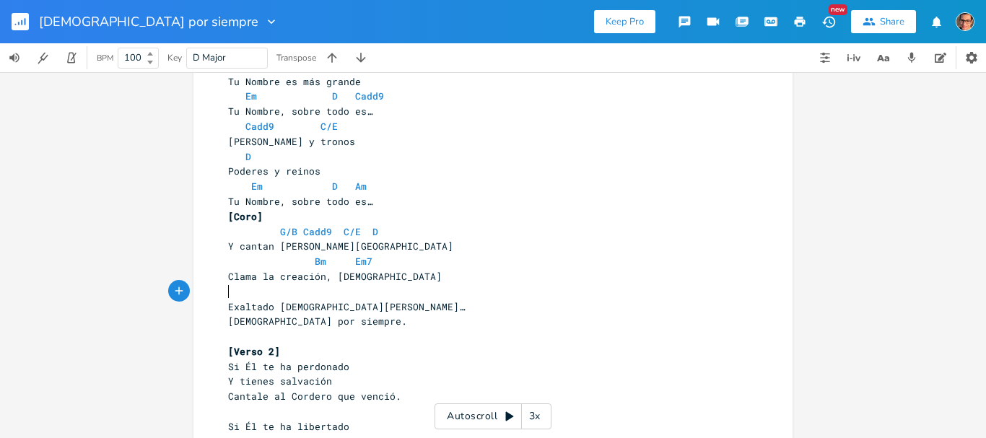
scroll to position [289, 0]
type textarea "A"
type textarea "Am"
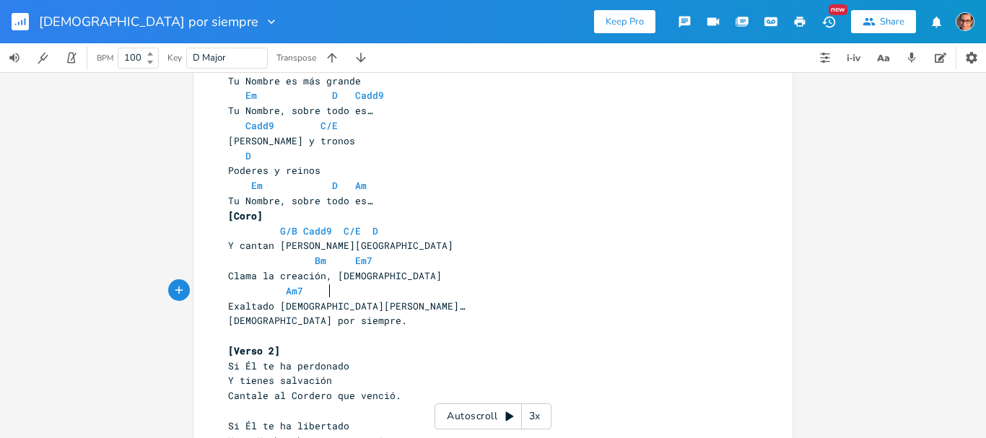
type textarea "7"
type textarea "D"
click at [356, 297] on pre "Am7 D" at bounding box center [485, 291] width 521 height 15
click at [359, 307] on pre "Exaltado [DEMOGRAPHIC_DATA][PERSON_NAME]…" at bounding box center [485, 306] width 521 height 15
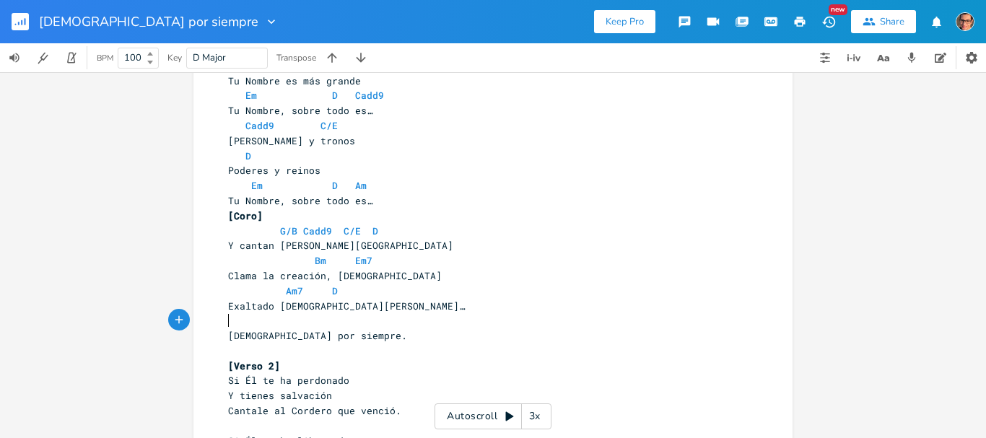
scroll to position [0, 2]
type textarea "G"
click at [379, 341] on pre "[DEMOGRAPHIC_DATA] por siempre." at bounding box center [485, 336] width 521 height 15
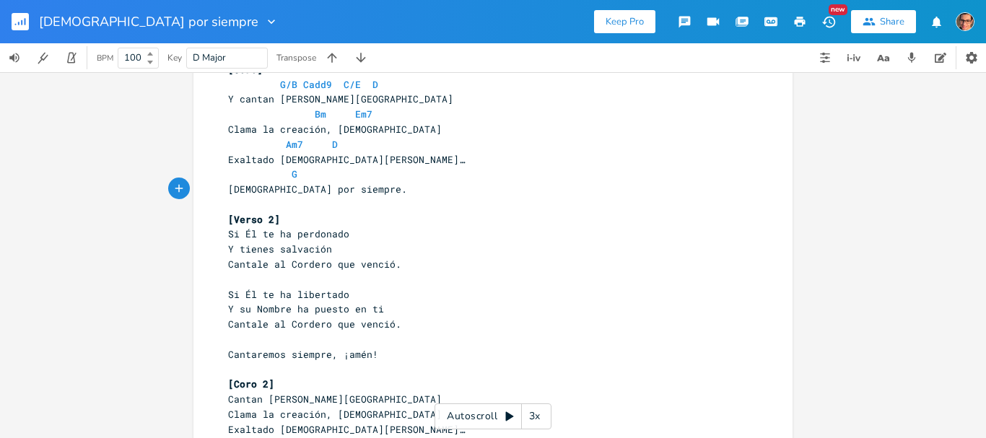
scroll to position [505, 0]
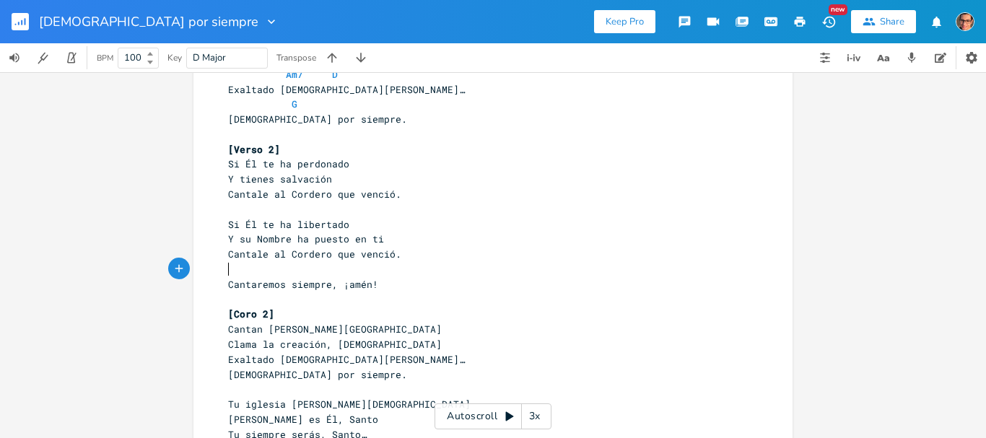
click at [254, 272] on pre "​" at bounding box center [485, 269] width 521 height 15
type textarea "Em"
type textarea "7 D Am"
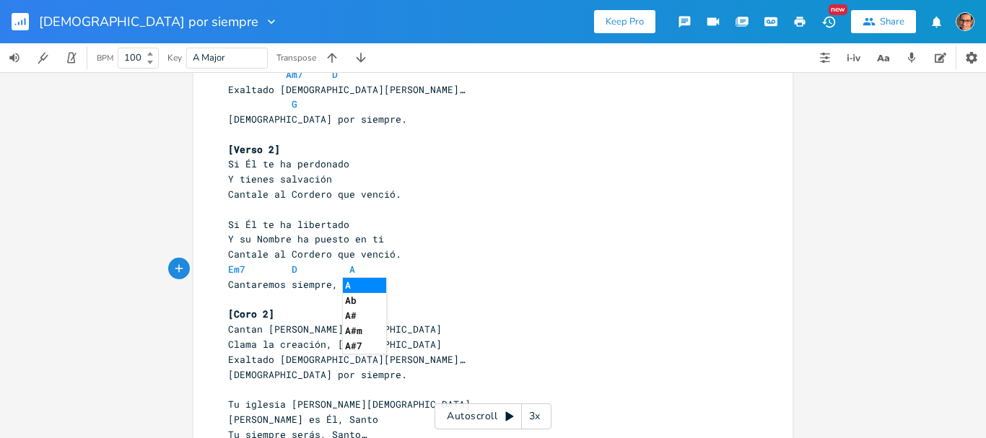
scroll to position [0, 70]
click at [236, 392] on pre "​" at bounding box center [485, 389] width 521 height 15
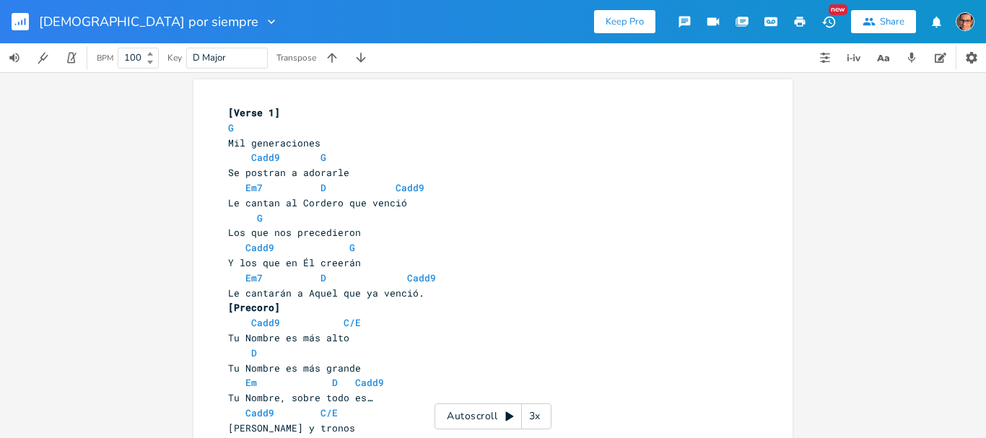
scroll to position [0, 0]
click at [200, 57] on input "D Major" at bounding box center [209, 57] width 33 height 13
type input "G Major"
drag, startPoint x: 230, startPoint y: 78, endPoint x: 212, endPoint y: 91, distance: 22.8
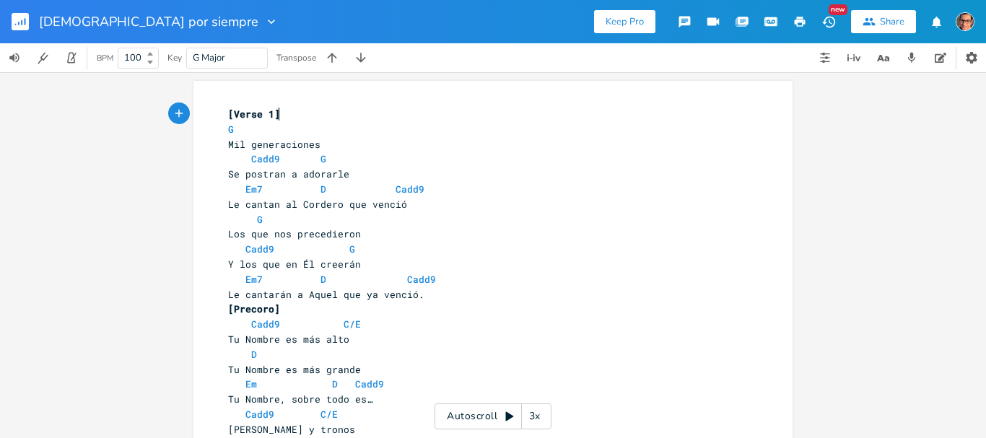
click at [288, 108] on pre "[Verse 1]" at bounding box center [485, 114] width 521 height 15
click at [228, 111] on span "[Verse 1]" at bounding box center [254, 114] width 52 height 13
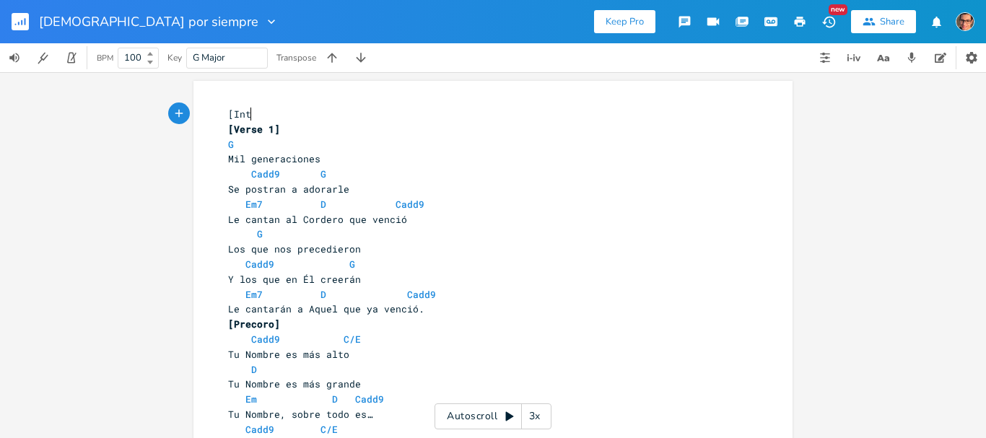
scroll to position [0, 22]
type textarea "[Intro]"
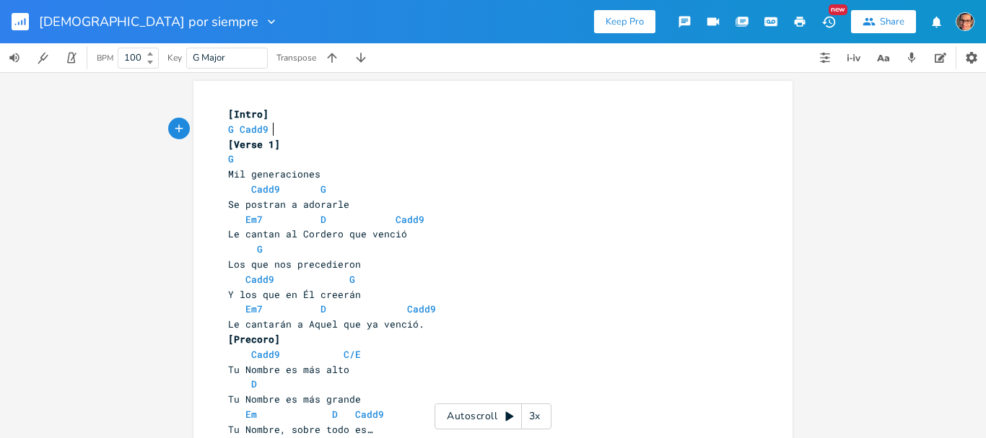
scroll to position [0, 40]
type textarea "G Cadd9"
type textarea "D Bm7"
type textarea "Em"
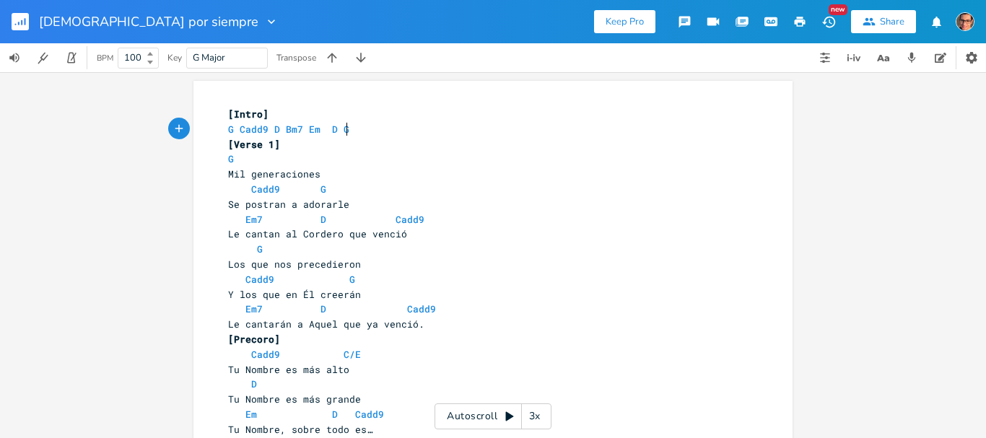
type textarea "D G"
click at [502, 193] on pre "Cadd9 G" at bounding box center [485, 189] width 521 height 15
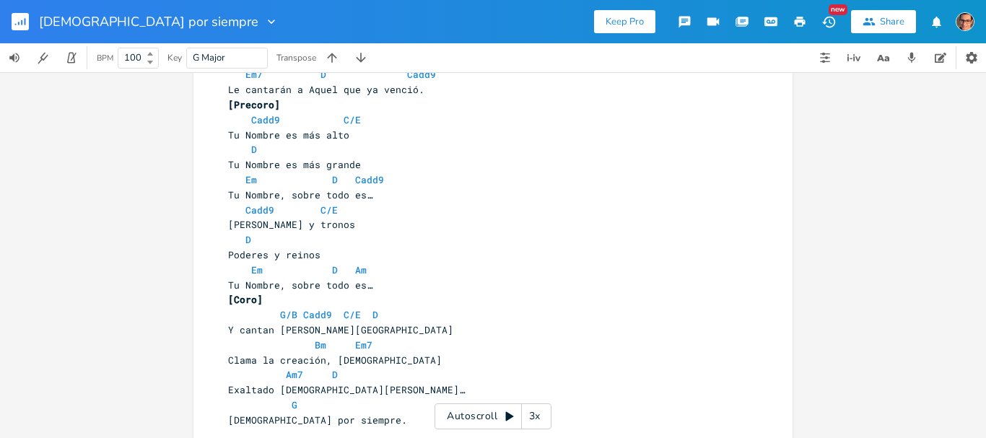
scroll to position [235, 0]
click at [325, 344] on span "Bm Em7" at bounding box center [300, 344] width 144 height 13
click at [318, 342] on span "Bm" at bounding box center [321, 345] width 12 height 14
type textarea "7"
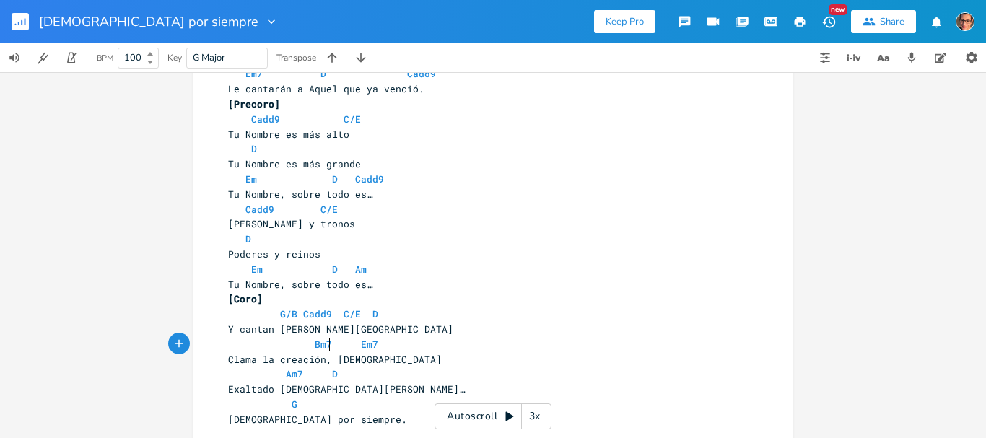
click at [315, 342] on span "Bm7" at bounding box center [323, 345] width 17 height 14
click at [305, 343] on span "Bm7 Em7" at bounding box center [303, 344] width 150 height 13
click at [400, 387] on pre "Exaltado [DEMOGRAPHIC_DATA][PERSON_NAME]…" at bounding box center [485, 389] width 521 height 15
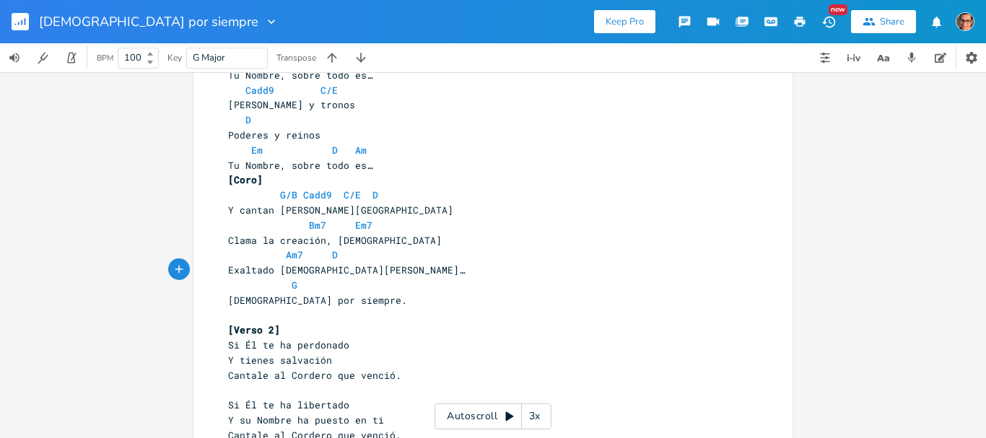
scroll to position [524, 0]
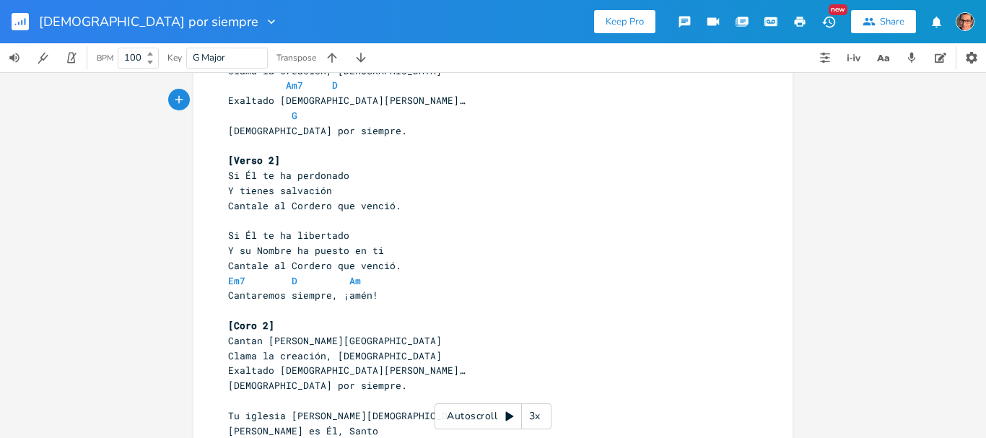
click at [399, 287] on pre "Em7 D Am" at bounding box center [485, 281] width 521 height 15
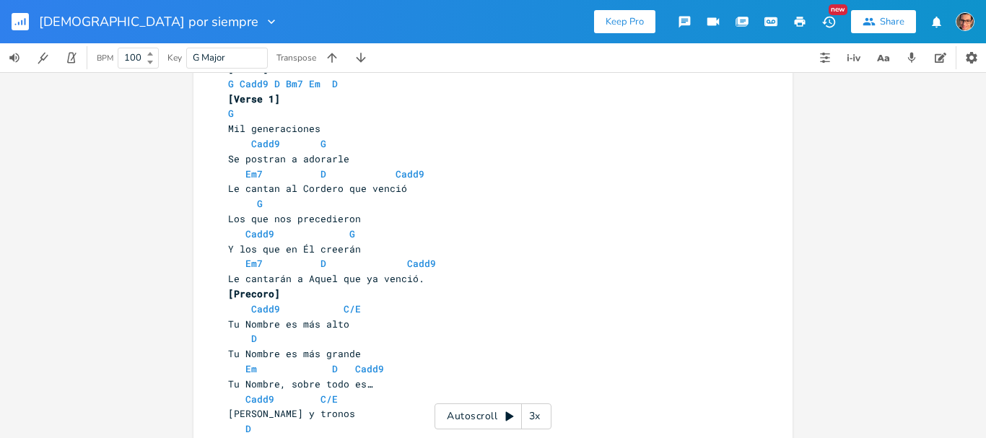
scroll to position [0, 0]
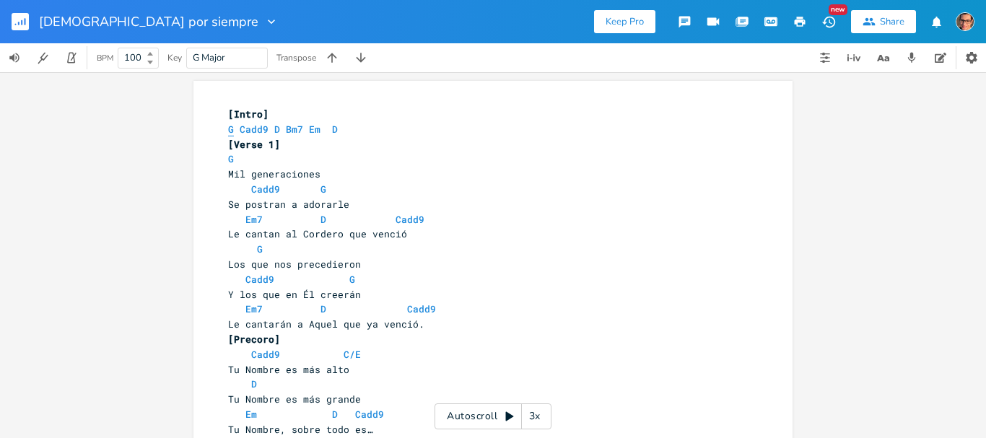
click at [228, 129] on span "G" at bounding box center [231, 130] width 6 height 14
click at [365, 60] on icon "button" at bounding box center [361, 58] width 14 height 14
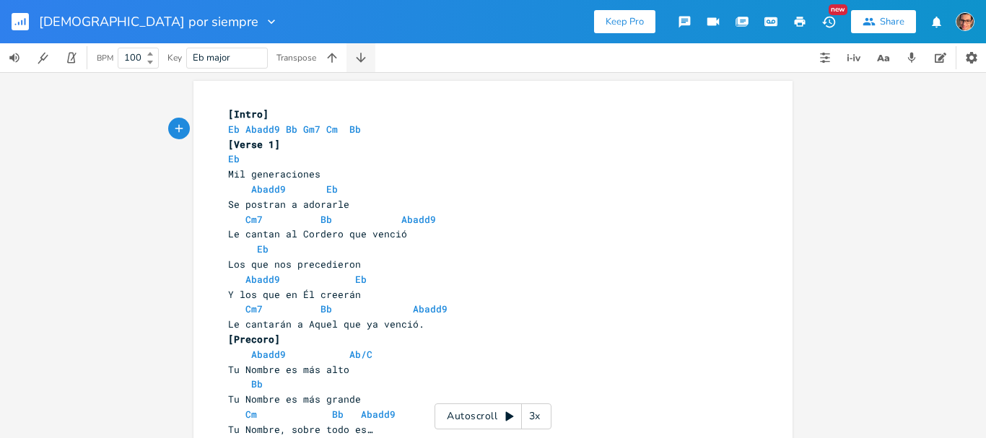
click at [365, 60] on icon "button" at bounding box center [361, 58] width 14 height 14
click at [796, 23] on icon "button" at bounding box center [800, 22] width 11 height 10
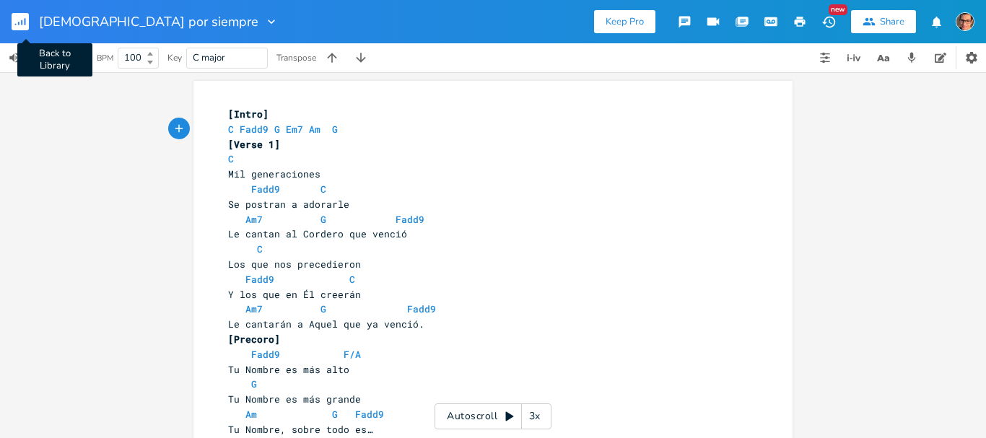
click at [18, 11] on button "Back to Library" at bounding box center [26, 21] width 29 height 35
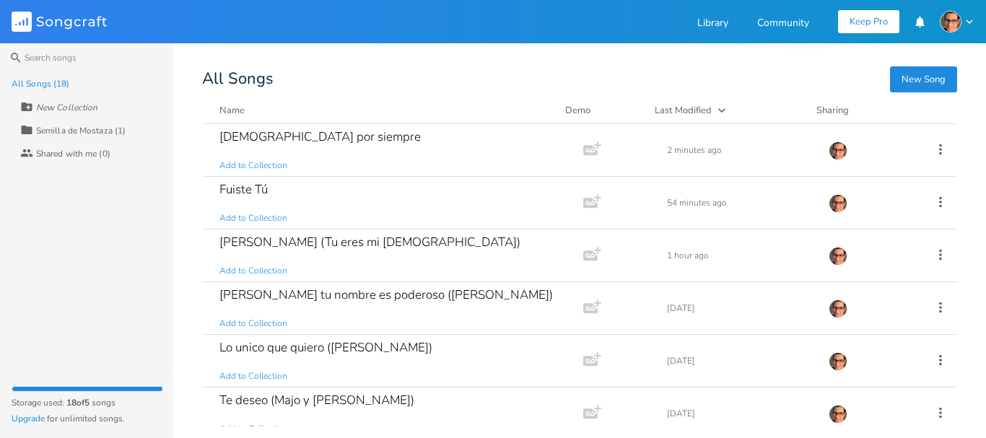
click at [913, 73] on button "New Song" at bounding box center [923, 79] width 67 height 26
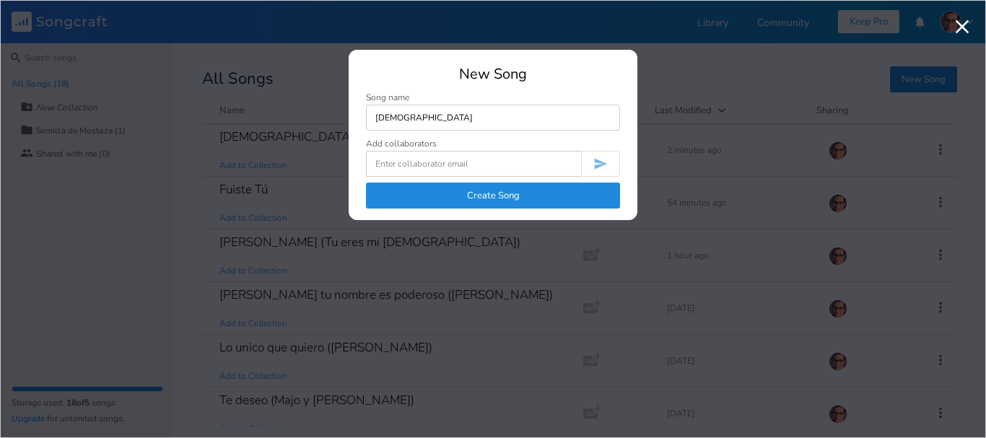
type input "[DEMOGRAPHIC_DATA]"
click at [449, 195] on button "Create Song" at bounding box center [493, 196] width 254 height 26
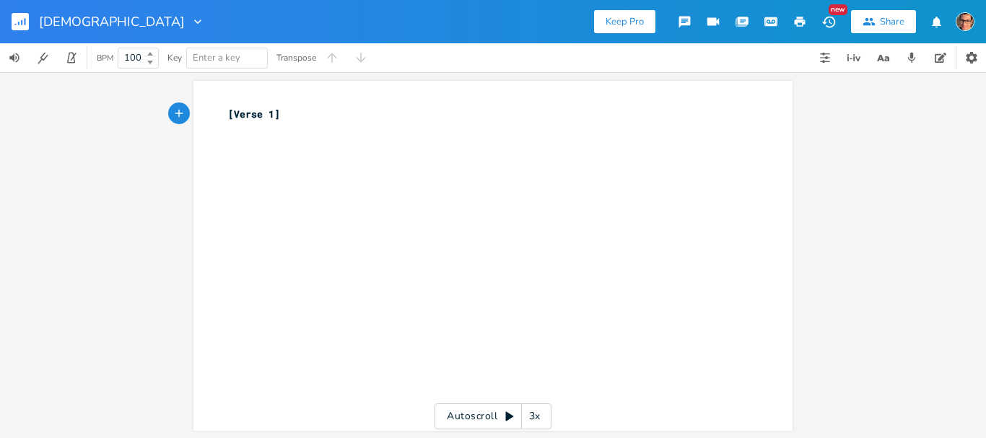
click at [284, 130] on pre "​" at bounding box center [485, 129] width 521 height 15
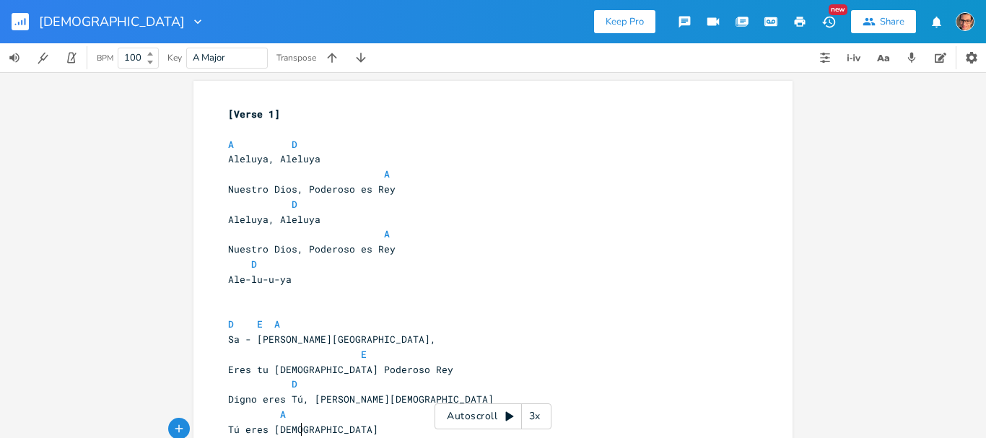
click at [225, 142] on pre "A D" at bounding box center [485, 144] width 521 height 15
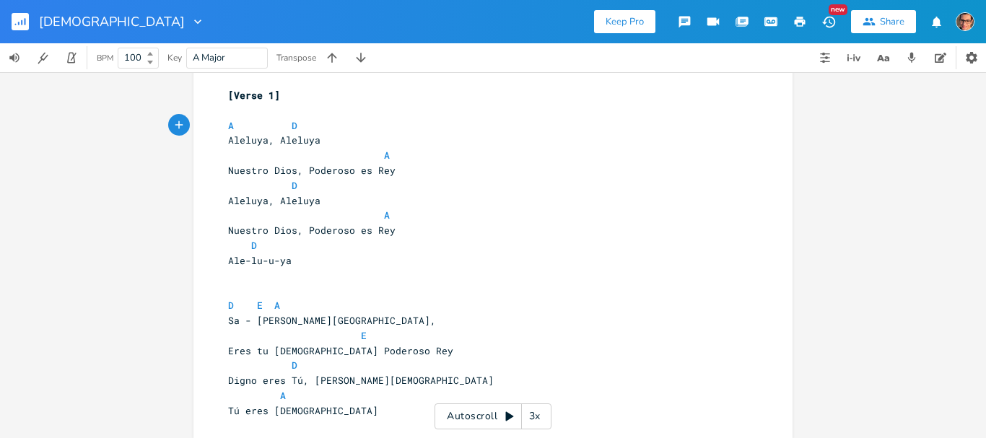
scroll to position [28, 0]
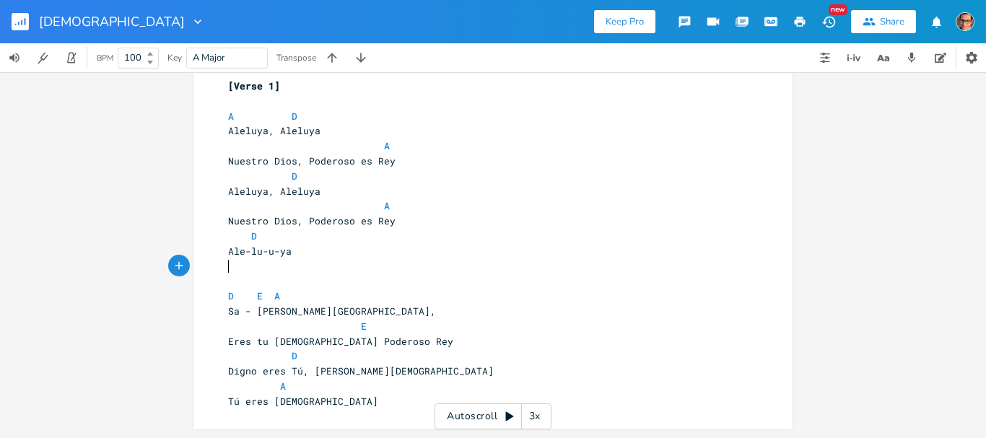
click at [264, 270] on pre "​" at bounding box center [485, 266] width 521 height 15
click at [253, 285] on pre "​" at bounding box center [485, 281] width 521 height 15
type textarea "[Col"
type textarea "ror"
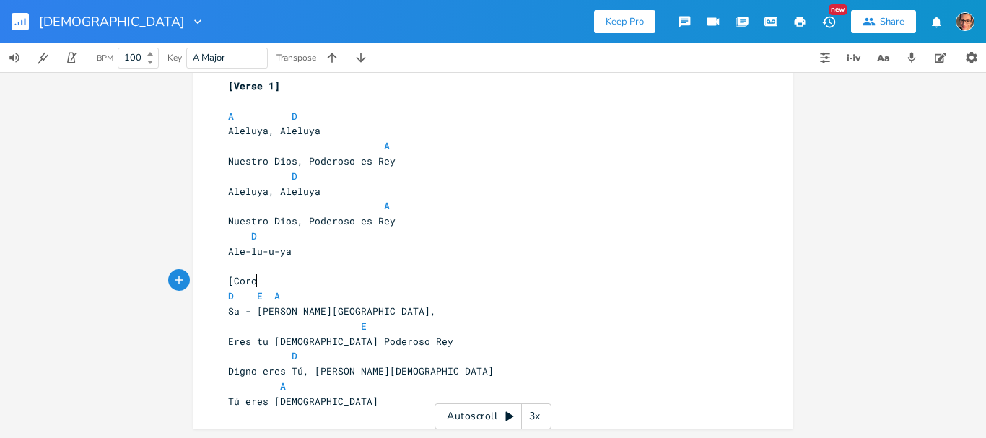
type textarea "]"
click at [337, 396] on pre "Tú eres [DEMOGRAPHIC_DATA]" at bounding box center [485, 401] width 521 height 15
type textarea "."
click at [246, 115] on span "A D" at bounding box center [262, 116] width 69 height 13
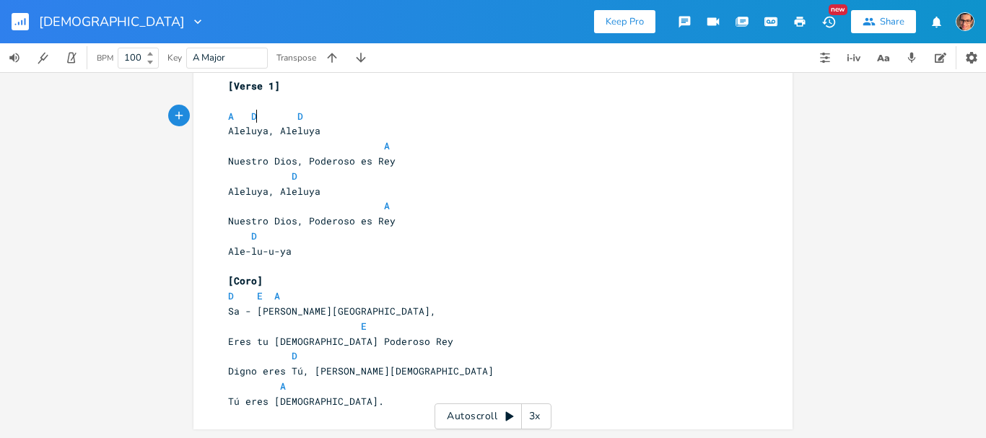
scroll to position [0, 9]
type textarea "D"
type textarea "A"
click at [244, 142] on span "A" at bounding box center [309, 145] width 162 height 13
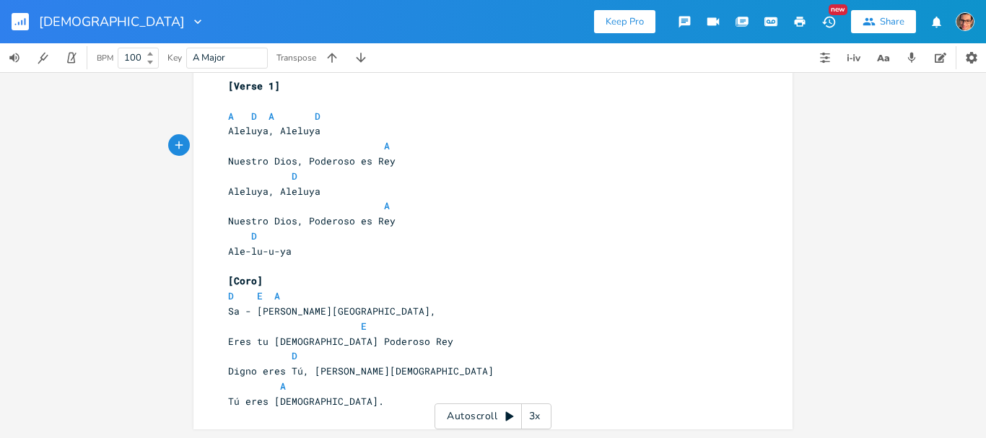
click at [264, 129] on span "Aleluya, Aleluya" at bounding box center [274, 130] width 92 height 13
click at [277, 127] on span "Aleluya , Aleluya" at bounding box center [277, 130] width 98 height 13
click at [296, 129] on span "Aleluya , Aleluya" at bounding box center [277, 130] width 98 height 13
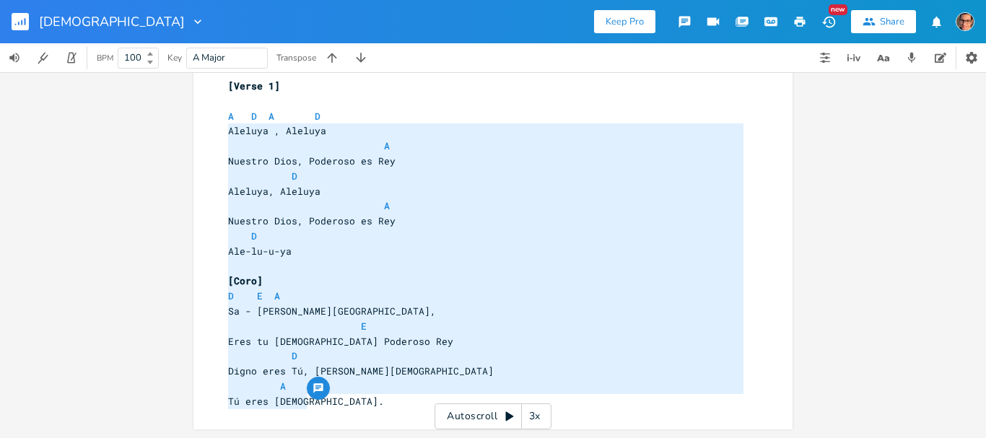
type textarea "A D A D [PERSON_NAME] , Aleluya A Nuestro Dios, Poderoso es Rey D [PERSON_NAME]…"
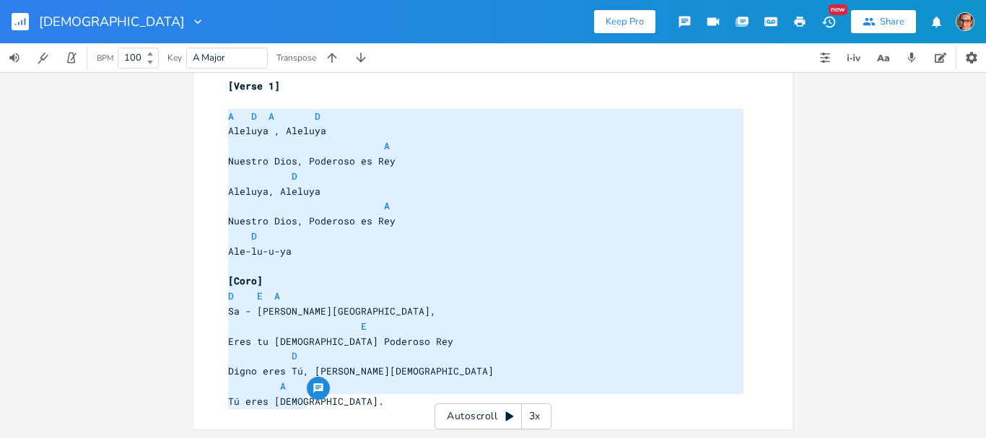
drag, startPoint x: 318, startPoint y: 403, endPoint x: 209, endPoint y: 113, distance: 309.7
click at [209, 113] on div "A D A D [PERSON_NAME] , Aleluya A Nuestro Dios, Poderoso es Rey D [PERSON_NAME]…" at bounding box center [493, 241] width 599 height 377
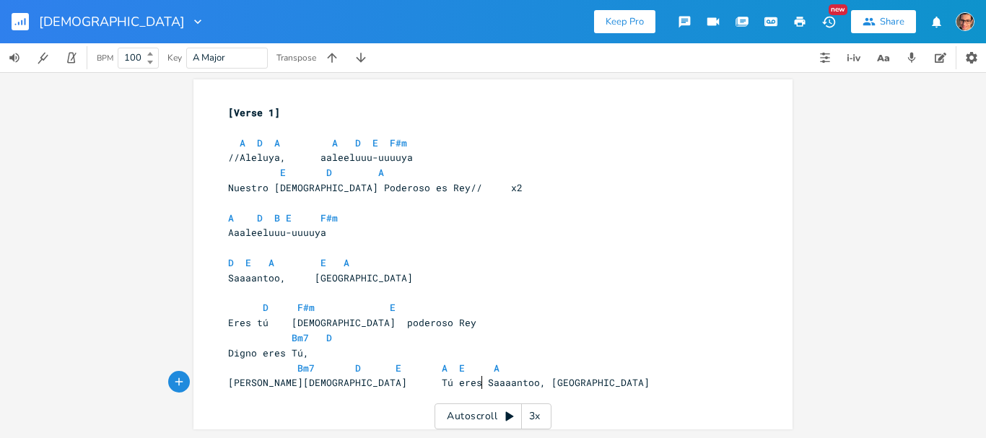
click at [228, 131] on pre "​" at bounding box center [485, 128] width 521 height 15
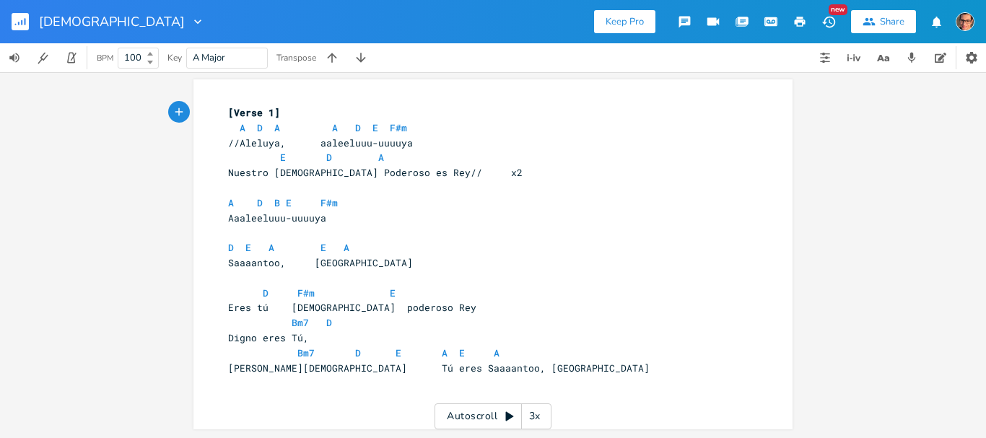
click at [492, 373] on pre "[PERSON_NAME][DEMOGRAPHIC_DATA] Tú eres Saaaantoo, [GEOGRAPHIC_DATA]" at bounding box center [485, 368] width 521 height 15
click at [277, 199] on span "A D B E F#m" at bounding box center [283, 202] width 110 height 13
click at [274, 233] on pre at bounding box center [485, 232] width 521 height 15
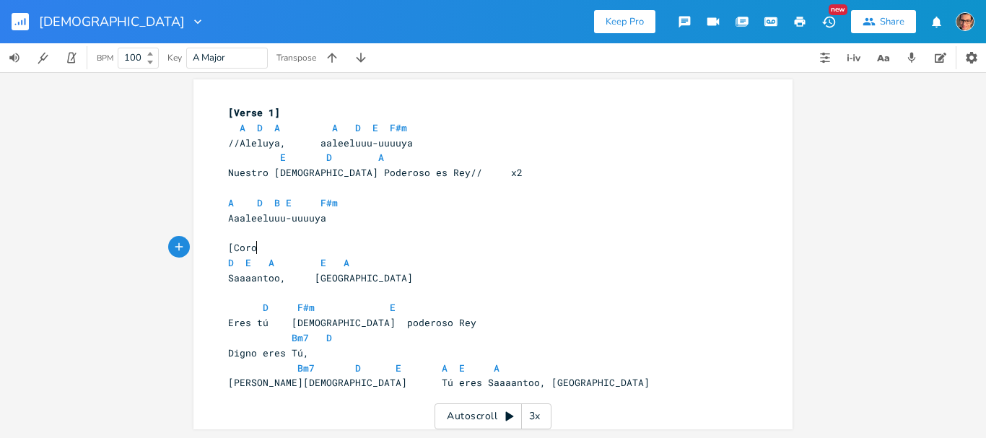
scroll to position [0, 25]
click at [238, 304] on span "D F#m E" at bounding box center [312, 307] width 168 height 13
click at [336, 225] on pre "Aaaleeluuu-uuuuya" at bounding box center [485, 218] width 521 height 15
click at [310, 204] on span "A D B E F#m" at bounding box center [283, 202] width 110 height 13
click at [279, 201] on span "A D B E F#m" at bounding box center [280, 202] width 104 height 13
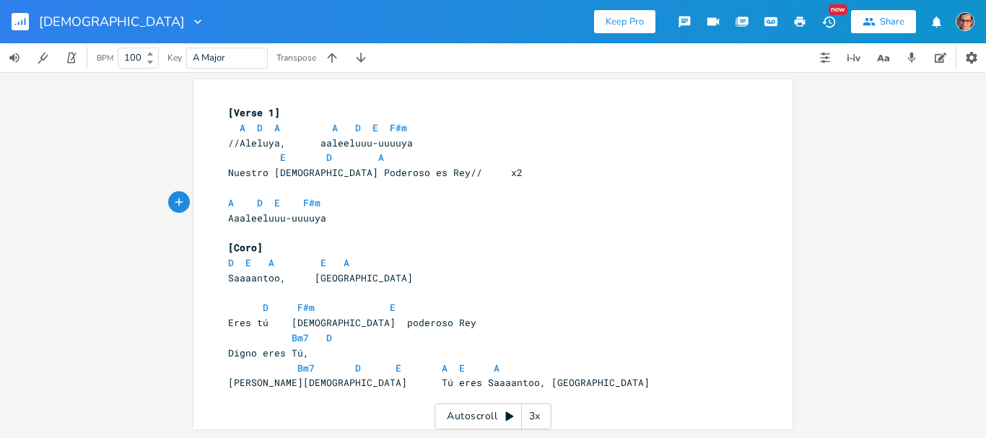
scroll to position [0, 3]
click at [287, 249] on pre "[Coro]" at bounding box center [485, 247] width 521 height 15
click at [336, 208] on pre "A D E F#m" at bounding box center [485, 203] width 521 height 15
click at [232, 264] on span "D E A E A" at bounding box center [288, 262] width 121 height 13
click at [485, 383] on pre "[PERSON_NAME][DEMOGRAPHIC_DATA] Tú eres Saaaantoo, [GEOGRAPHIC_DATA]" at bounding box center [485, 382] width 521 height 15
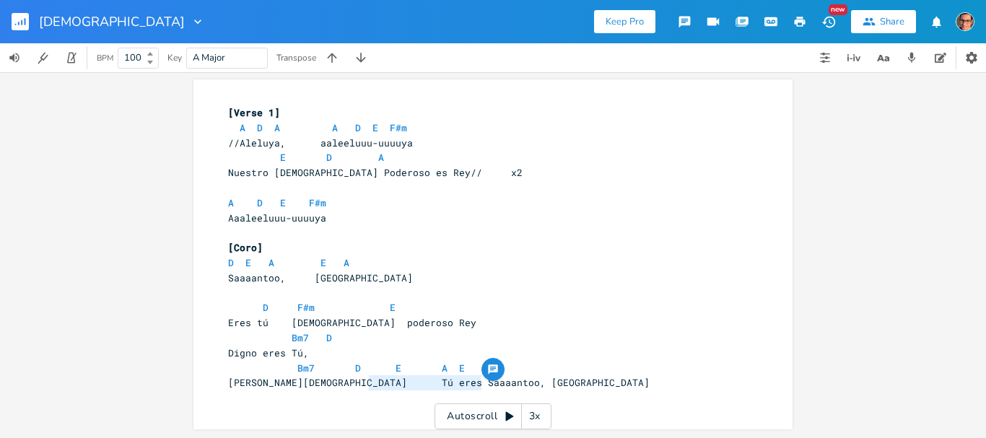
drag, startPoint x: 492, startPoint y: 381, endPoint x: 366, endPoint y: 383, distance: 125.6
click at [366, 383] on pre "[PERSON_NAME][DEMOGRAPHIC_DATA] Tú eres Saaaantoo, [GEOGRAPHIC_DATA]" at bounding box center [485, 382] width 521 height 15
click at [482, 380] on div at bounding box center [493, 369] width 23 height 23
click at [481, 386] on pre "[PERSON_NAME][DEMOGRAPHIC_DATA] Tú eres Saaaantoo, [GEOGRAPHIC_DATA]" at bounding box center [485, 382] width 521 height 15
click at [480, 369] on span "Bm7 D E A E A" at bounding box center [363, 368] width 271 height 13
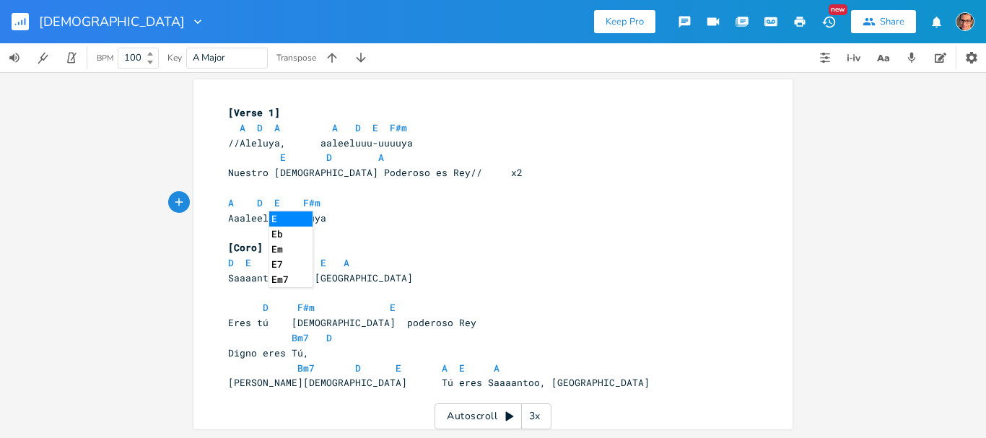
click at [560, 371] on pre "Bm7 D E A E A" at bounding box center [485, 368] width 521 height 15
click at [479, 366] on span "Bm7 D E A E A" at bounding box center [363, 368] width 271 height 13
click at [525, 385] on pre "[PERSON_NAME][DEMOGRAPHIC_DATA] Tú eres Saaaantoo, [GEOGRAPHIC_DATA]" at bounding box center [485, 382] width 521 height 15
click at [521, 386] on pre "[PERSON_NAME][DEMOGRAPHIC_DATA] Tú eres Saaaantoo, [GEOGRAPHIC_DATA]" at bounding box center [485, 382] width 521 height 15
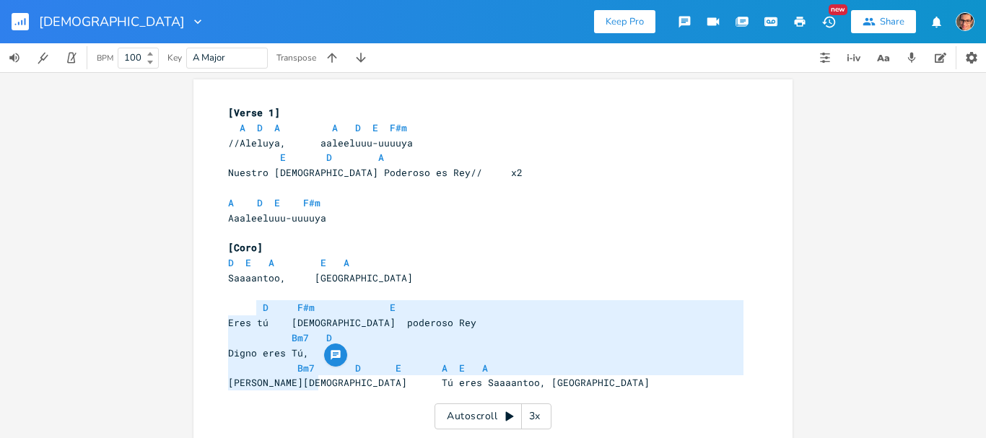
drag, startPoint x: 250, startPoint y: 308, endPoint x: 316, endPoint y: 386, distance: 101.9
click at [316, 386] on div "[Verse 1] A D A A D E F#m 11 //[PERSON_NAME], aaleeluuu-uuuuya E D A 11 Nuestro…" at bounding box center [485, 270] width 521 height 331
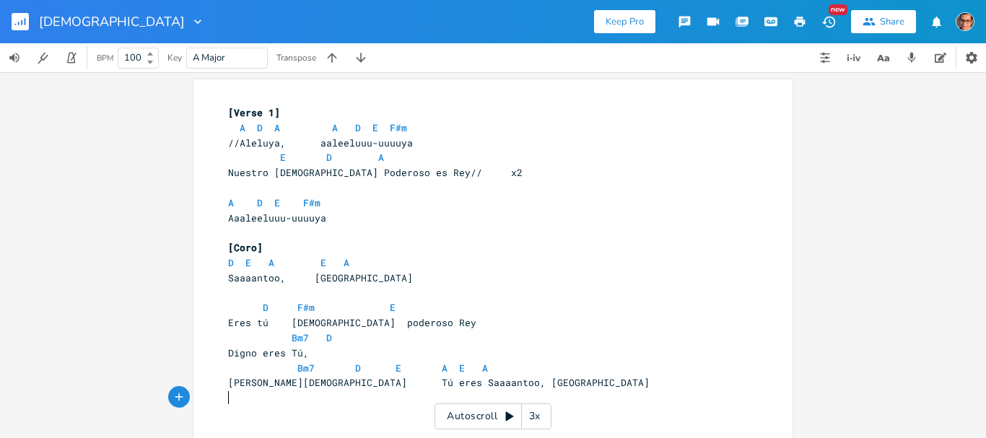
click at [284, 399] on pre "​" at bounding box center [485, 398] width 521 height 15
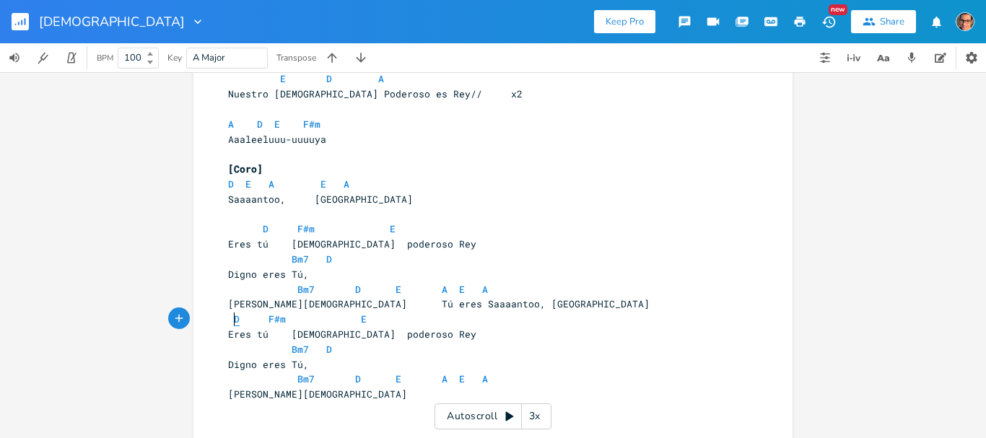
click at [234, 319] on span "D" at bounding box center [237, 320] width 6 height 14
click at [521, 378] on pre "Bm7 D E A E A" at bounding box center [485, 379] width 521 height 15
click at [323, 396] on pre "[PERSON_NAME][DEMOGRAPHIC_DATA]" at bounding box center [485, 394] width 521 height 15
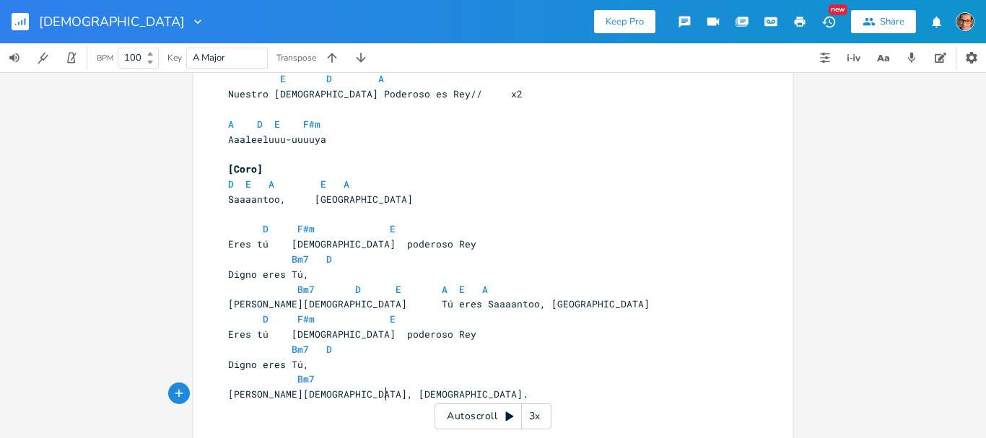
click at [323, 376] on pre "Bm7" at bounding box center [485, 379] width 521 height 15
click at [230, 214] on pre at bounding box center [485, 214] width 521 height 15
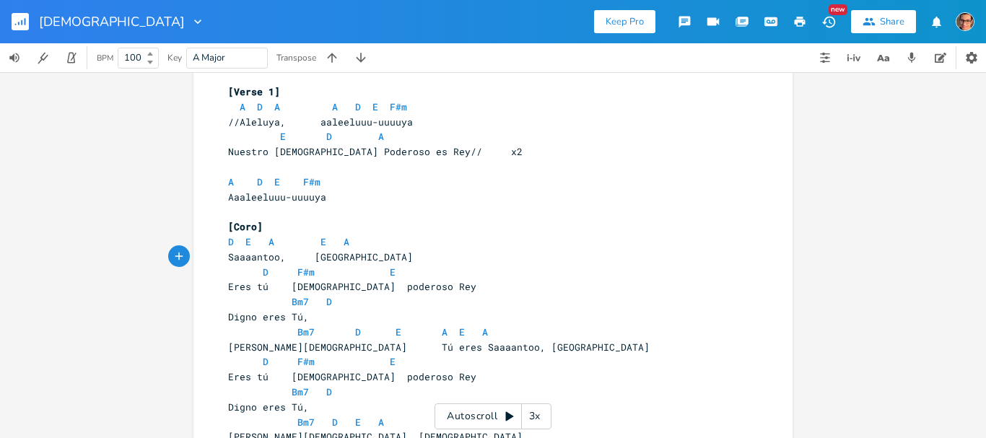
scroll to position [0, 0]
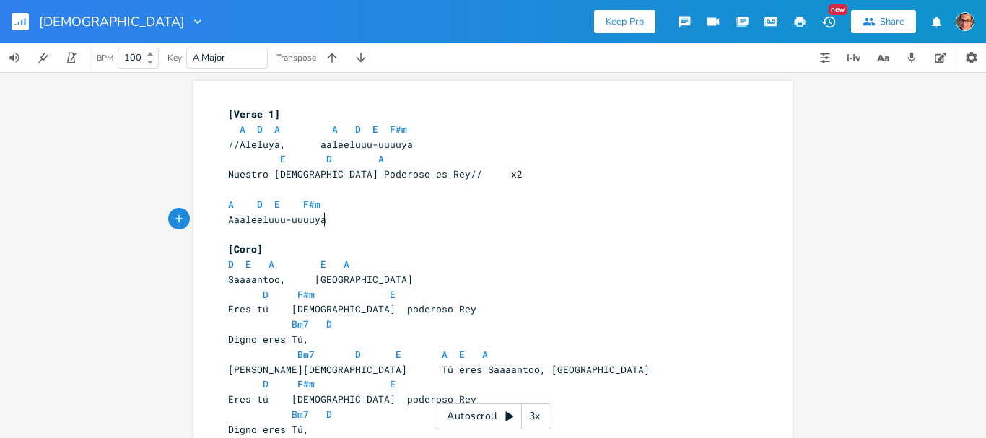
click at [346, 214] on pre "Aaaleeluuu-uuuuya" at bounding box center [485, 219] width 521 height 15
click at [248, 264] on span "D E A E A" at bounding box center [288, 264] width 121 height 13
click at [233, 264] on span "E/G# A E A" at bounding box center [294, 264] width 133 height 13
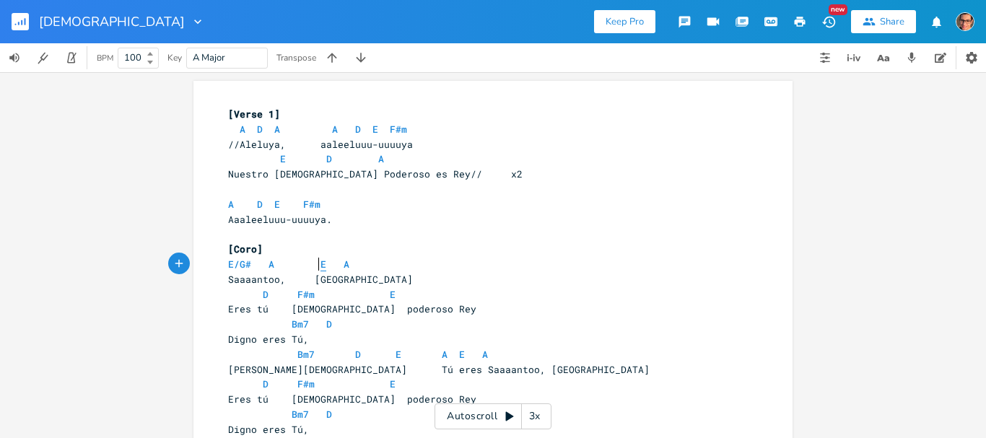
click at [321, 262] on span "E" at bounding box center [324, 265] width 6 height 14
click at [329, 261] on span "E/G# A E A" at bounding box center [286, 264] width 116 height 13
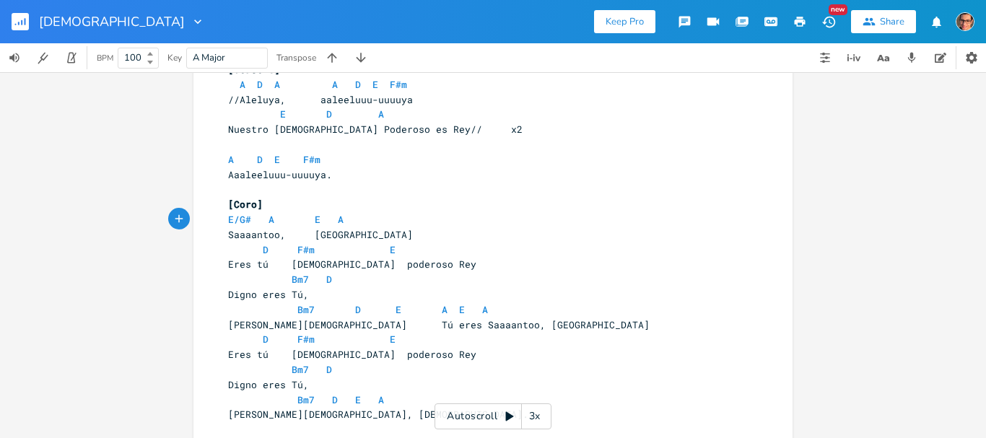
scroll to position [88, 0]
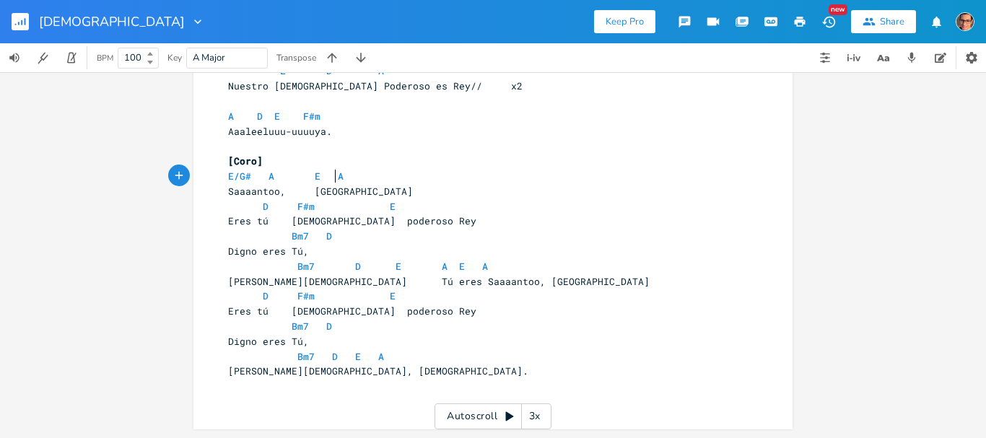
click at [425, 362] on div "[Verse 1] A D A A D E F#m 11 //[PERSON_NAME], aaleeluuu-uuuuya E D A 11 Nuestro…" at bounding box center [485, 214] width 521 height 391
click at [411, 367] on pre "[PERSON_NAME][DEMOGRAPHIC_DATA], [DEMOGRAPHIC_DATA]." at bounding box center [485, 371] width 521 height 15
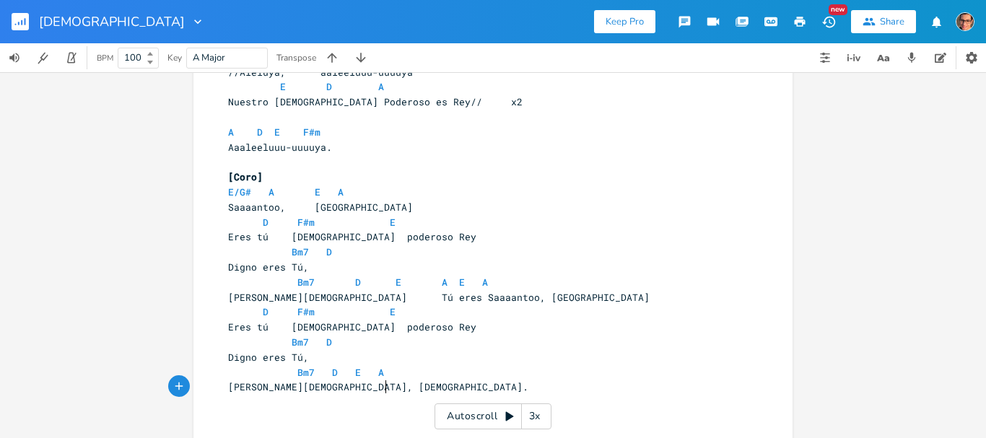
scroll to position [0, 0]
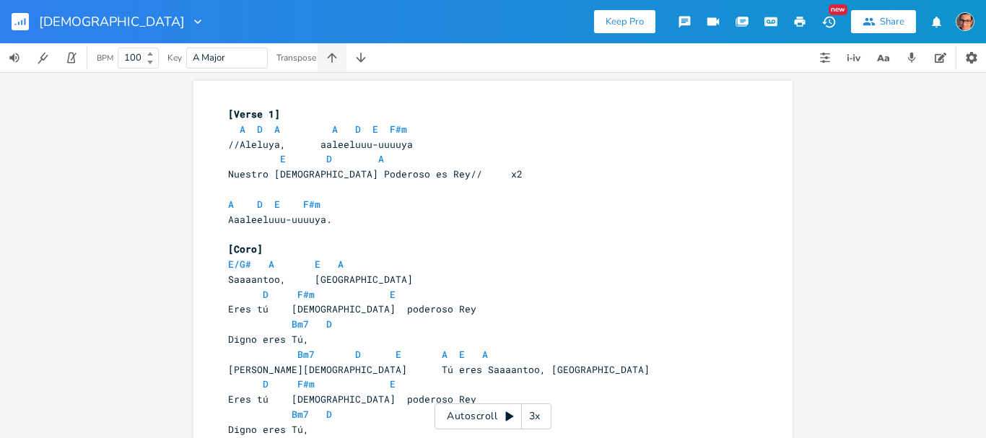
click at [330, 60] on icon "button" at bounding box center [332, 58] width 14 height 14
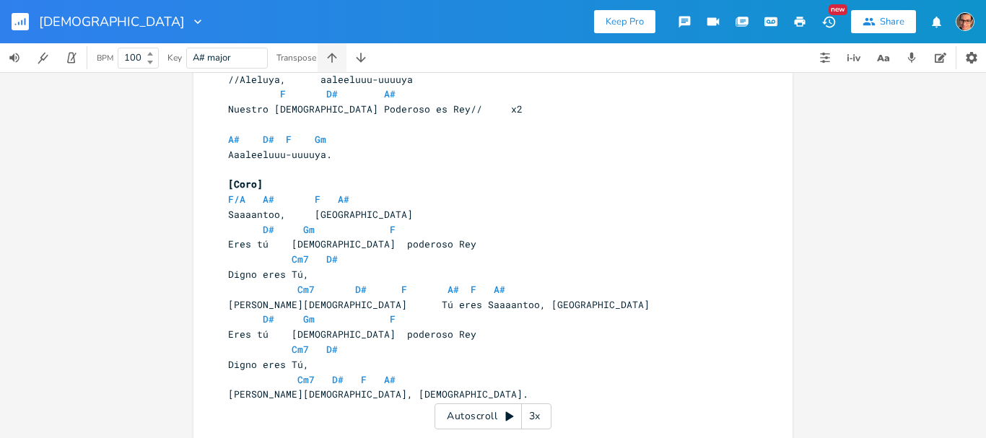
click at [330, 60] on icon "button" at bounding box center [332, 58] width 14 height 14
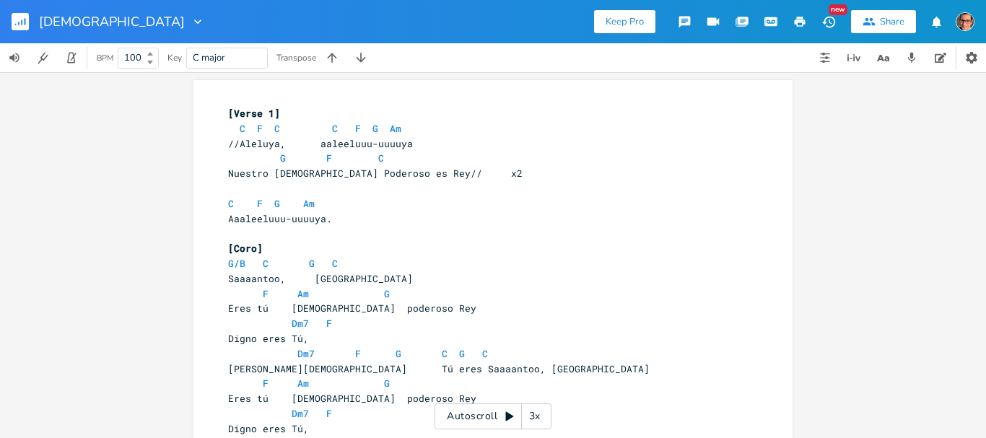
scroll to position [0, 0]
drag, startPoint x: 801, startPoint y: 20, endPoint x: 679, endPoint y: 105, distance: 148.8
click at [802, 20] on icon "button" at bounding box center [800, 22] width 11 height 10
click at [30, 18] on button "button" at bounding box center [26, 21] width 29 height 35
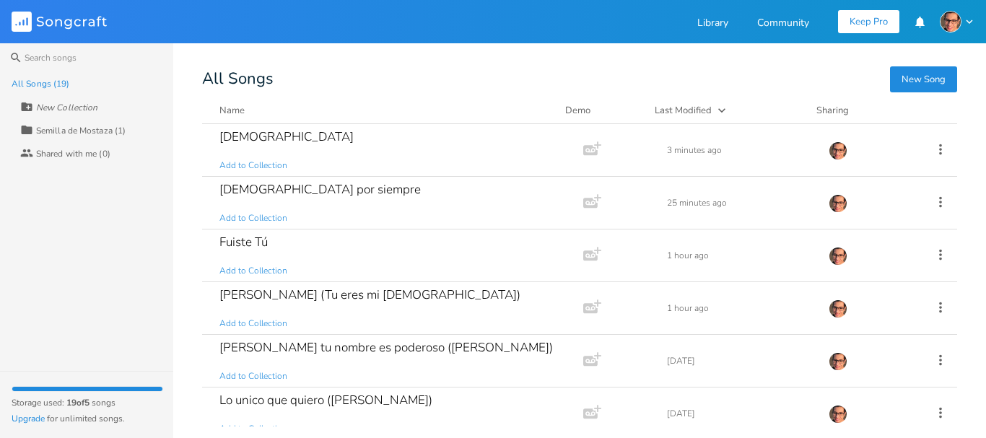
click at [918, 77] on button "New Song" at bounding box center [923, 79] width 67 height 26
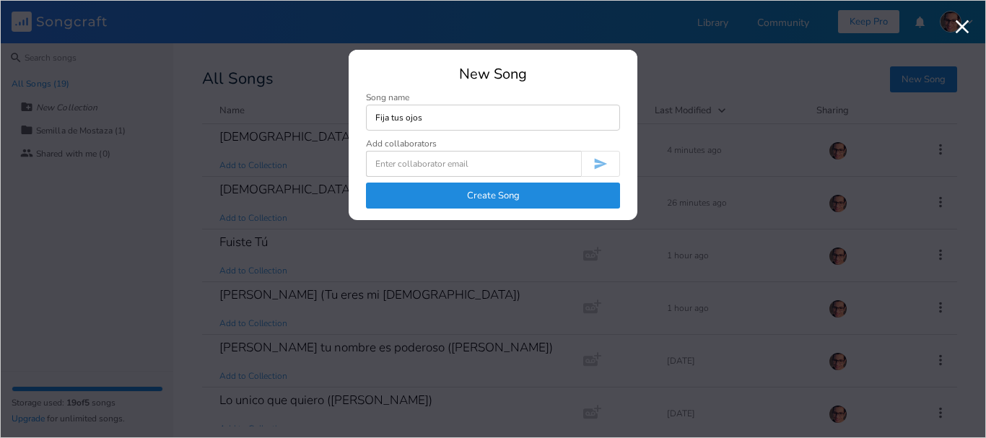
click at [417, 186] on button "Create Song" at bounding box center [493, 196] width 254 height 26
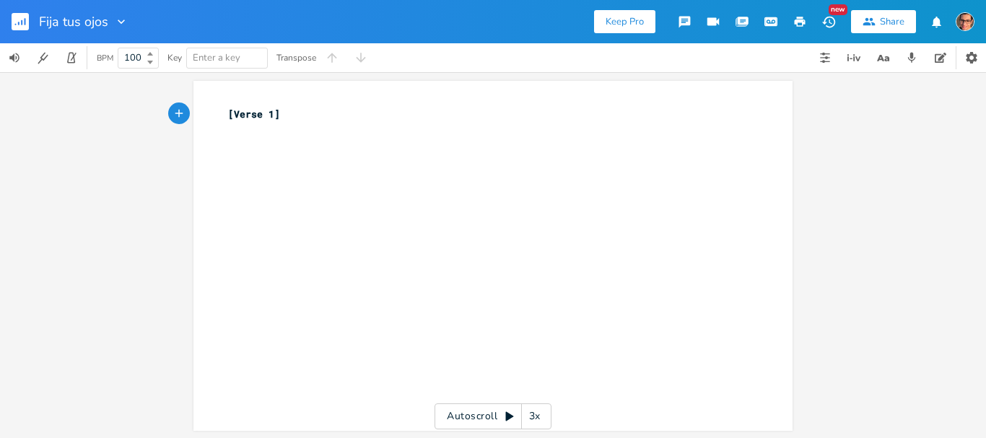
click at [263, 131] on pre "​" at bounding box center [485, 129] width 521 height 15
paste textarea
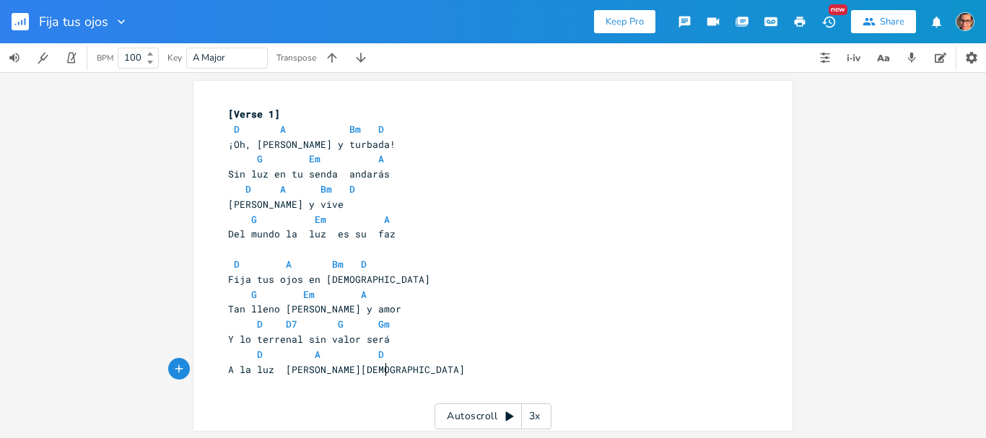
click at [228, 128] on span "D A Bm D" at bounding box center [306, 129] width 156 height 13
drag, startPoint x: 199, startPoint y: 54, endPoint x: 197, endPoint y: 105, distance: 50.6
click at [199, 56] on input "A Major" at bounding box center [209, 57] width 33 height 13
click at [195, 52] on input "A Major" at bounding box center [209, 57] width 33 height 13
click at [199, 57] on input "A Major" at bounding box center [209, 57] width 33 height 13
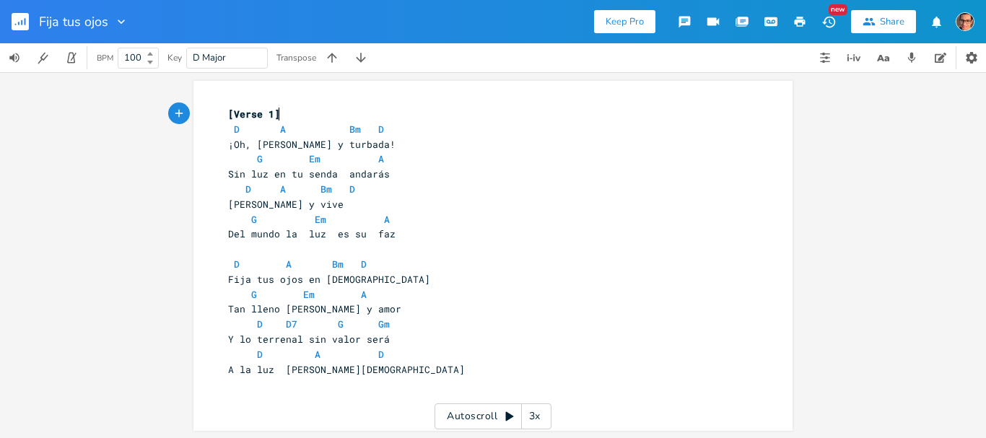
click at [343, 117] on pre "[Verse 1]" at bounding box center [485, 114] width 521 height 15
click at [240, 131] on span "D A Bm D" at bounding box center [306, 129] width 156 height 13
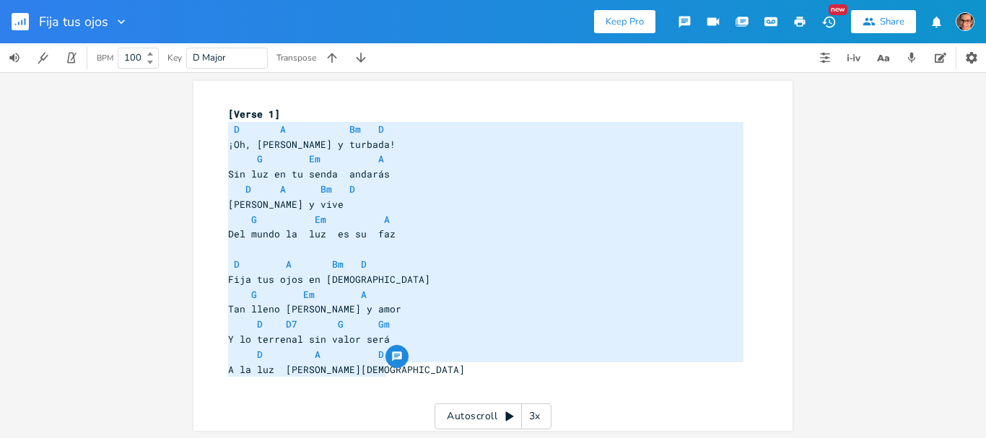
drag, startPoint x: 395, startPoint y: 379, endPoint x: 222, endPoint y: 131, distance: 302.3
click at [225, 131] on div "x [Verse 1] D A Bm D 10 ¡Oh, alma cansada y turbada! G Em A 9 Sin luz en tu sen…" at bounding box center [485, 242] width 521 height 276
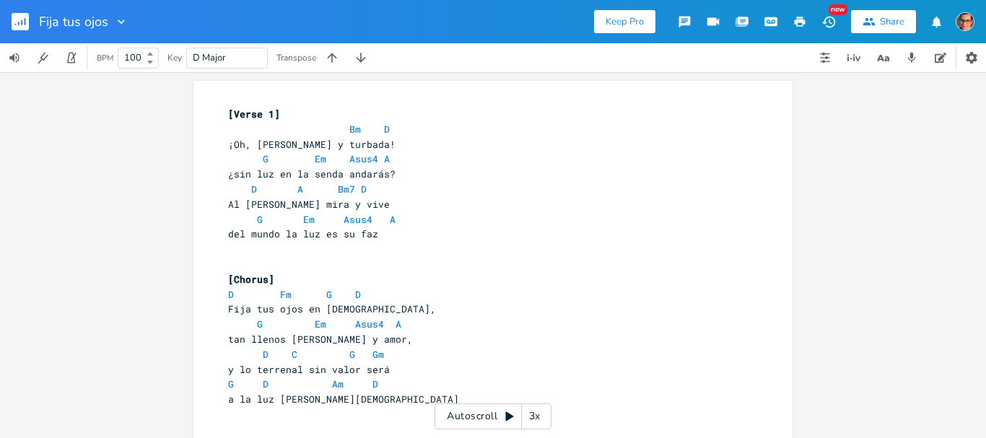
click at [238, 261] on pre at bounding box center [485, 264] width 521 height 15
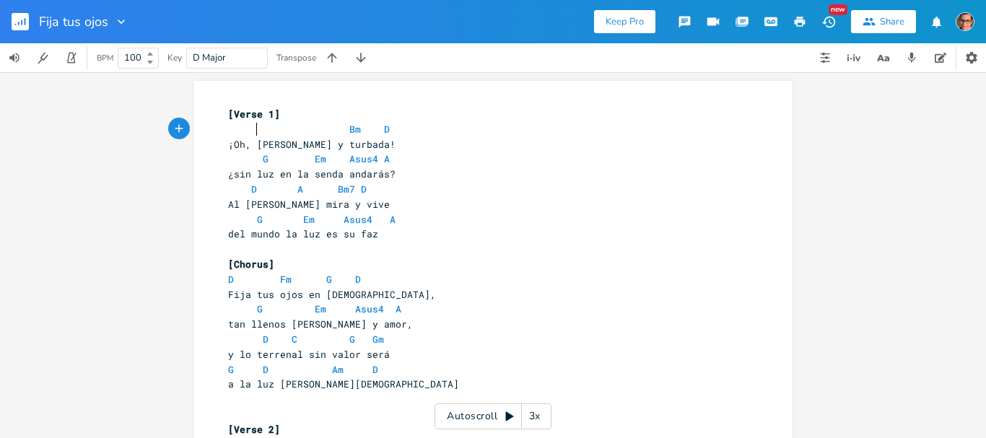
click at [253, 132] on span "Bm D" at bounding box center [309, 129] width 162 height 13
click at [321, 130] on span "D Bm D" at bounding box center [314, 129] width 173 height 13
click at [306, 131] on span "D Bm D" at bounding box center [317, 129] width 179 height 13
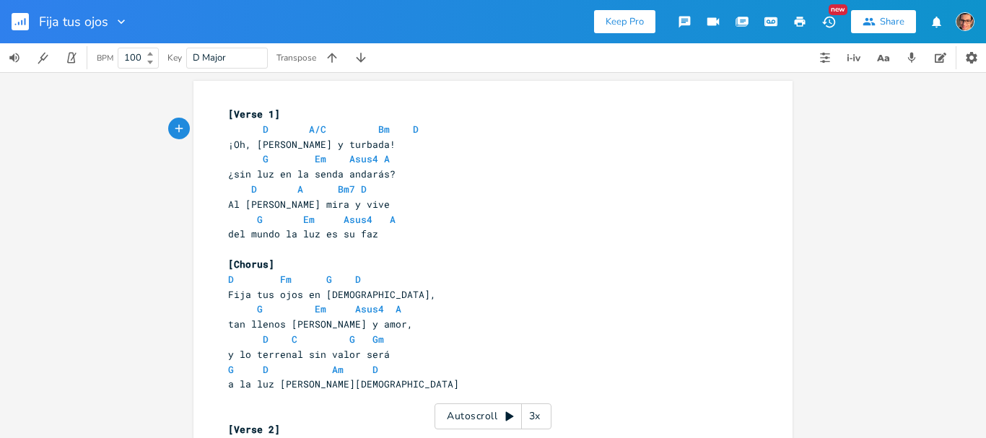
scroll to position [0, 25]
click at [384, 126] on span "Bm" at bounding box center [390, 130] width 12 height 14
click at [386, 128] on span "D A/C# Bm D" at bounding box center [314, 129] width 173 height 13
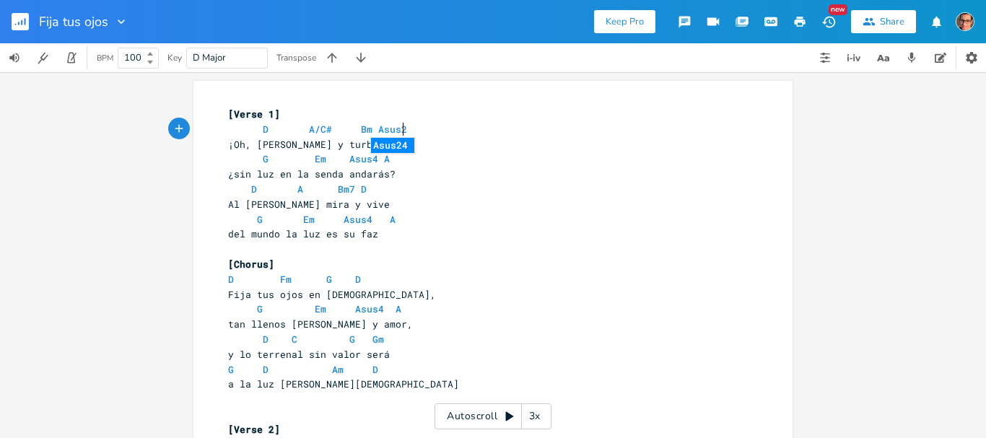
click at [254, 159] on span "G Em Asus4 A" at bounding box center [309, 158] width 162 height 13
click at [253, 156] on span "G Em Asus4 A" at bounding box center [309, 158] width 162 height 13
click at [307, 161] on span "G Em Asus4 A" at bounding box center [309, 158] width 162 height 13
click at [396, 183] on pre "D A Bm7 D" at bounding box center [485, 189] width 521 height 15
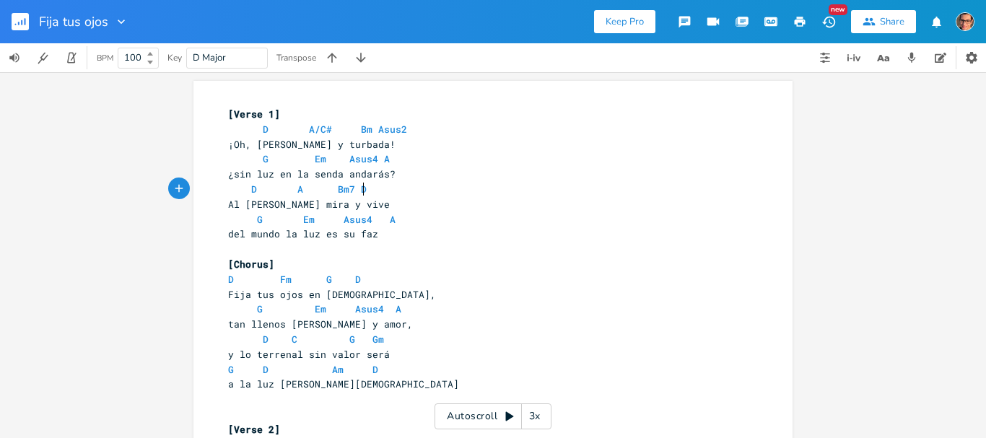
click at [297, 191] on span "D A Bm7 D" at bounding box center [297, 189] width 139 height 13
click at [347, 184] on span "Bm7" at bounding box center [346, 190] width 17 height 14
click at [355, 187] on pre "D A/C# Bm D" at bounding box center [485, 189] width 521 height 15
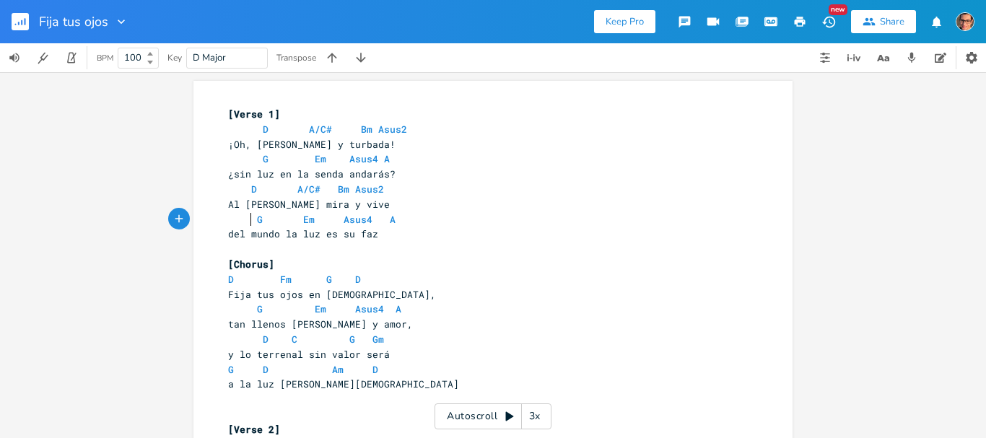
click at [246, 225] on span "G Em Asus4 A" at bounding box center [312, 219] width 168 height 13
click at [334, 222] on span "G Em Asus4 A" at bounding box center [312, 219] width 168 height 13
click at [342, 214] on span "G Em Asus4 A" at bounding box center [314, 219] width 173 height 13
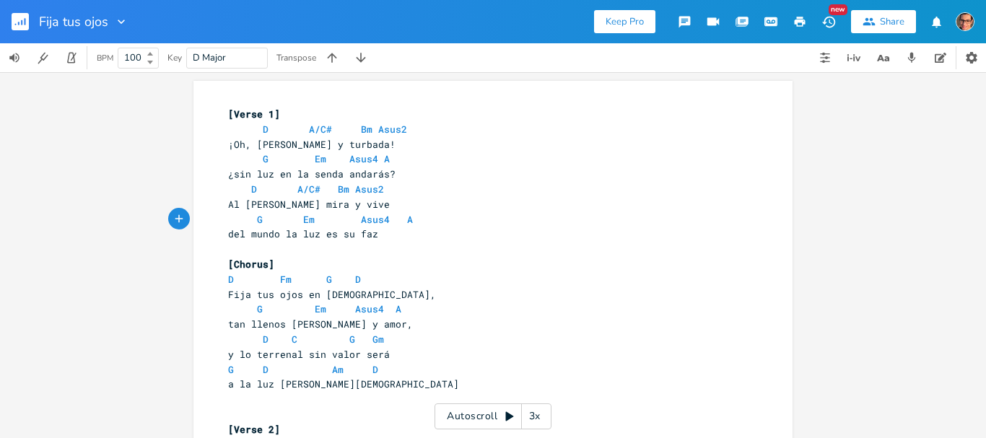
click at [396, 220] on span "G Em Asus4 A" at bounding box center [320, 219] width 185 height 13
click at [398, 261] on pre "[Chorus]" at bounding box center [485, 264] width 521 height 15
click at [247, 278] on span "D Fm G D" at bounding box center [294, 279] width 133 height 13
click at [273, 277] on span "D Fm G D" at bounding box center [294, 279] width 133 height 13
click at [288, 284] on span "D Fm G D" at bounding box center [294, 279] width 133 height 13
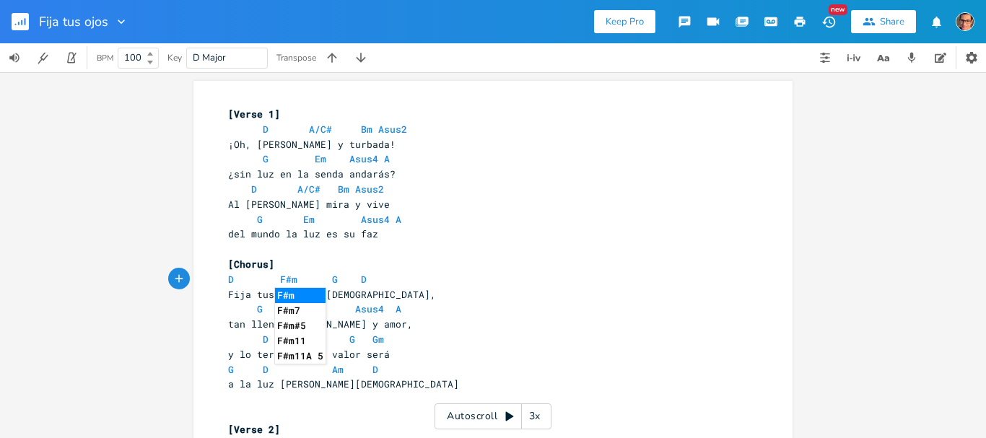
scroll to position [0, 6]
click at [344, 280] on span "D F#m7 G D" at bounding box center [300, 279] width 144 height 13
click at [329, 279] on span "D F#m7 G D" at bounding box center [300, 279] width 144 height 13
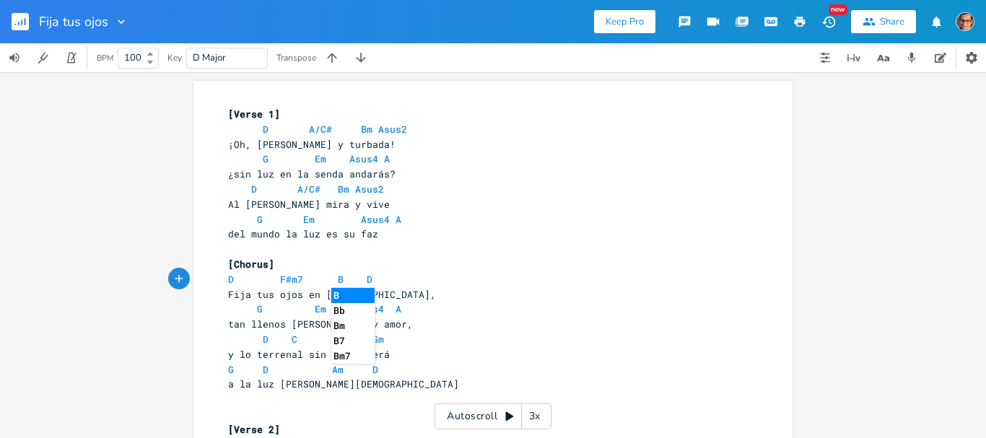
scroll to position [0, 14]
click at [362, 273] on span "D F#m7 Bm D" at bounding box center [303, 279] width 150 height 13
click at [358, 277] on pre "D F#m7 Bm D" at bounding box center [485, 279] width 521 height 15
click at [332, 314] on span "G Em Asus4 A" at bounding box center [314, 309] width 173 height 13
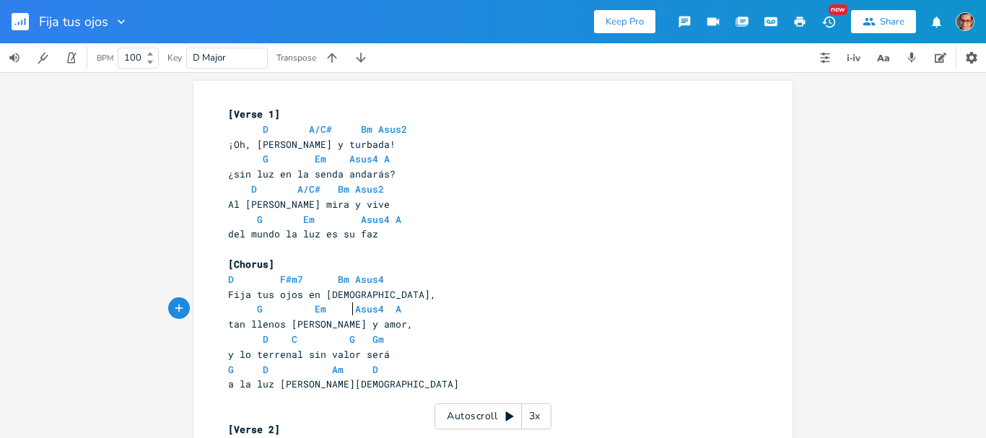
click at [346, 305] on span "G Em Asus4 A" at bounding box center [314, 309] width 173 height 13
click at [391, 310] on span "G Em Asus4 A" at bounding box center [317, 309] width 179 height 13
click at [256, 336] on span "D C G Gm" at bounding box center [306, 339] width 156 height 13
click at [292, 341] on span "C" at bounding box center [295, 340] width 6 height 14
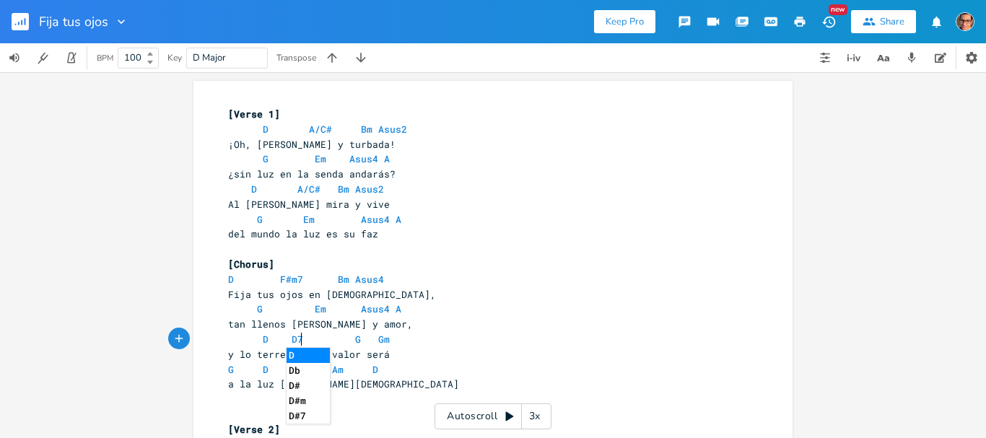
scroll to position [0, 12]
click at [348, 329] on span "tan llenos [PERSON_NAME] y amor," at bounding box center [320, 324] width 185 height 13
click at [342, 339] on span "D D7 G Gm" at bounding box center [309, 339] width 162 height 13
click at [231, 368] on span "G D Am D" at bounding box center [303, 369] width 150 height 13
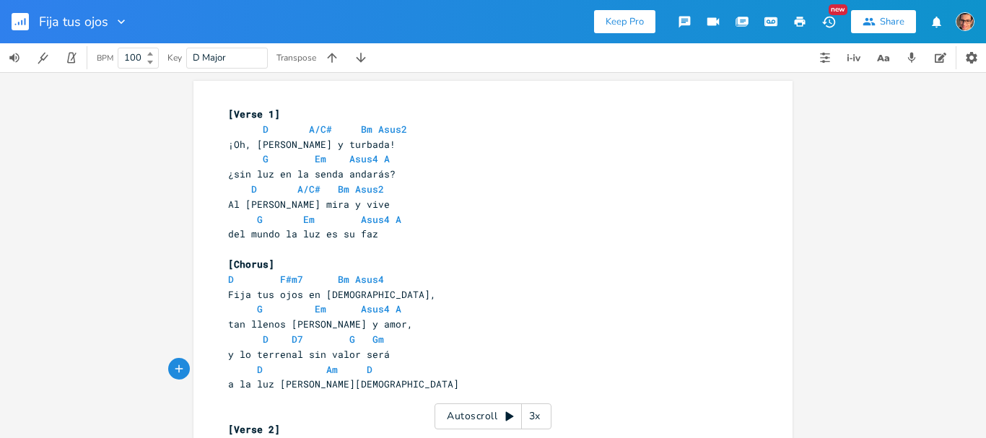
scroll to position [0, 2]
click at [342, 369] on span "D Am D" at bounding box center [303, 369] width 150 height 13
click at [324, 368] on span "D A D" at bounding box center [300, 369] width 144 height 13
click at [352, 367] on span "D A D" at bounding box center [297, 369] width 139 height 13
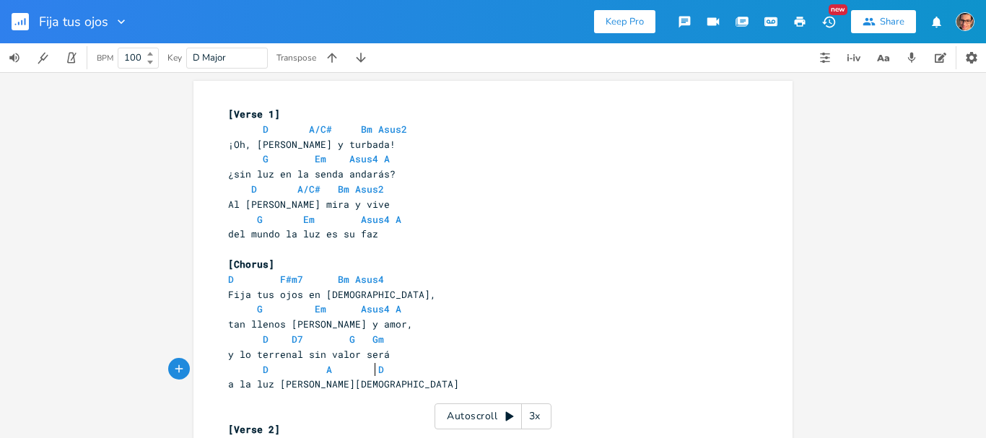
drag, startPoint x: 377, startPoint y: 383, endPoint x: 381, endPoint y: 390, distance: 7.8
click at [378, 385] on span "a la luz [PERSON_NAME][DEMOGRAPHIC_DATA]" at bounding box center [343, 384] width 231 height 13
click at [368, 369] on span "D A D" at bounding box center [306, 369] width 156 height 13
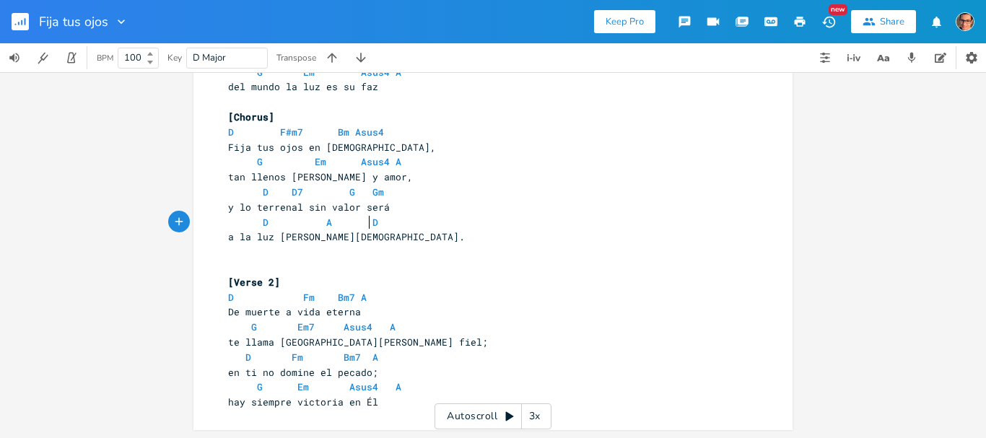
scroll to position [148, 0]
drag, startPoint x: 378, startPoint y: 293, endPoint x: 230, endPoint y: 304, distance: 149.1
click at [230, 304] on div "[Verse 1] D A/C# Bm Asus2 10 ¡Oh, alma cansada y turbada! G Em Asus4 A 9 ¿sin l…" at bounding box center [485, 184] width 521 height 451
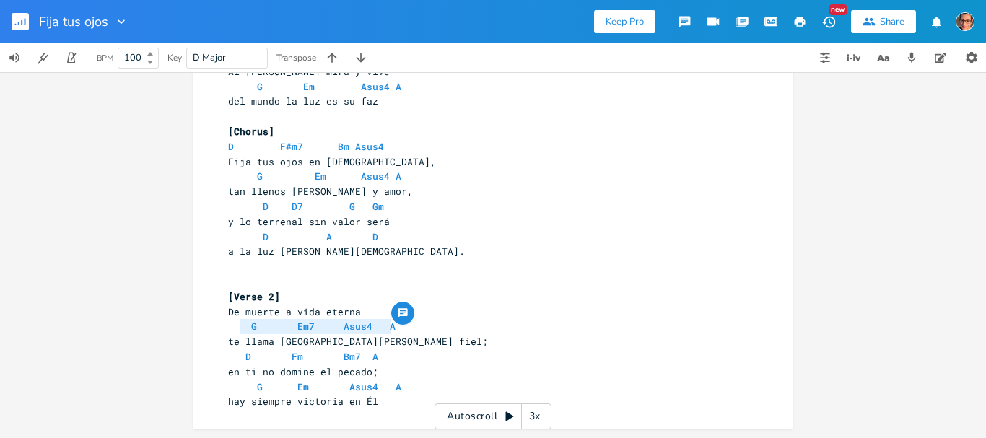
drag, startPoint x: 401, startPoint y: 329, endPoint x: 236, endPoint y: 325, distance: 165.4
click at [236, 325] on pre "G Em7 Asus4 A" at bounding box center [485, 326] width 521 height 15
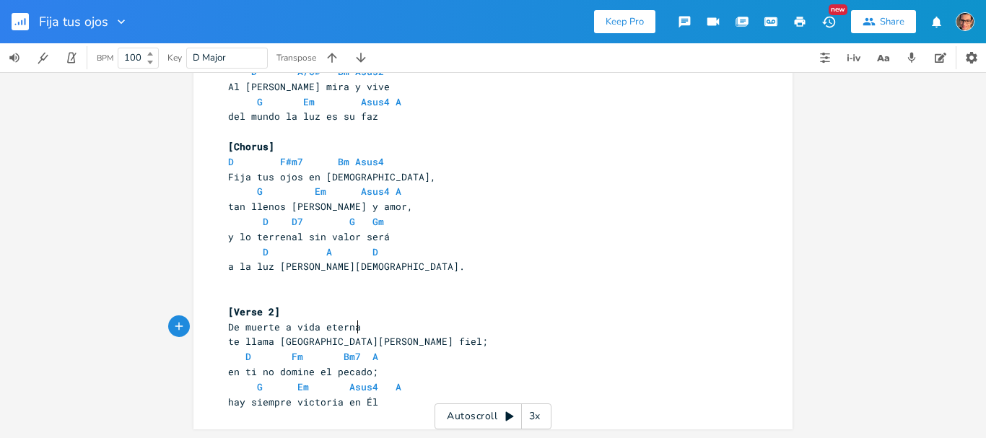
scroll to position [118, 0]
drag, startPoint x: 379, startPoint y: 354, endPoint x: 225, endPoint y: 360, distance: 154.7
click at [225, 360] on pre "D Fm Bm7 A" at bounding box center [485, 356] width 521 height 15
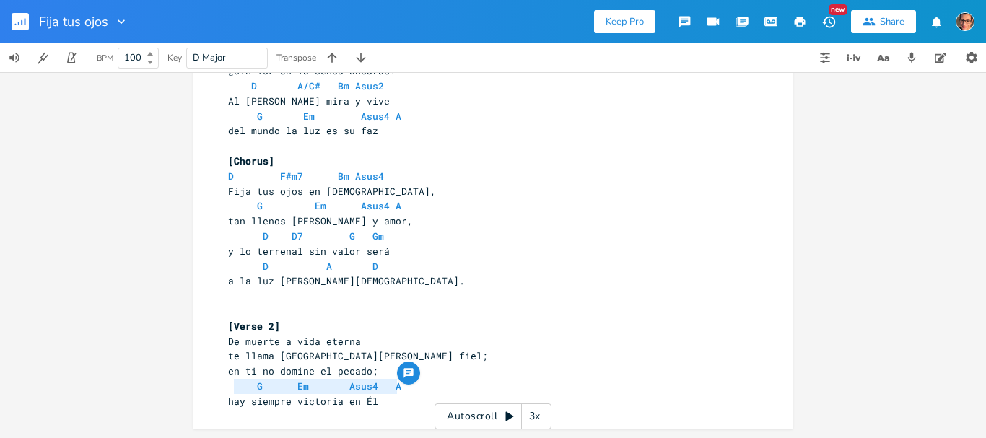
drag, startPoint x: 403, startPoint y: 390, endPoint x: 231, endPoint y: 383, distance: 172.0
click at [231, 383] on pre "G Em Asus4 A" at bounding box center [485, 386] width 521 height 15
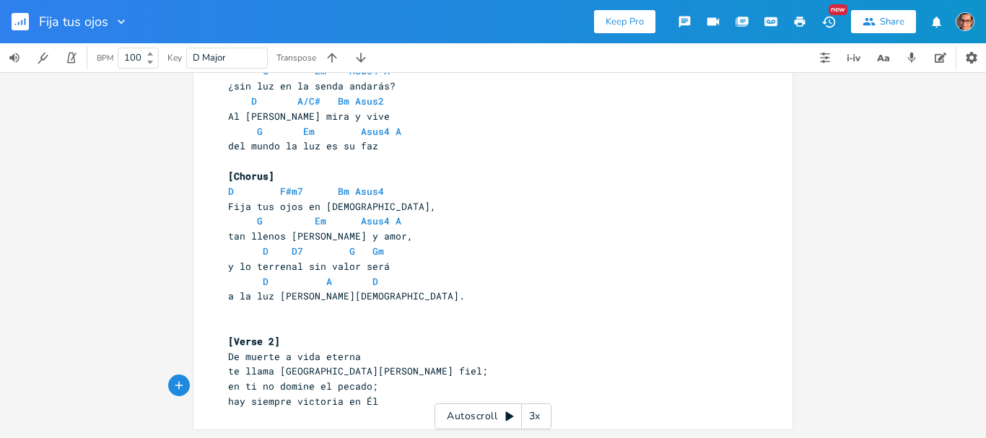
click at [383, 404] on pre "hay siempre victoria en Él" at bounding box center [485, 401] width 521 height 15
click at [370, 396] on span "hay siempre victoria en Él" at bounding box center [303, 401] width 150 height 13
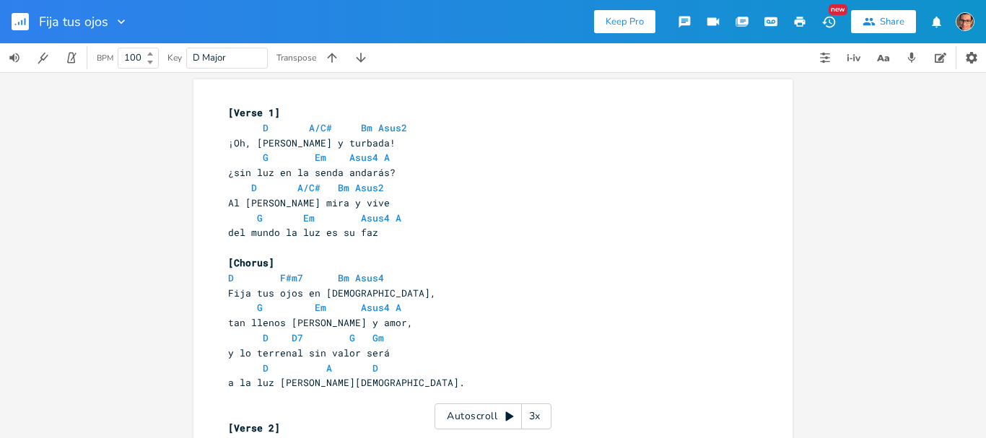
scroll to position [0, 0]
click at [326, 369] on span "A" at bounding box center [329, 370] width 6 height 14
click at [329, 364] on span "D A D" at bounding box center [303, 369] width 150 height 13
click at [325, 367] on span "D A D" at bounding box center [303, 369] width 150 height 13
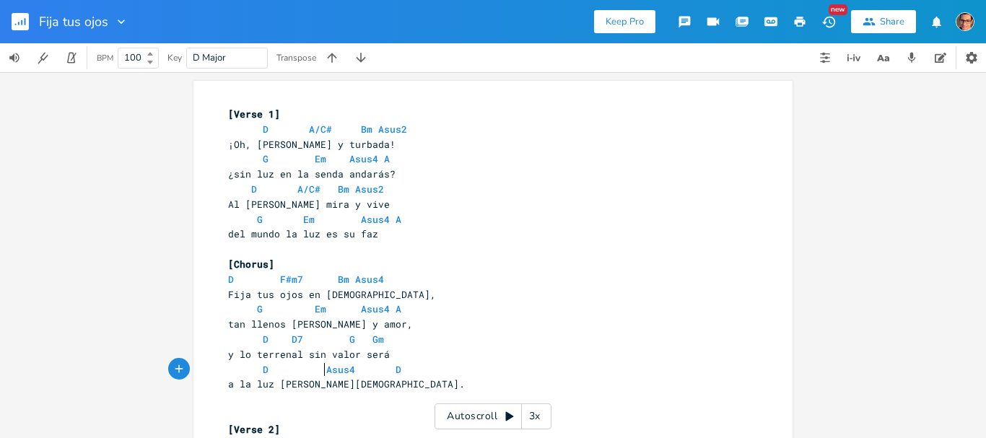
click at [319, 365] on span "D Asus4 D" at bounding box center [314, 369] width 173 height 13
click at [342, 368] on span "D Asus4 D" at bounding box center [309, 369] width 162 height 13
drag, startPoint x: 379, startPoint y: 368, endPoint x: 378, endPoint y: 390, distance: 21.7
click at [378, 371] on span "D Asus4 A D" at bounding box center [312, 369] width 168 height 13
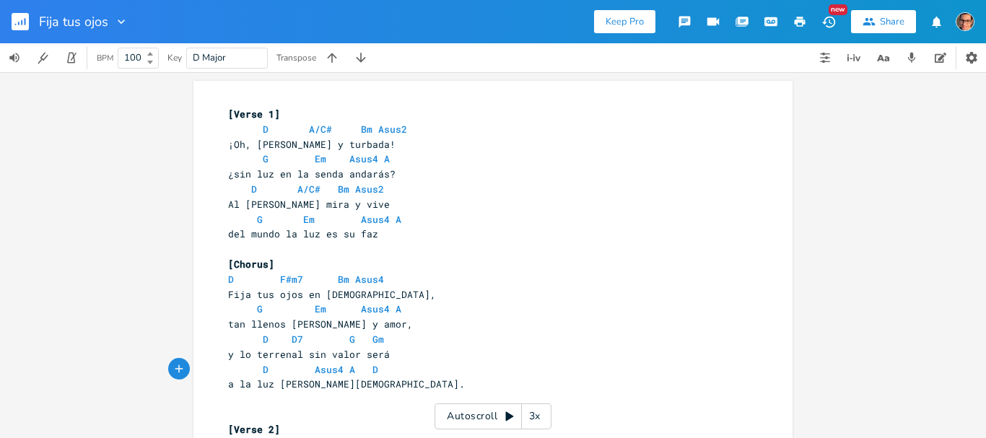
click at [386, 383] on span "a la luz [PERSON_NAME][DEMOGRAPHIC_DATA]." at bounding box center [346, 384] width 237 height 13
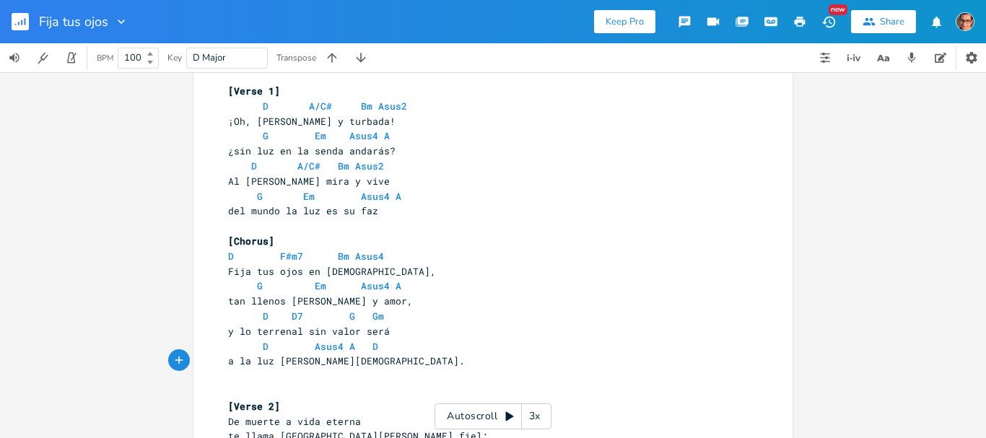
scroll to position [0, 0]
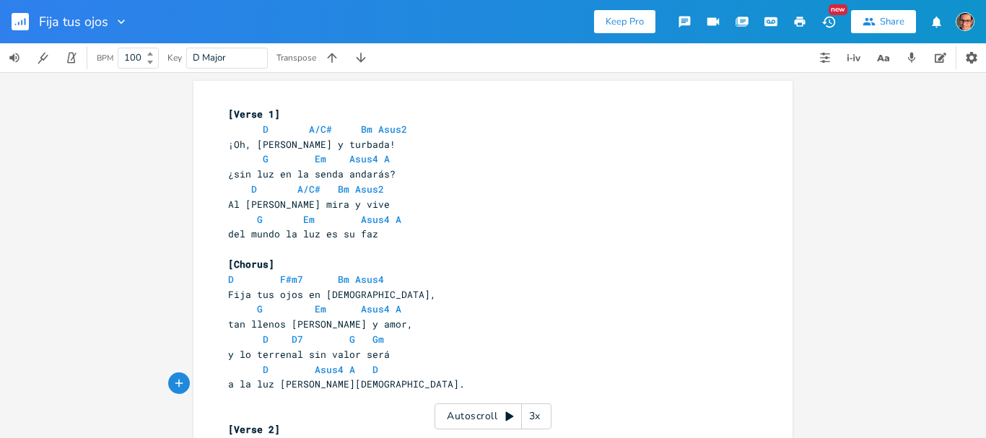
click at [799, 12] on button "button" at bounding box center [800, 22] width 29 height 26
click at [13, 19] on rect "button" at bounding box center [20, 21] width 17 height 17
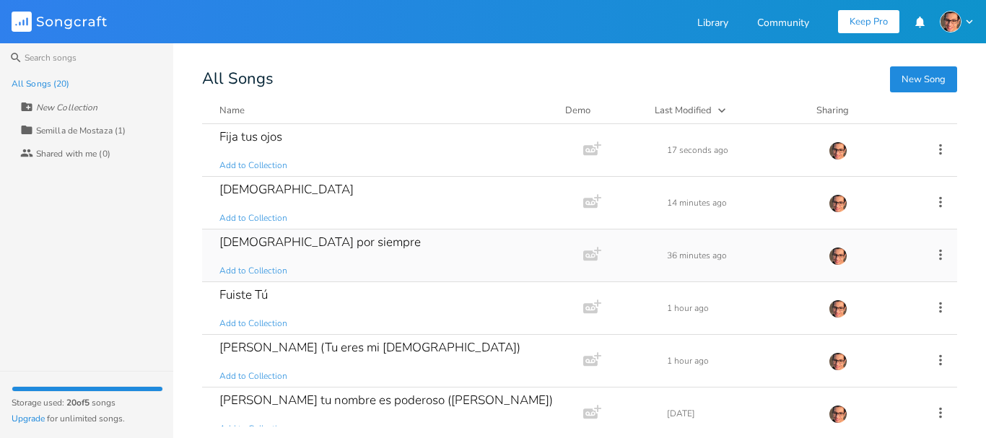
click at [315, 236] on div "[DEMOGRAPHIC_DATA] por siempre" at bounding box center [320, 242] width 201 height 12
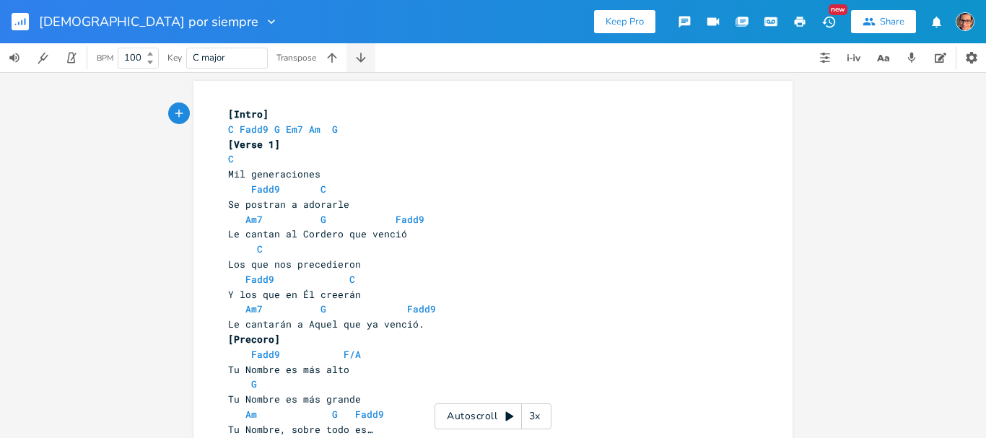
click at [359, 52] on icon "button" at bounding box center [361, 58] width 14 height 14
click at [799, 25] on icon "button" at bounding box center [800, 21] width 13 height 13
click at [13, 16] on rect "button" at bounding box center [20, 21] width 17 height 17
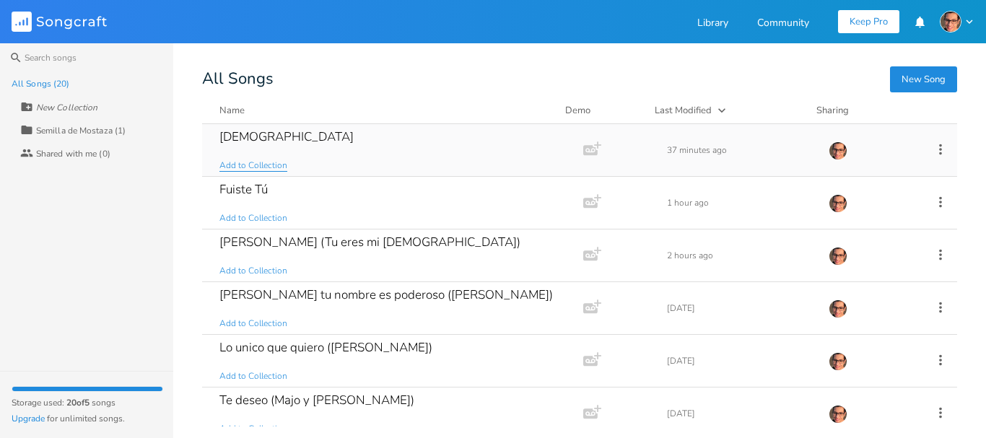
scroll to position [72, 0]
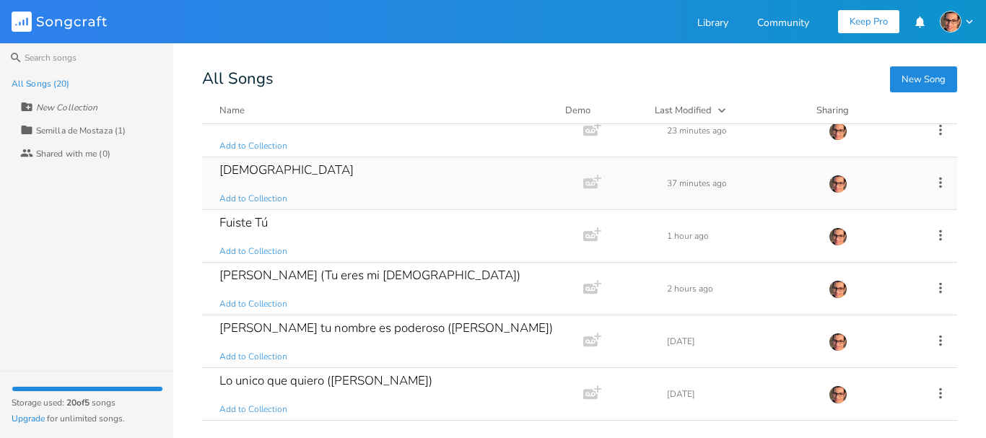
click at [271, 170] on div "[DEMOGRAPHIC_DATA]" at bounding box center [287, 170] width 134 height 12
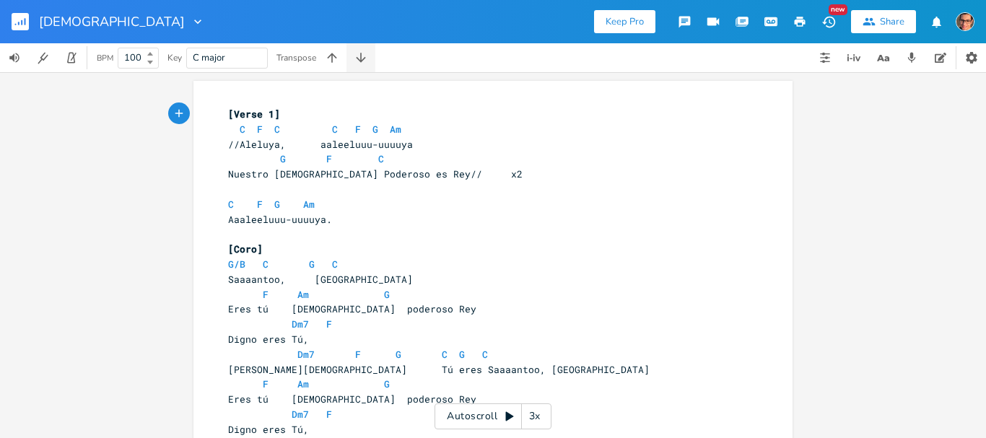
click at [357, 58] on icon "button" at bounding box center [361, 58] width 14 height 14
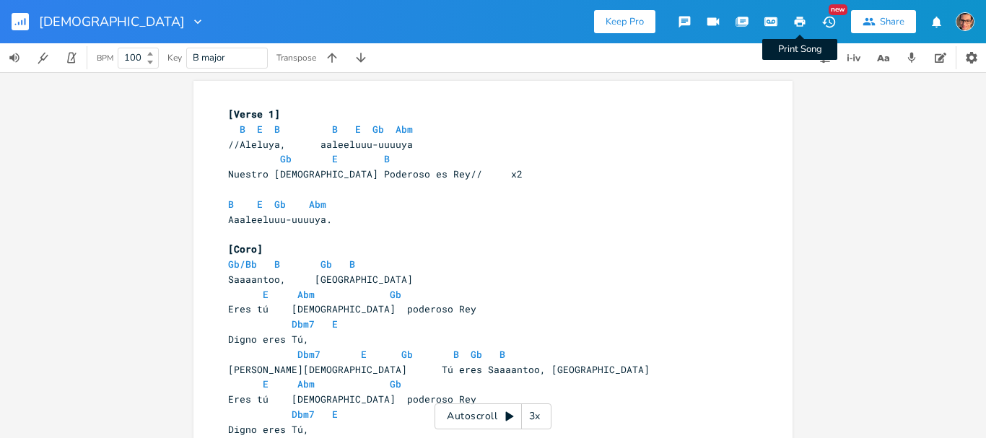
click at [794, 14] on button "Print Song" at bounding box center [800, 22] width 29 height 26
